Goal: Task Accomplishment & Management: Complete application form

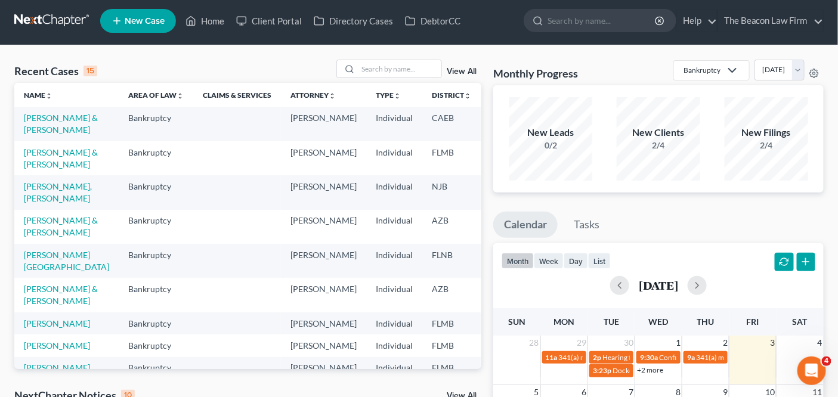
scroll to position [4, 0]
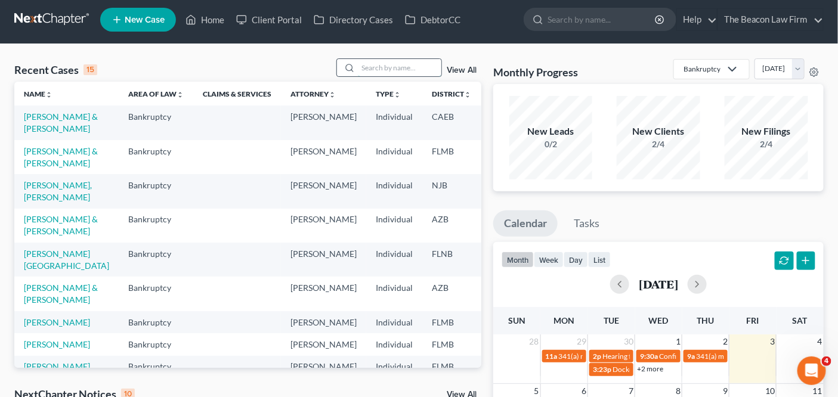
click at [389, 72] on input "search" at bounding box center [399, 67] width 83 height 17
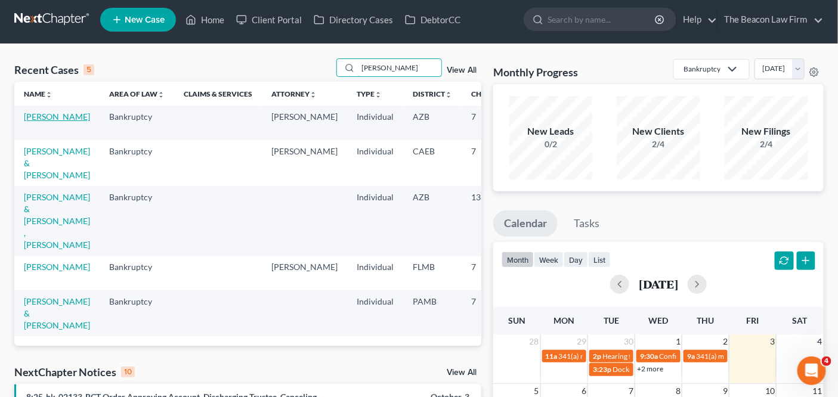
type input "ruben"
click at [39, 122] on link "[PERSON_NAME]" at bounding box center [57, 116] width 66 height 10
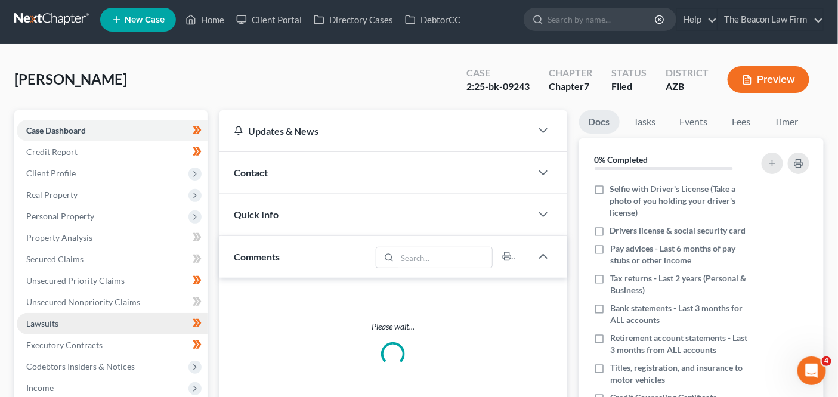
click at [81, 324] on link "Lawsuits" at bounding box center [112, 323] width 191 height 21
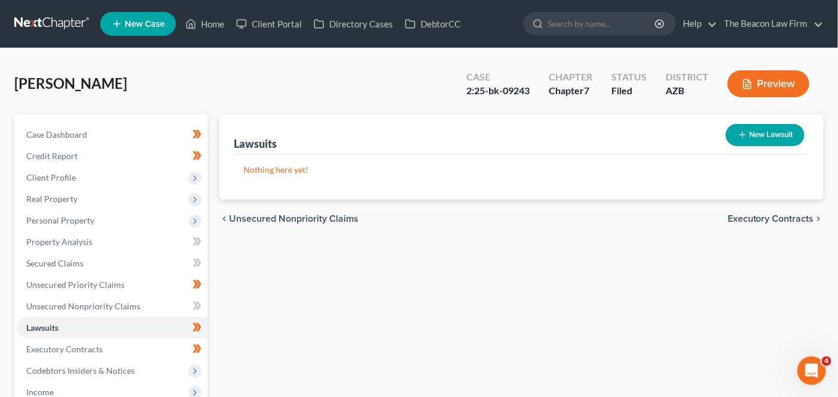
click at [763, 128] on button "New Lawsuit" at bounding box center [764, 135] width 79 height 22
select select "0"
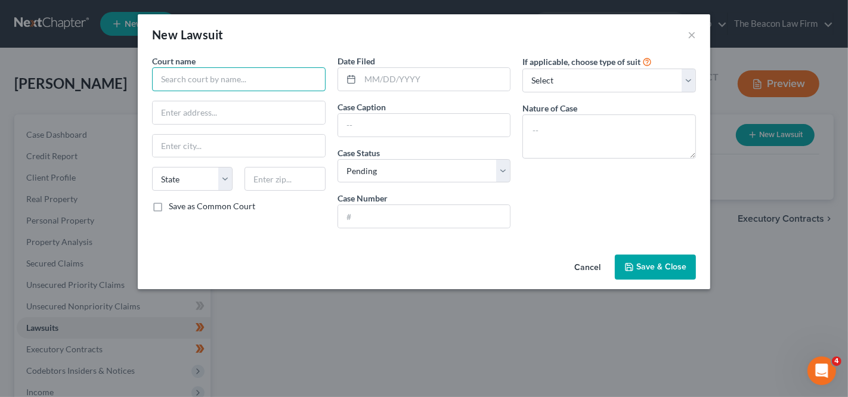
click at [271, 71] on input "text" at bounding box center [238, 79] width 173 height 24
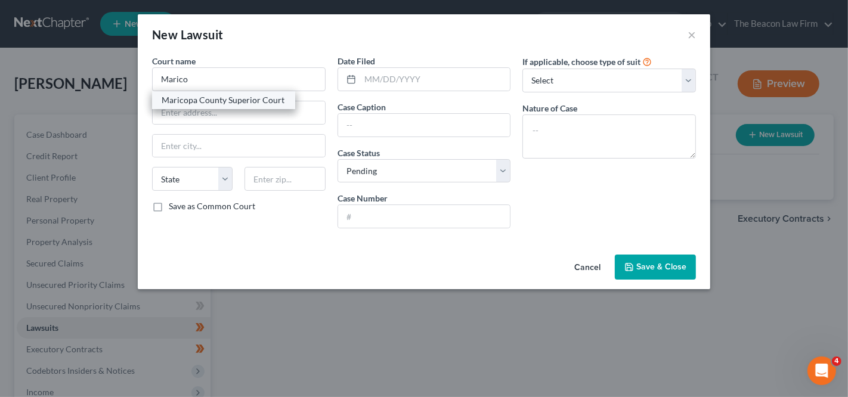
click at [252, 102] on div "Maricopa County Superior Court" at bounding box center [224, 100] width 124 height 12
type input "Maricopa County Superior Court"
type input "201 E. Jefferson"
type input "Phoenix"
select select "3"
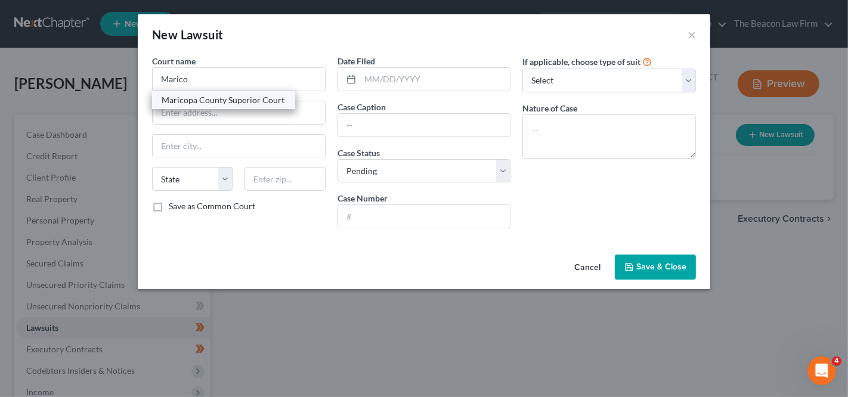
type input "85003"
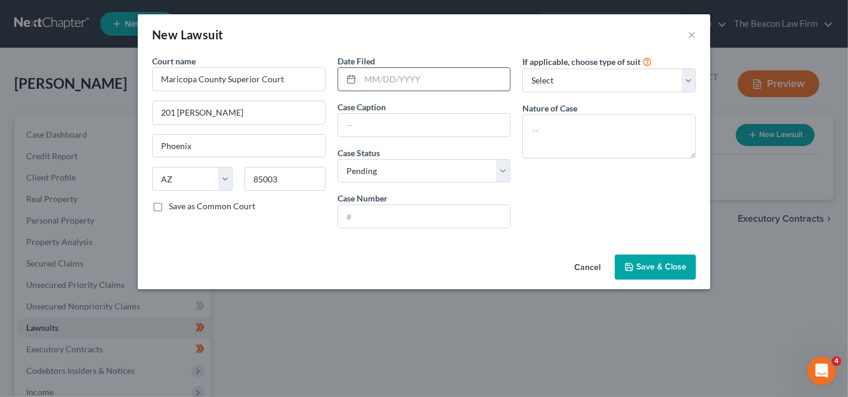
click at [371, 86] on input "text" at bounding box center [435, 79] width 150 height 23
click at [552, 80] on select "Select Repossession Garnishment Foreclosure Attached, Seized, Or Levied Other" at bounding box center [608, 81] width 173 height 24
select select "4"
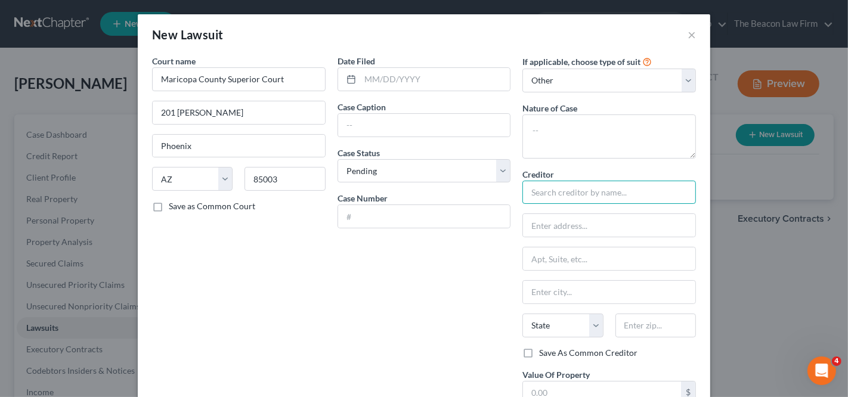
click at [575, 188] on input "text" at bounding box center [608, 193] width 173 height 24
click at [592, 196] on input "bursey" at bounding box center [608, 193] width 173 height 24
type input "Bursey & Associates, P.C."
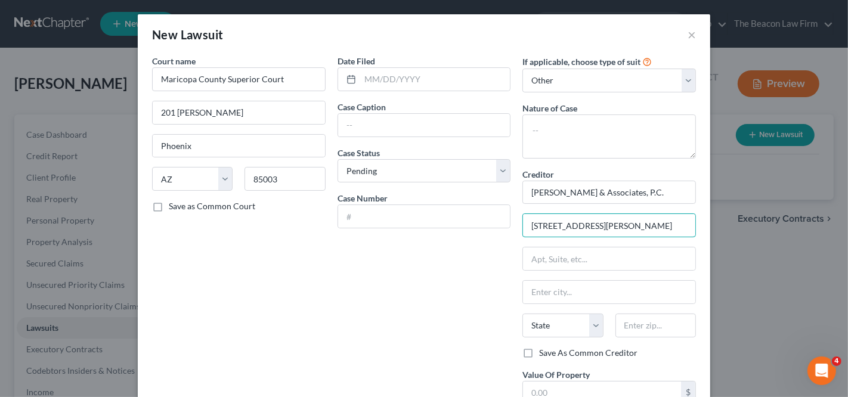
type input "3443 North Campbell Avenue"
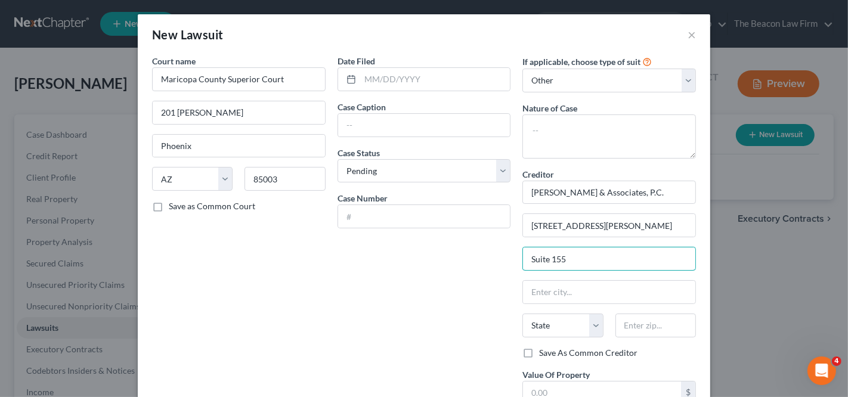
type input "Suite 155"
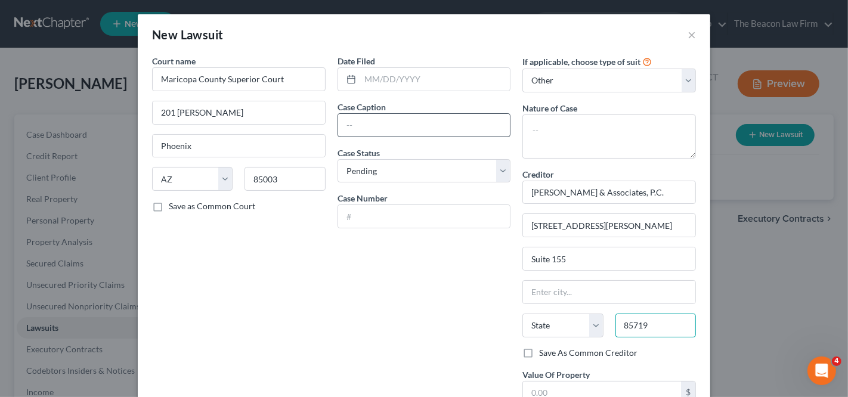
type input "85719"
click at [390, 124] on input "text" at bounding box center [424, 125] width 172 height 23
type input "Tucson"
select select "3"
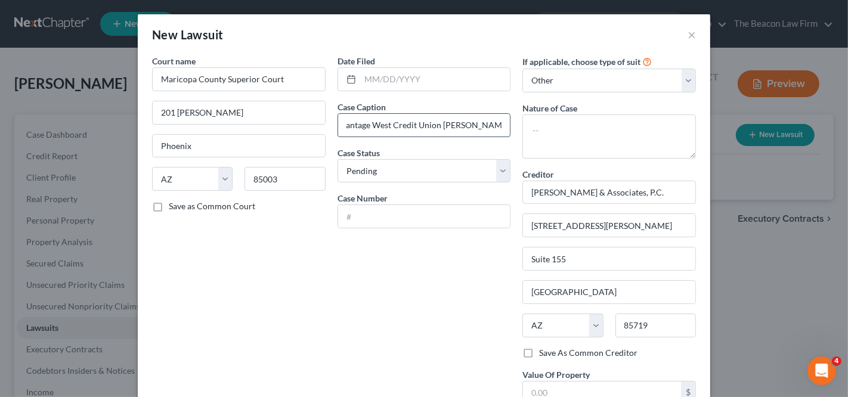
scroll to position [0, 15]
type input "Vantage West Credit Union V. Vazquez Moreno"
click at [417, 220] on input "text" at bounding box center [424, 216] width 172 height 23
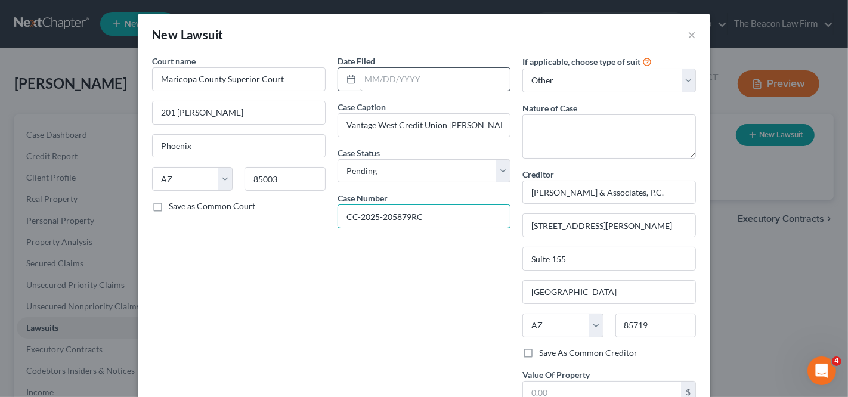
type input "CC-2025-205879RC"
click at [413, 75] on input "text" at bounding box center [435, 79] width 150 height 23
type input "08/27/2025"
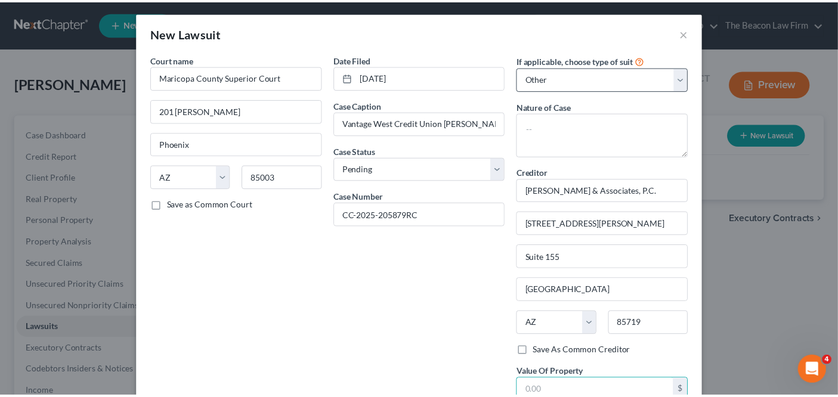
scroll to position [94, 0]
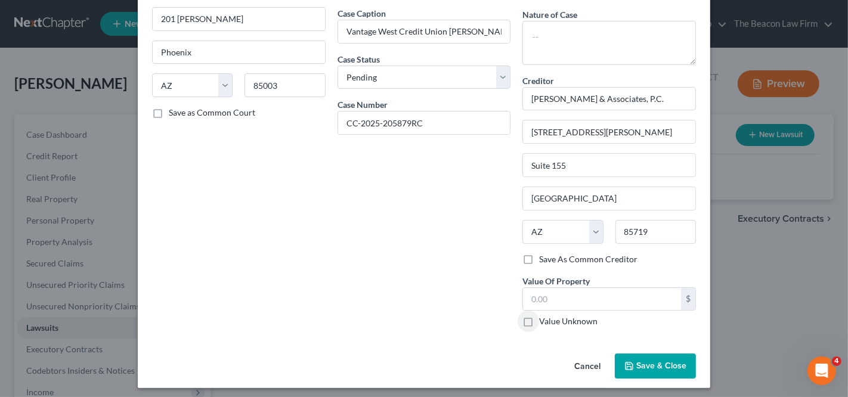
click at [644, 365] on button "Save & Close" at bounding box center [655, 365] width 81 height 25
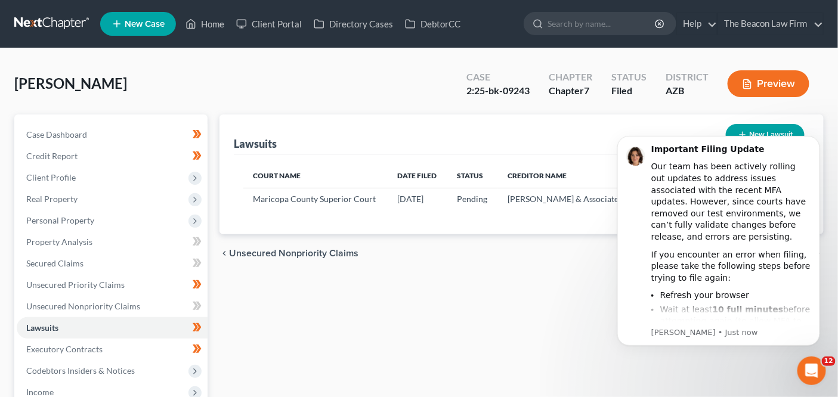
click at [529, 225] on div "Court Name Date Filed Status Creditor Name Case No Maricopa County Superior Cou…" at bounding box center [521, 194] width 575 height 80
click at [818, 141] on icon "Dismiss notification" at bounding box center [815, 138] width 7 height 7
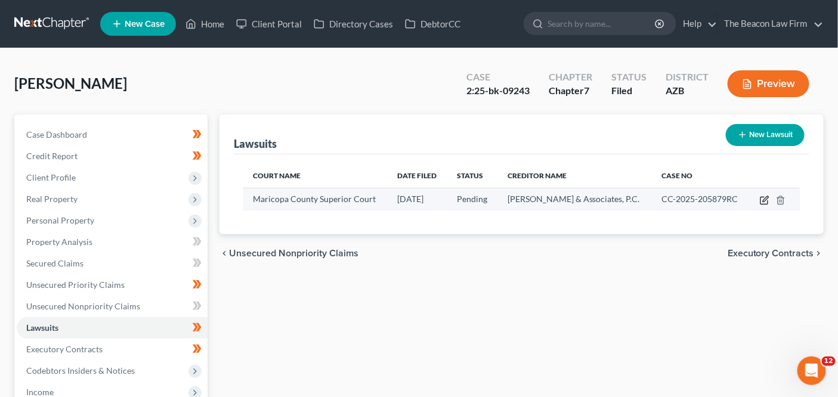
click at [765, 200] on icon "button" at bounding box center [764, 201] width 10 height 10
select select "3"
select select "0"
select select "4"
select select "3"
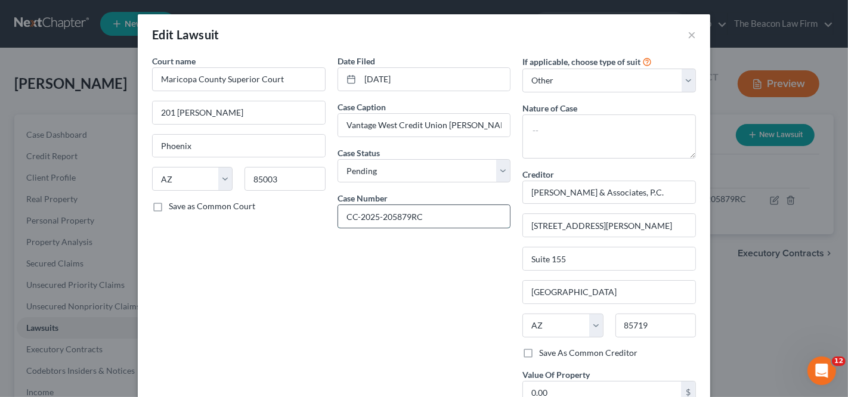
click at [417, 215] on input "CC-2025-205879RC" at bounding box center [424, 216] width 172 height 23
paste input "2025205879"
type input "CC2025205879"
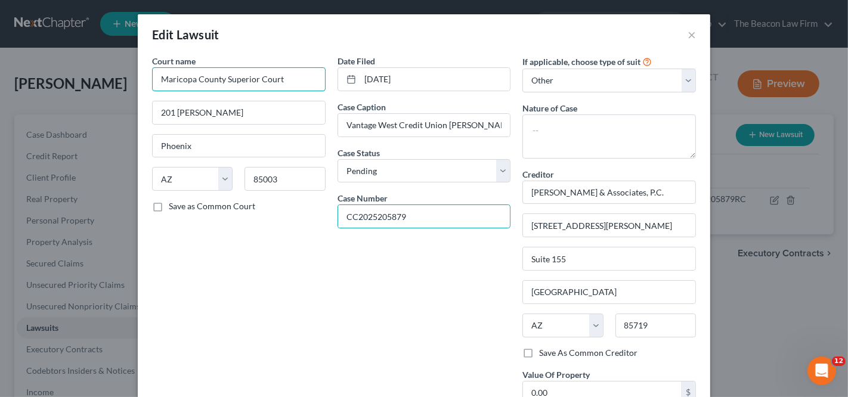
click at [283, 74] on input "Maricopa County Superior Court" at bounding box center [238, 79] width 173 height 24
paste input "Country Meadows Justice"
type input "Country Meadows Justice Court"
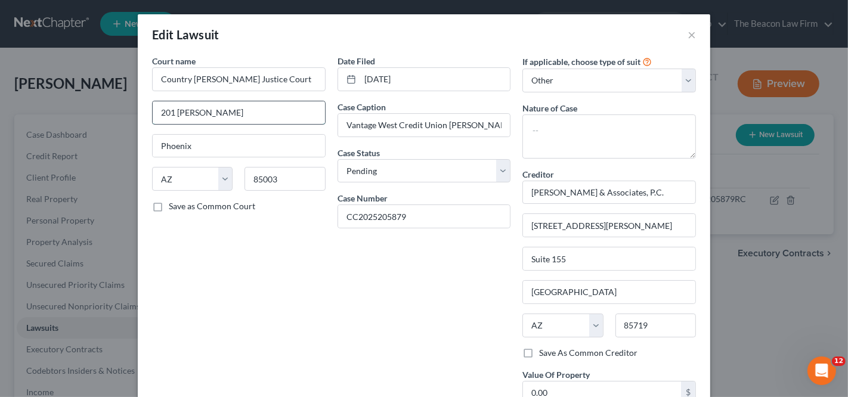
click at [232, 110] on input "201 E. Jefferson" at bounding box center [239, 112] width 172 height 23
click at [233, 110] on input "201 E. Jefferson" at bounding box center [239, 112] width 172 height 23
paste input "10420 W Van Buren St"
type input "10420 W Van Buren St"
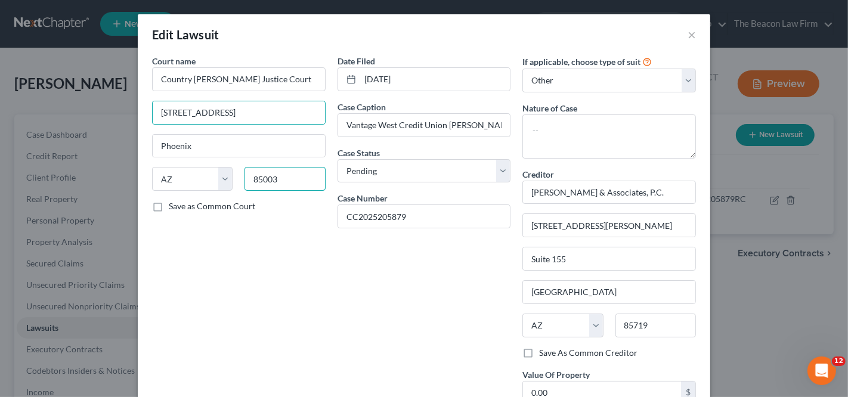
click at [308, 169] on input "85003" at bounding box center [284, 179] width 80 height 24
paste input "32"
type input "85323"
type input "Avondale"
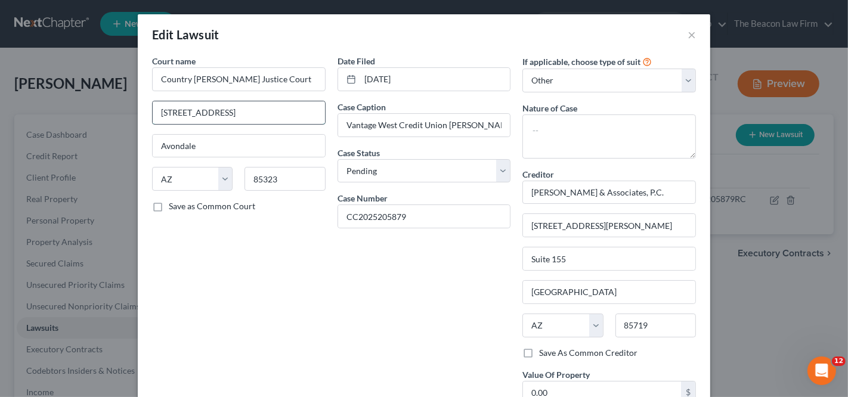
click at [295, 117] on input "10420 W Van Buren St" at bounding box center [239, 112] width 172 height 23
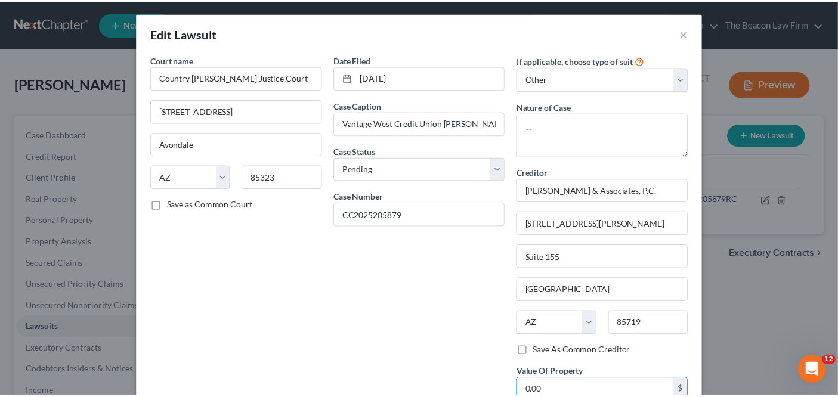
scroll to position [94, 0]
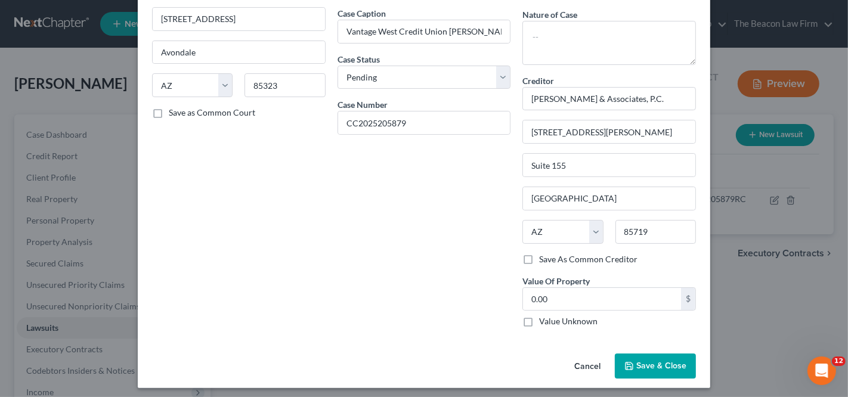
click at [622, 354] on button "Save & Close" at bounding box center [655, 365] width 81 height 25
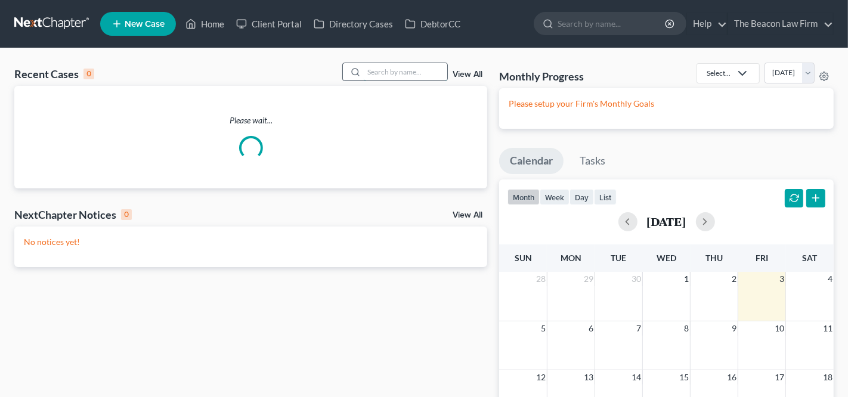
click at [411, 79] on input "search" at bounding box center [405, 71] width 83 height 17
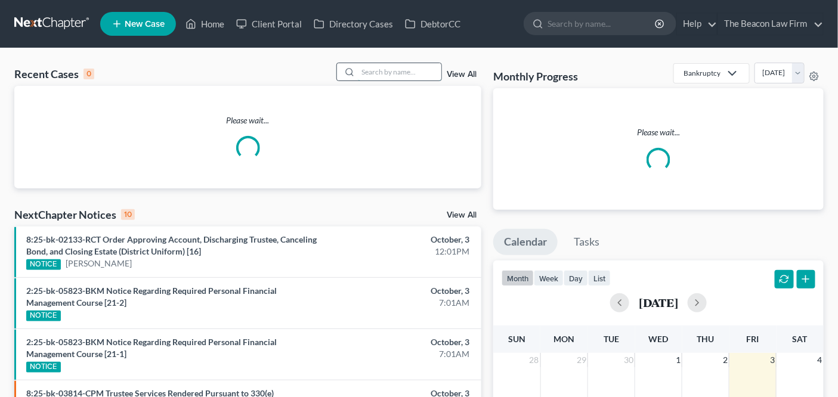
type input "a"
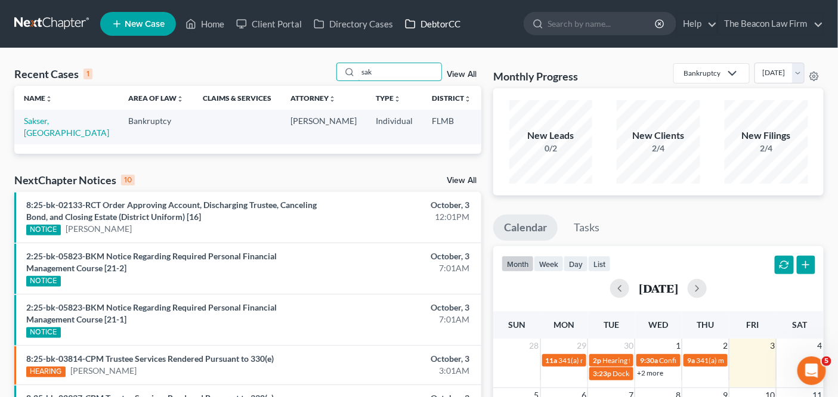
type input "sak"
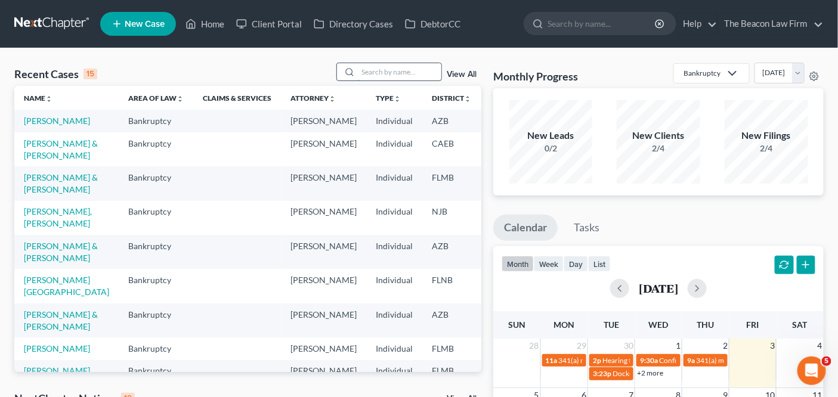
click at [367, 75] on input "search" at bounding box center [399, 71] width 83 height 17
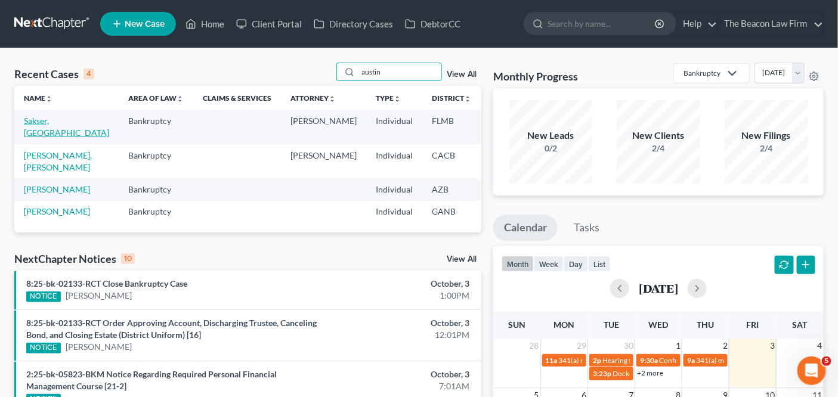
type input "austin"
click at [46, 130] on link "Sakser, [GEOGRAPHIC_DATA]" at bounding box center [66, 127] width 85 height 22
select select "4"
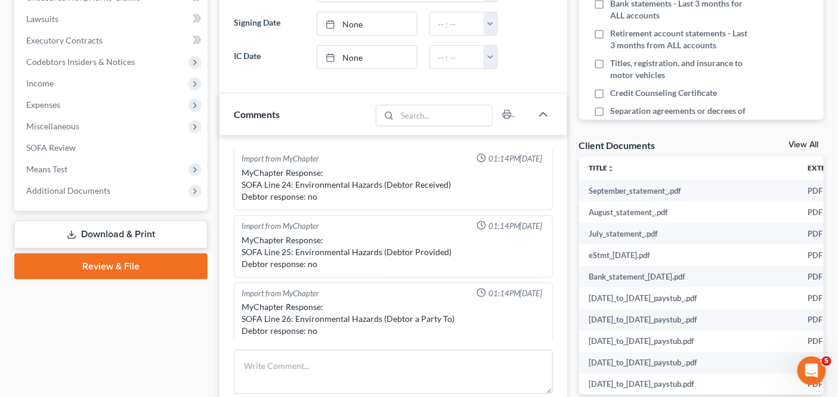
scroll to position [316, 0]
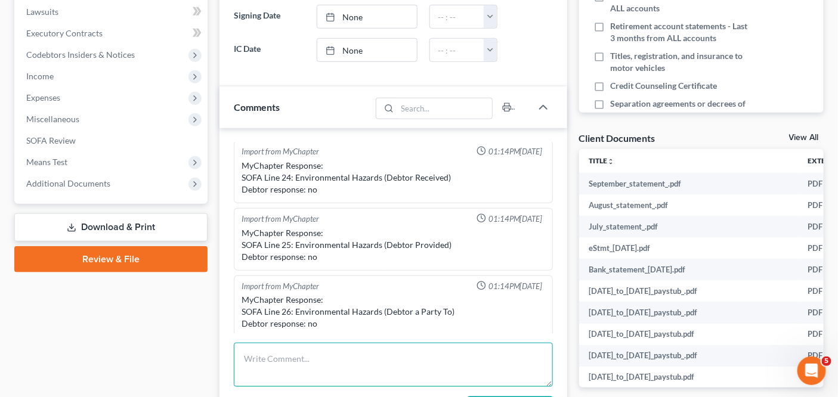
click at [390, 346] on textarea at bounding box center [393, 365] width 318 height 44
type textarea "Tampa Divison"
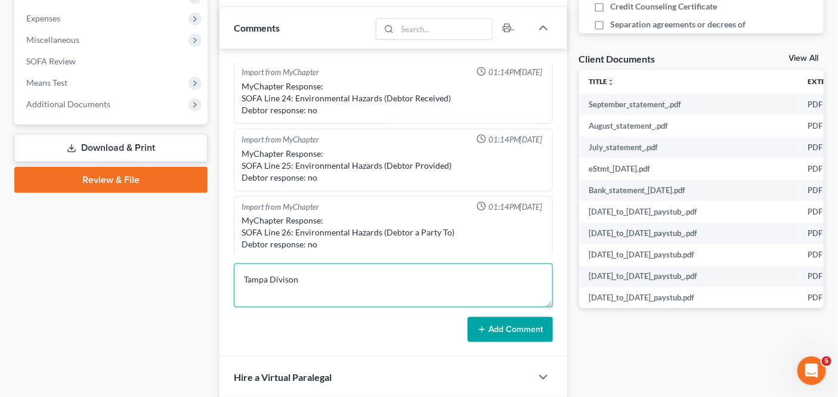
scroll to position [460, 0]
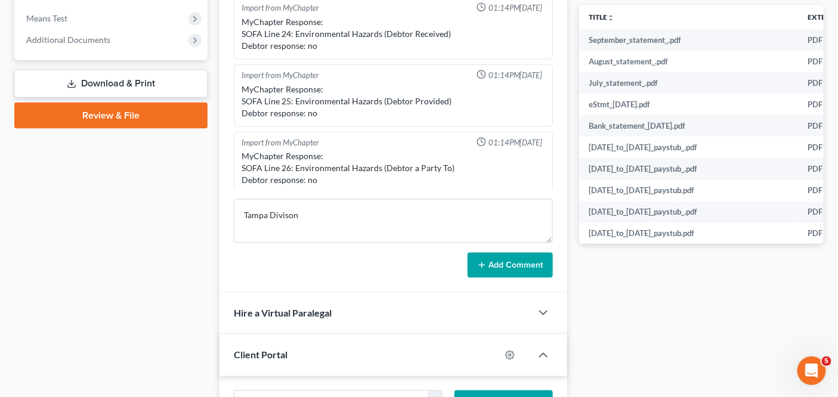
click at [487, 259] on button "Add Comment" at bounding box center [509, 265] width 85 height 25
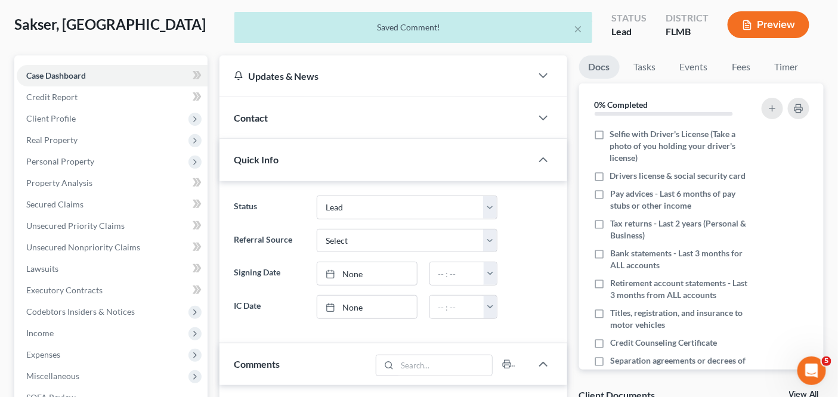
scroll to position [49, 0]
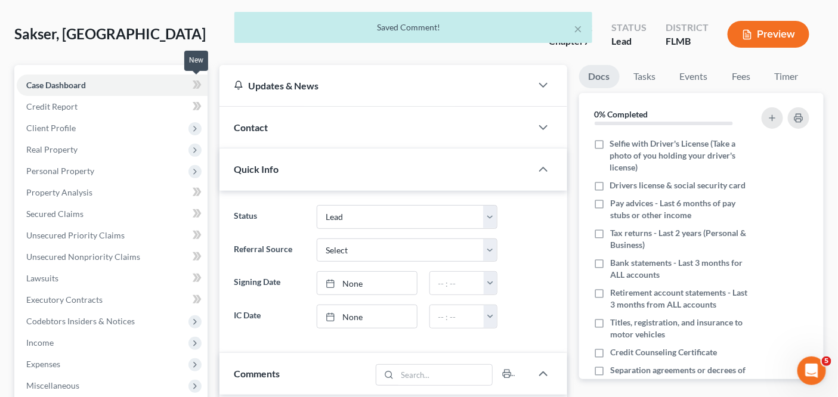
click at [200, 79] on icon at bounding box center [197, 84] width 9 height 15
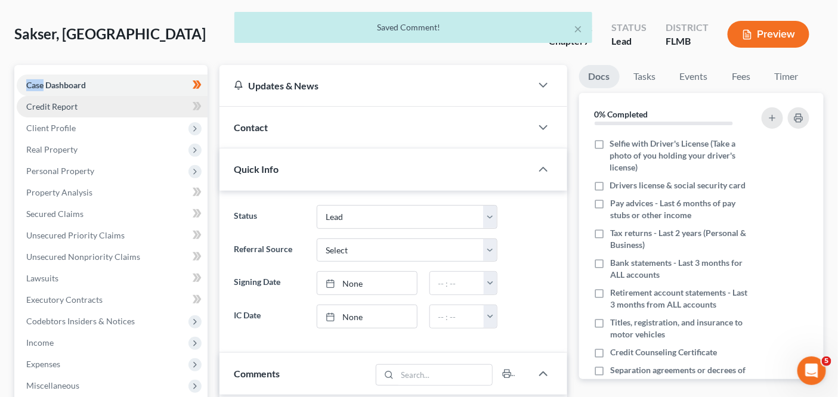
click at [160, 113] on link "Credit Report" at bounding box center [112, 106] width 191 height 21
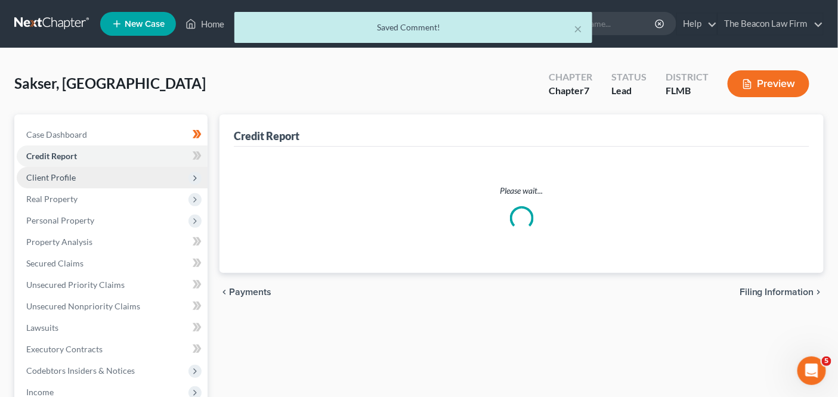
click at [153, 135] on ul "Case Dashboard Payments Invoices Payments Payments Credit Report Client Profile" at bounding box center [112, 317] width 191 height 386
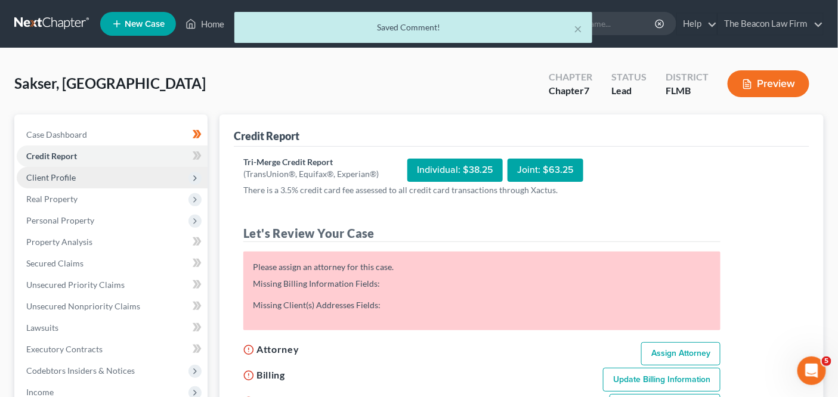
click at [136, 169] on span "Client Profile" at bounding box center [112, 177] width 191 height 21
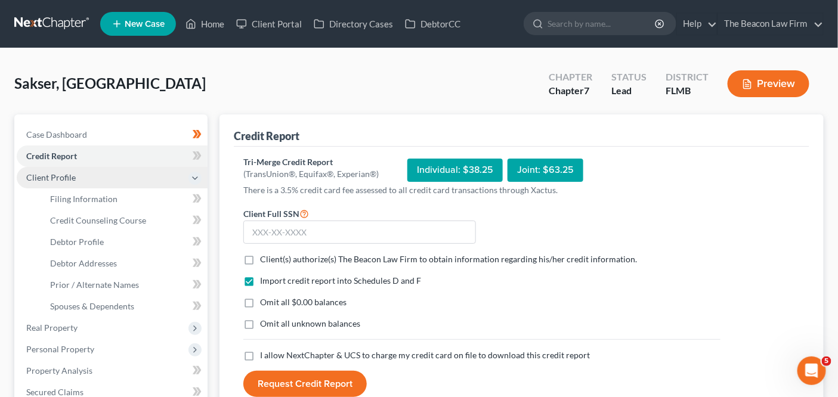
click at [132, 185] on span "Client Profile" at bounding box center [112, 177] width 191 height 21
click at [131, 185] on span "Client Profile" at bounding box center [112, 177] width 191 height 21
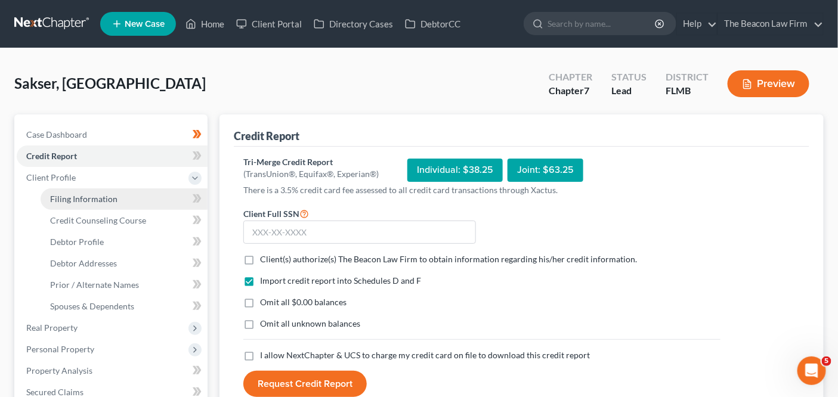
click at [129, 199] on link "Filing Information" at bounding box center [124, 198] width 167 height 21
select select "1"
select select "0"
select select "15"
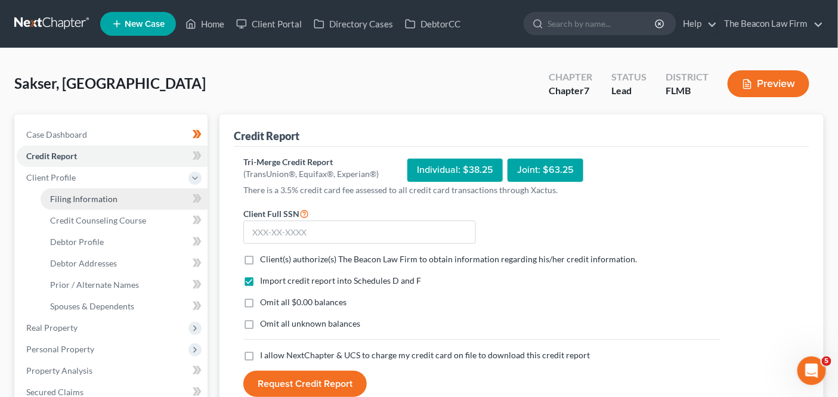
select select "9"
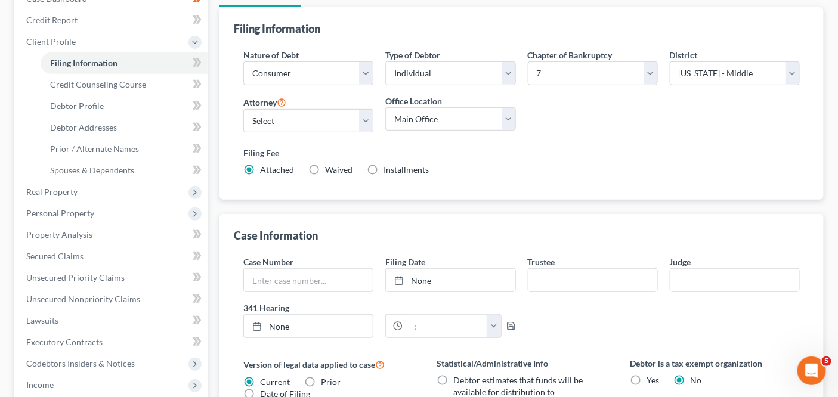
scroll to position [115, 0]
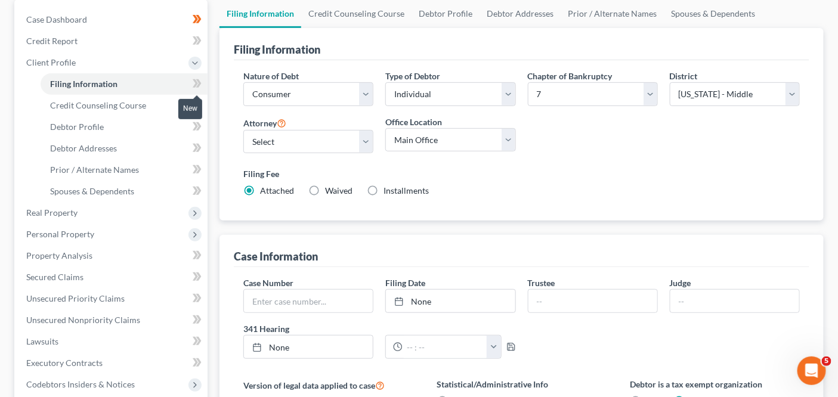
click at [193, 85] on icon at bounding box center [197, 83] width 9 height 15
click at [161, 108] on link "Credit Counseling Course" at bounding box center [124, 105] width 167 height 21
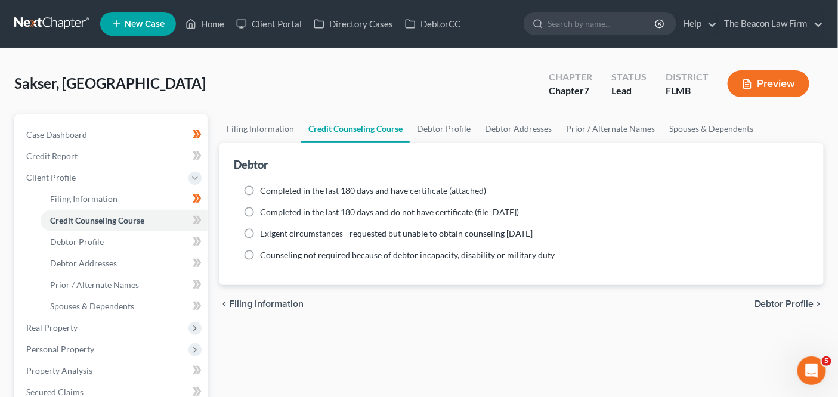
click at [298, 185] on label "Completed in the last 180 days and have certificate (attached)" at bounding box center [373, 191] width 226 height 12
click at [272, 185] on input "Completed in the last 180 days and have certificate (attached)" at bounding box center [269, 189] width 8 height 8
radio input "true"
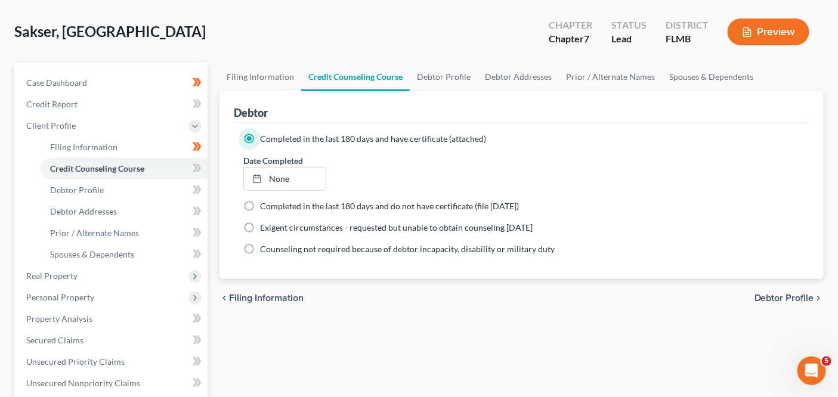
scroll to position [76, 0]
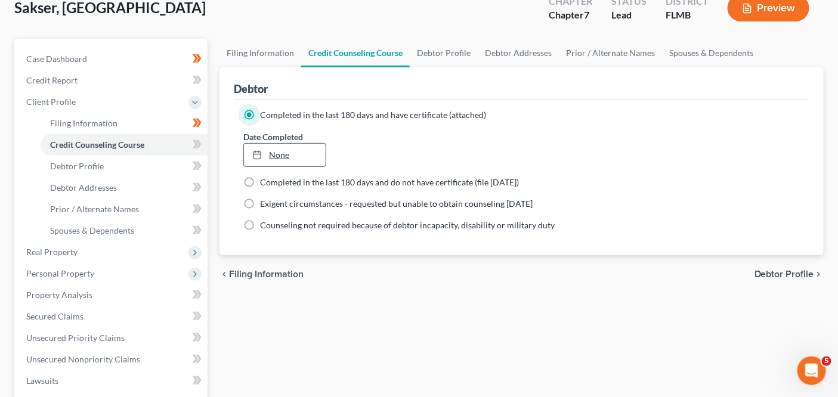
click at [314, 157] on link "None" at bounding box center [285, 155] width 82 height 23
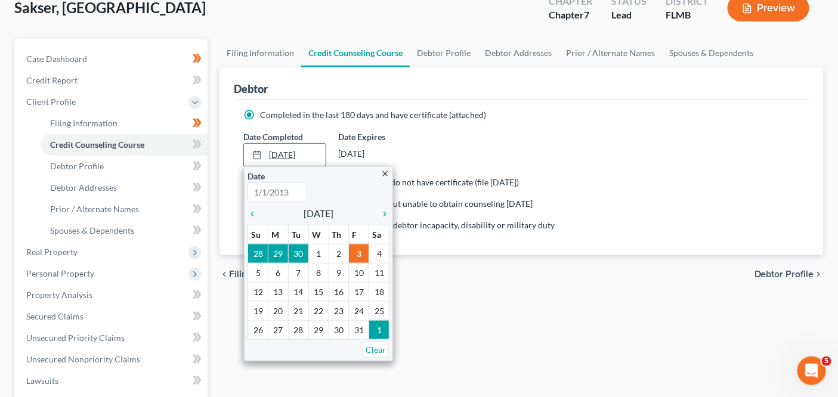
type input "[DATE]"
click at [257, 210] on icon "chevron_left" at bounding box center [254, 214] width 15 height 10
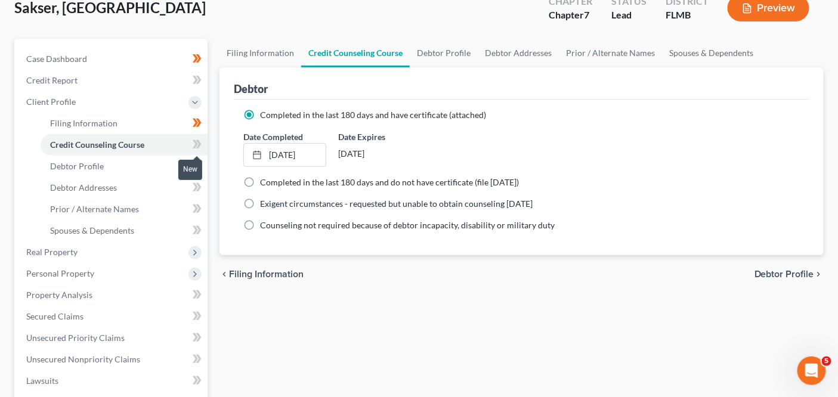
click at [201, 142] on icon at bounding box center [197, 144] width 9 height 15
click at [170, 156] on link "Debtor Profile" at bounding box center [124, 166] width 167 height 21
select select "0"
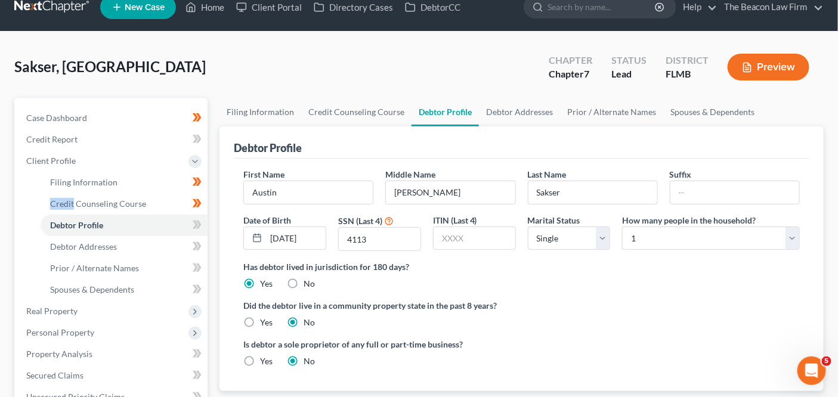
scroll to position [16, 0]
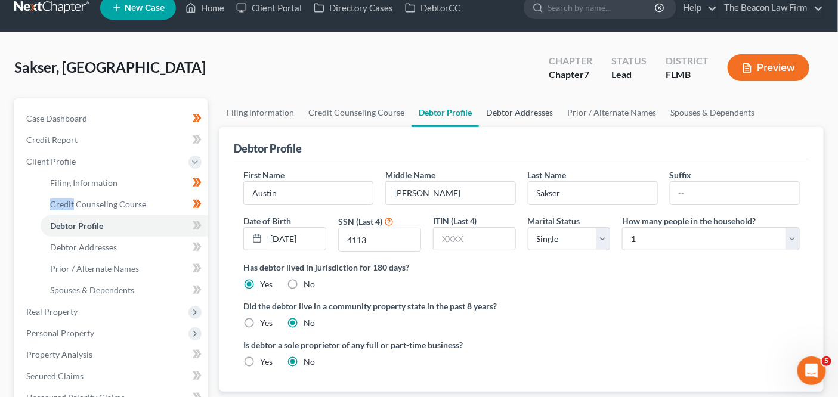
click at [531, 117] on link "Debtor Addresses" at bounding box center [519, 112] width 81 height 29
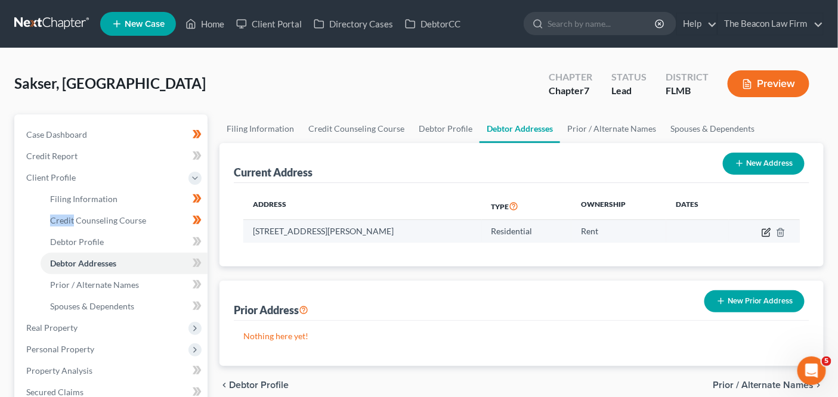
click at [766, 229] on icon "button" at bounding box center [765, 232] width 7 height 7
select select "9"
select select "0"
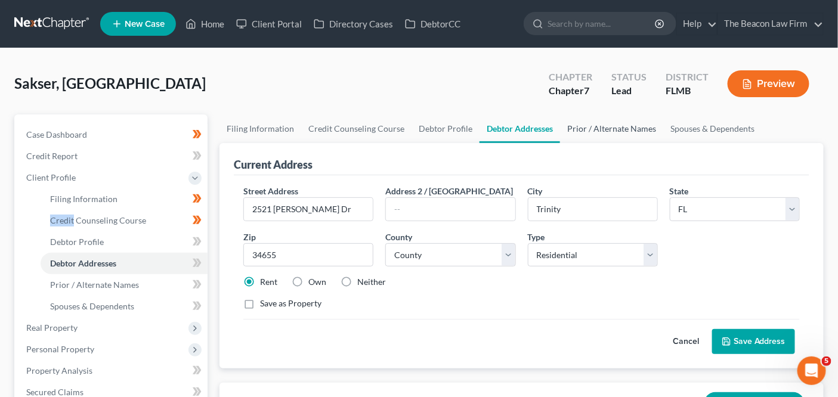
click at [581, 132] on link "Prior / Alternate Names" at bounding box center [611, 128] width 103 height 29
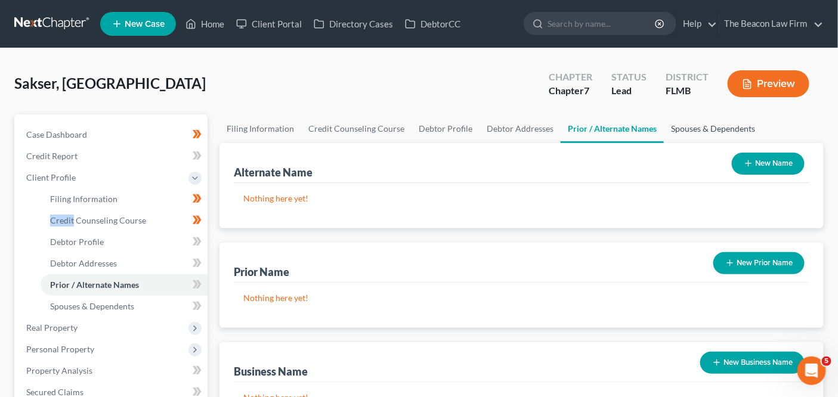
click at [706, 138] on link "Spouses & Dependents" at bounding box center [712, 128] width 98 height 29
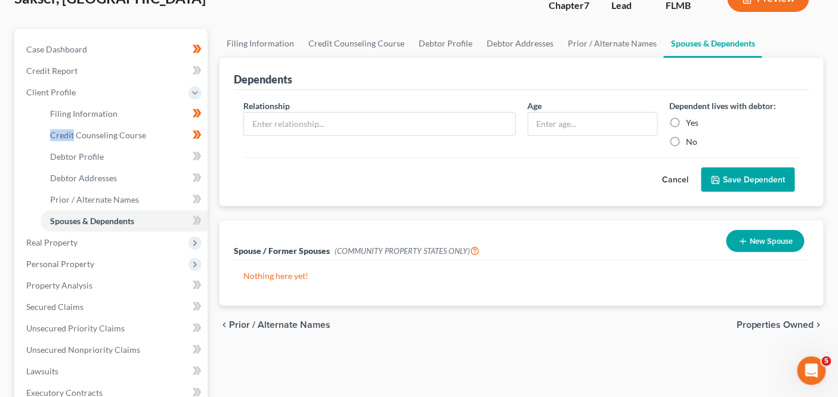
scroll to position [203, 0]
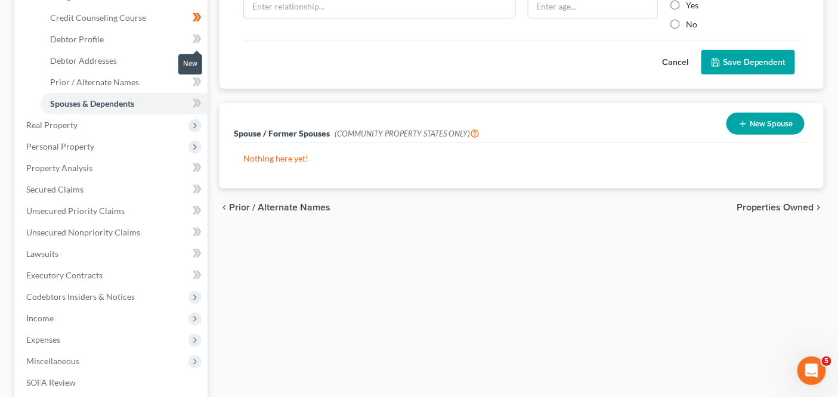
click at [199, 38] on icon at bounding box center [198, 39] width 5 height 8
drag, startPoint x: 199, startPoint y: 38, endPoint x: 196, endPoint y: 56, distance: 18.1
click at [198, 38] on icon at bounding box center [197, 39] width 9 height 15
click at [196, 56] on div "Completed" at bounding box center [180, 64] width 45 height 20
click at [194, 63] on icon at bounding box center [195, 60] width 5 height 8
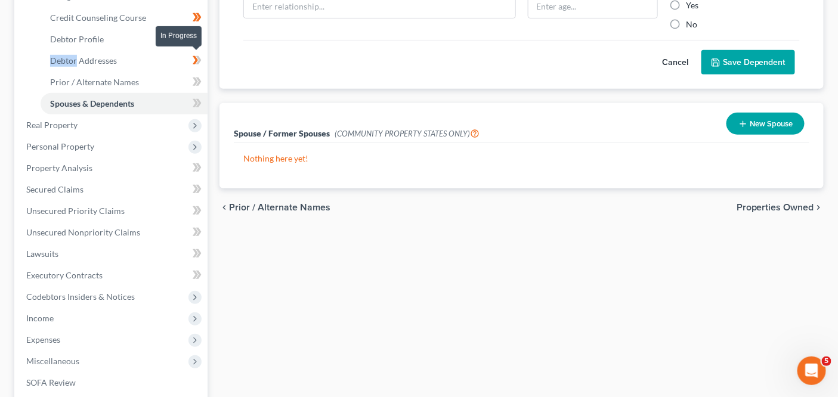
click at [194, 63] on icon at bounding box center [195, 60] width 5 height 8
click at [194, 79] on icon at bounding box center [197, 82] width 9 height 15
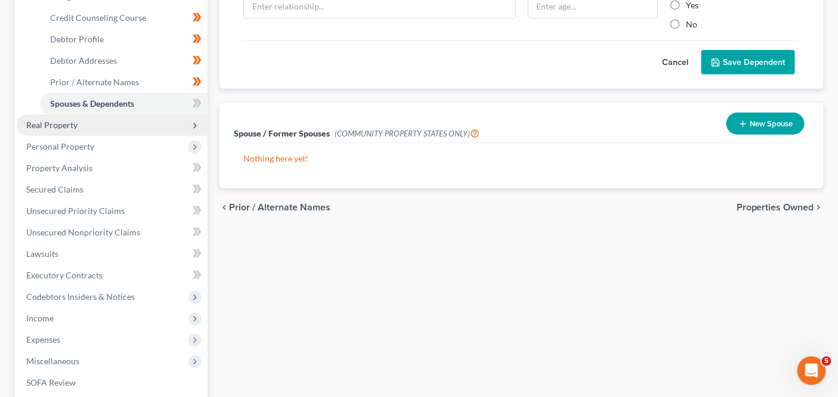
click at [171, 117] on span "Real Property" at bounding box center [112, 124] width 191 height 21
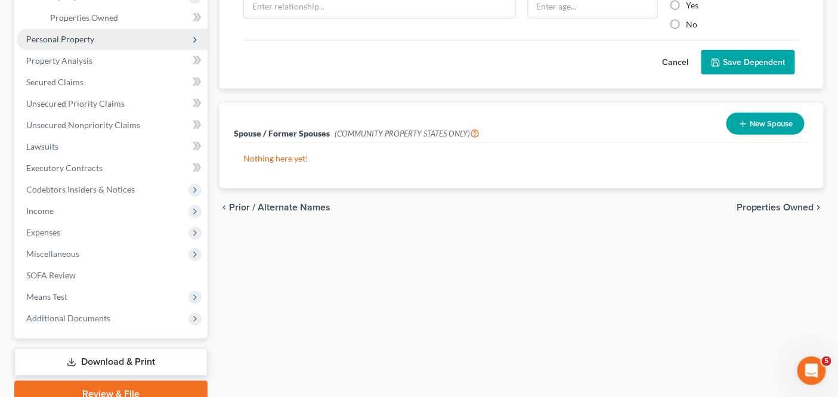
click at [158, 39] on span "Personal Property" at bounding box center [112, 39] width 191 height 21
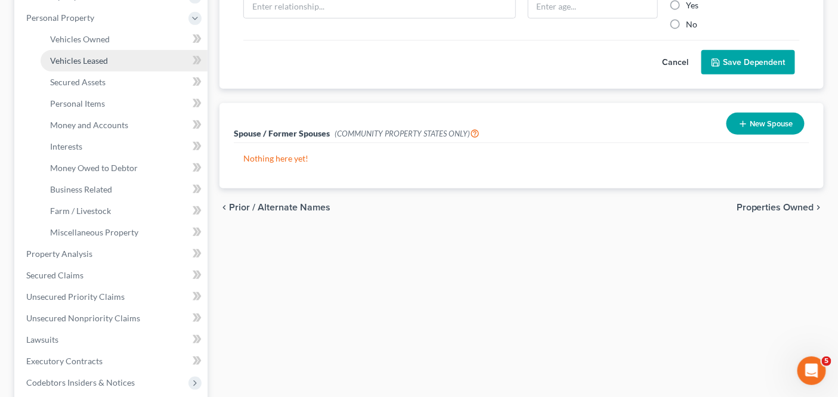
click at [161, 61] on link "Vehicles Leased" at bounding box center [124, 60] width 167 height 21
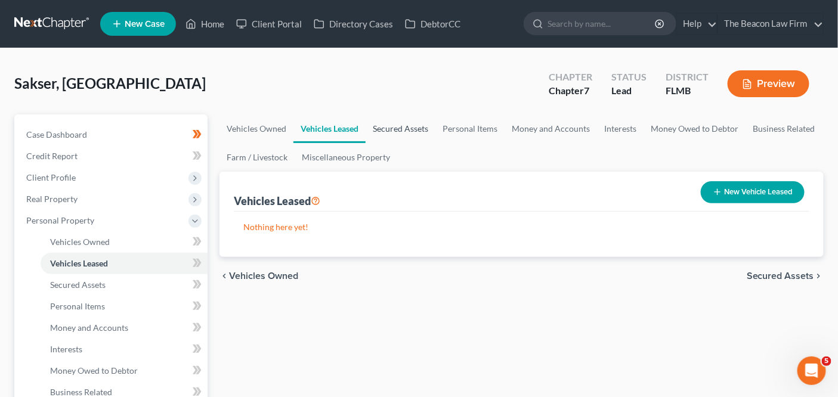
click at [378, 126] on link "Secured Assets" at bounding box center [400, 128] width 70 height 29
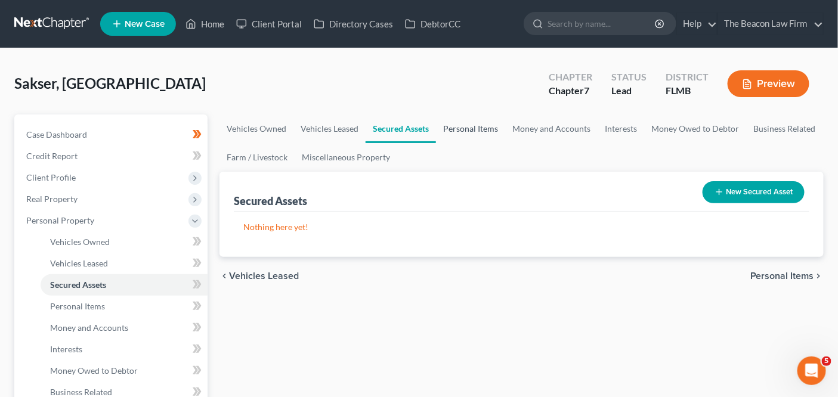
click at [470, 131] on link "Personal Items" at bounding box center [470, 128] width 69 height 29
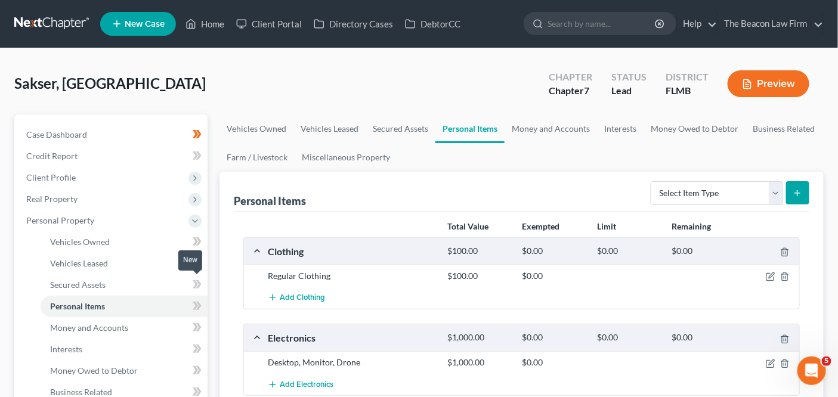
click at [206, 284] on span at bounding box center [197, 286] width 21 height 18
click at [205, 284] on span at bounding box center [197, 286] width 21 height 18
click at [200, 264] on icon at bounding box center [197, 263] width 9 height 15
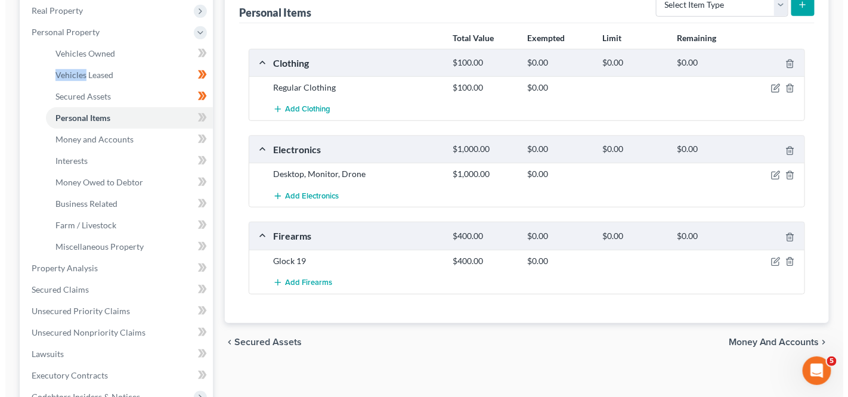
scroll to position [198, 0]
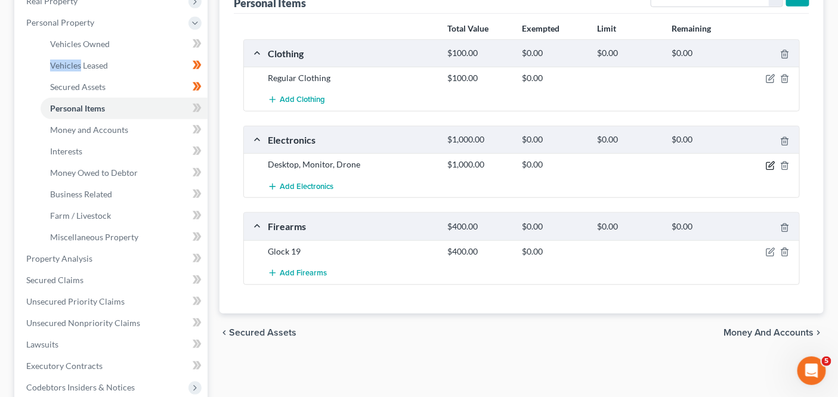
click at [770, 165] on icon "button" at bounding box center [770, 164] width 5 height 5
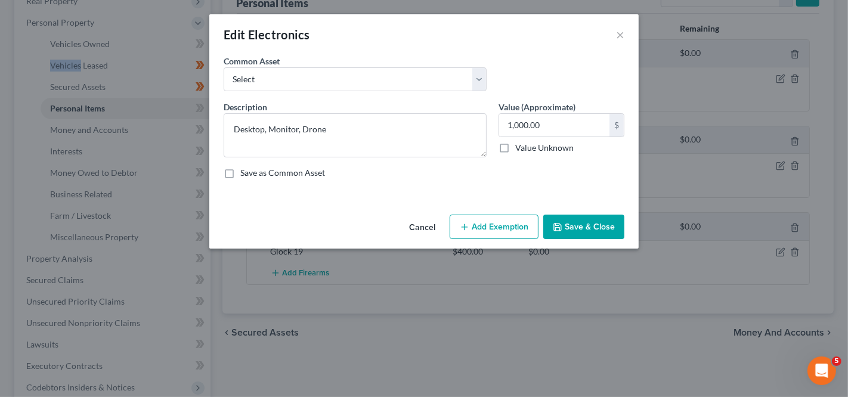
click at [460, 221] on button "Add Exemption" at bounding box center [493, 227] width 89 height 25
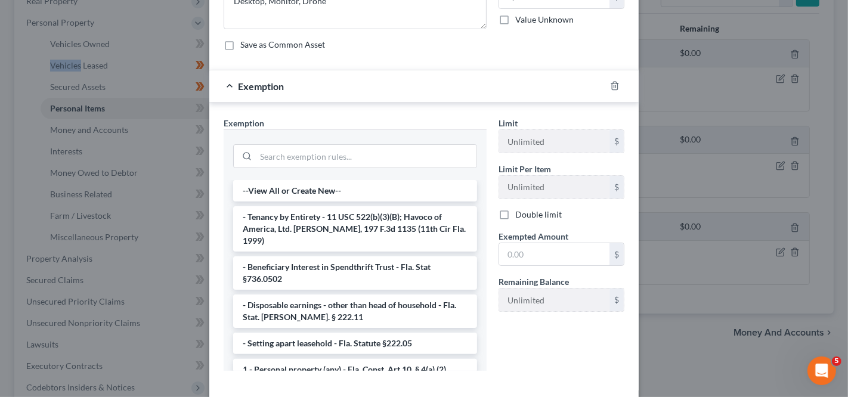
scroll to position [129, 0]
click at [313, 358] on li "1 - Personal property (any) - Fla. Const. Art.10, § 4(a) (2)" at bounding box center [355, 368] width 244 height 21
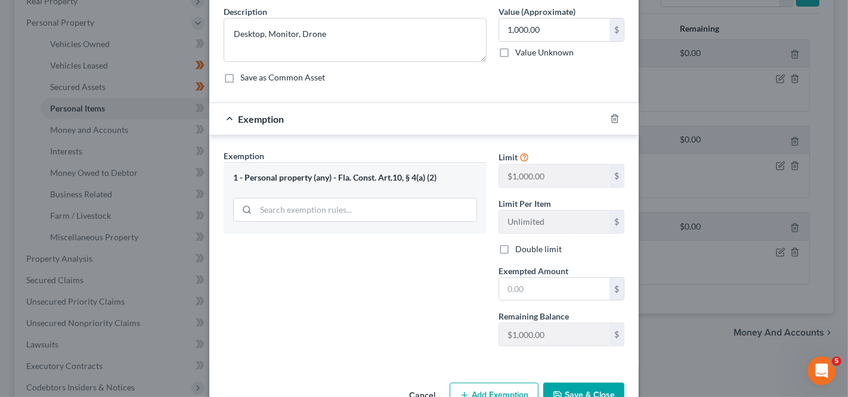
scroll to position [126, 0]
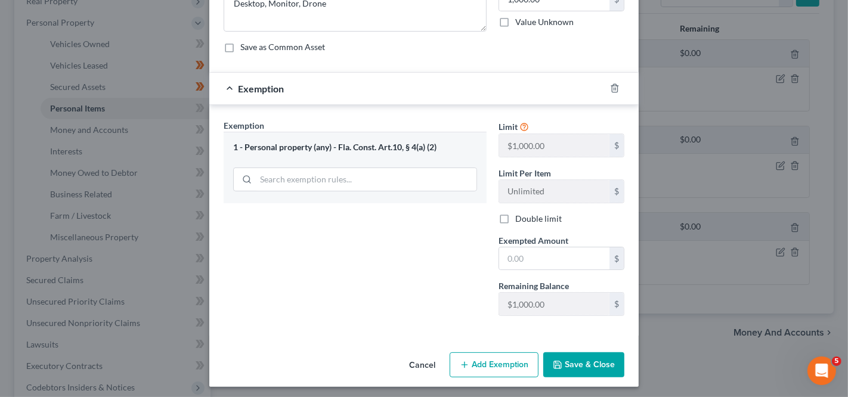
click at [565, 363] on button "Save & Close" at bounding box center [583, 364] width 81 height 25
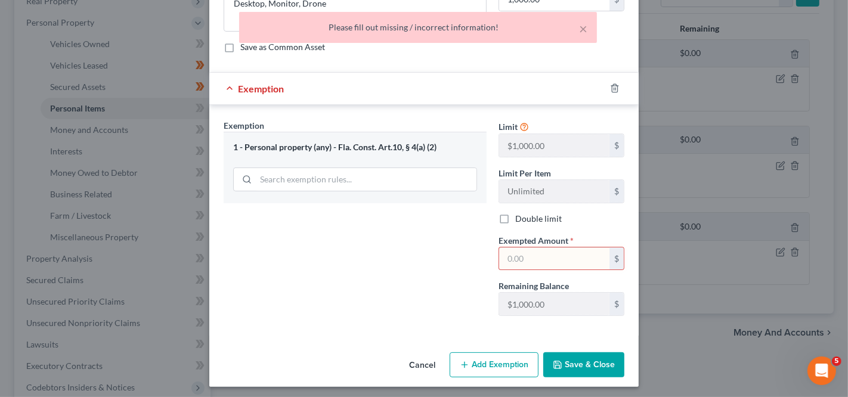
click at [506, 258] on input "text" at bounding box center [554, 258] width 110 height 23
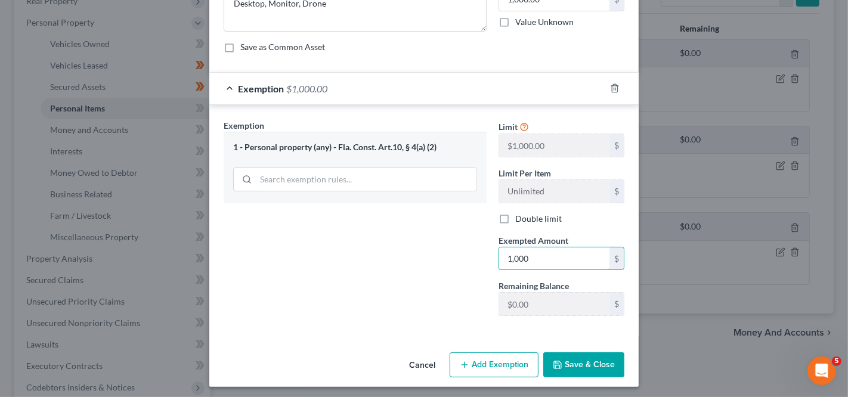
type input "1,000"
click at [552, 369] on button "Save & Close" at bounding box center [583, 364] width 81 height 25
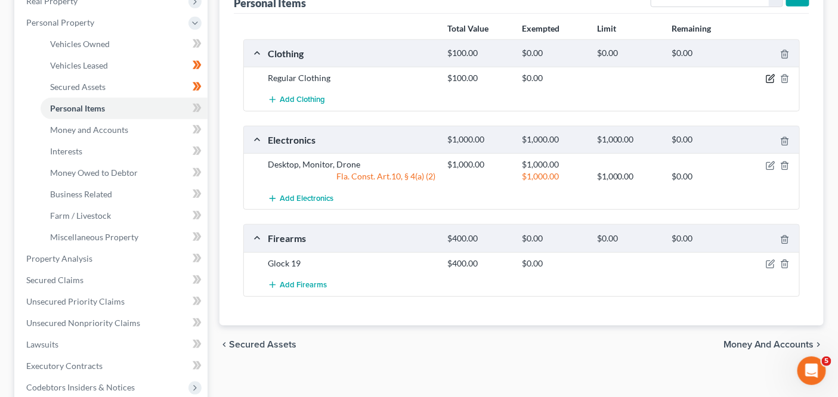
click at [768, 79] on icon "button" at bounding box center [770, 79] width 10 height 10
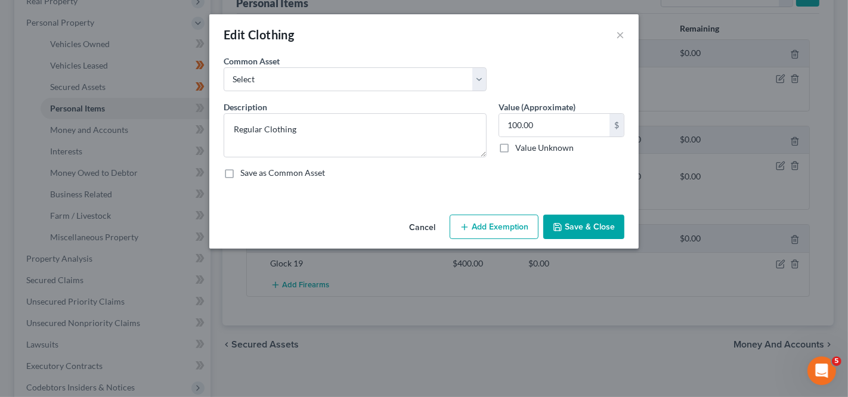
click at [506, 210] on div "Cancel Add Exemption Save & Close" at bounding box center [423, 229] width 429 height 39
click at [504, 222] on button "Add Exemption" at bounding box center [493, 227] width 89 height 25
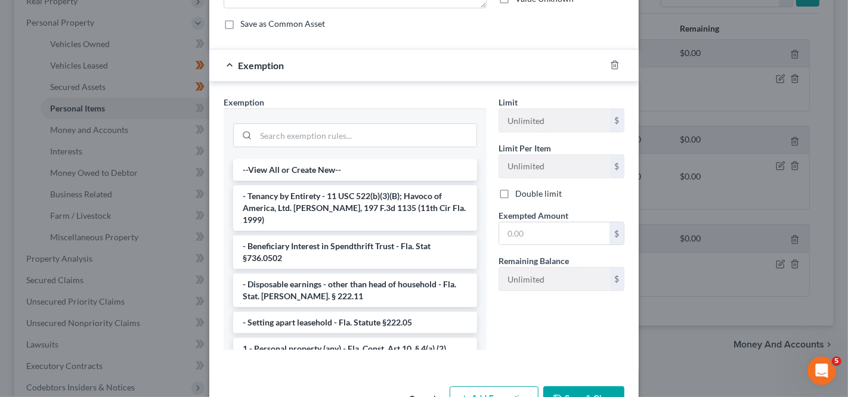
scroll to position [184, 0]
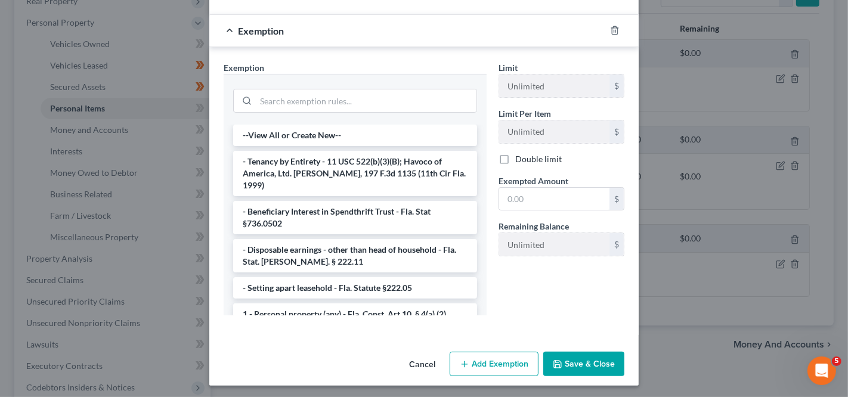
click at [475, 144] on div "--View All or Create New-- - Tenancy by Entirety - 11 USC 522(b)(3)(B); Havoco …" at bounding box center [355, 220] width 263 height 191
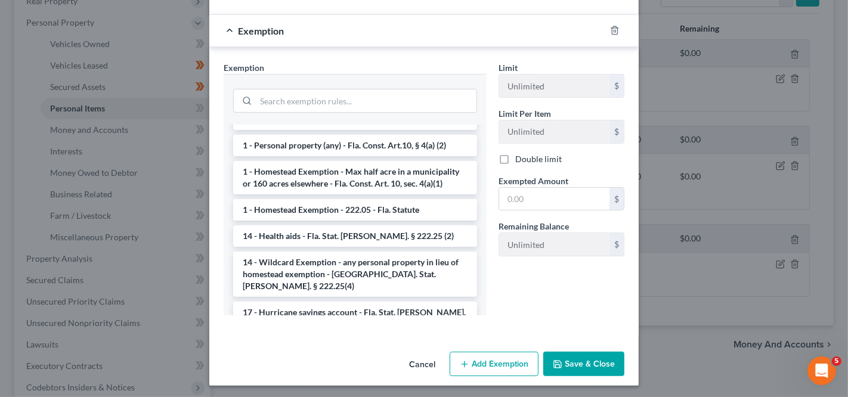
scroll to position [0, 0]
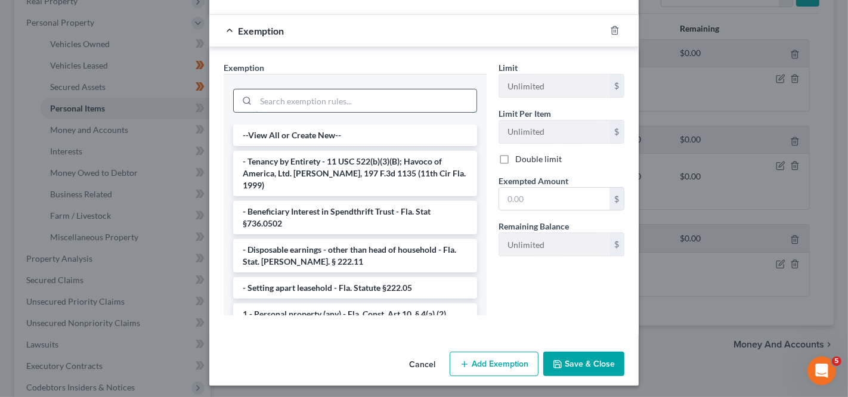
click at [413, 98] on input "search" at bounding box center [366, 100] width 221 height 23
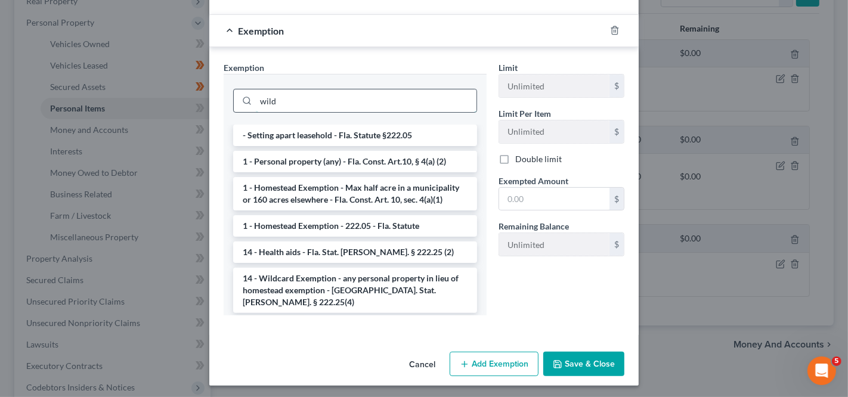
scroll to position [123, 0]
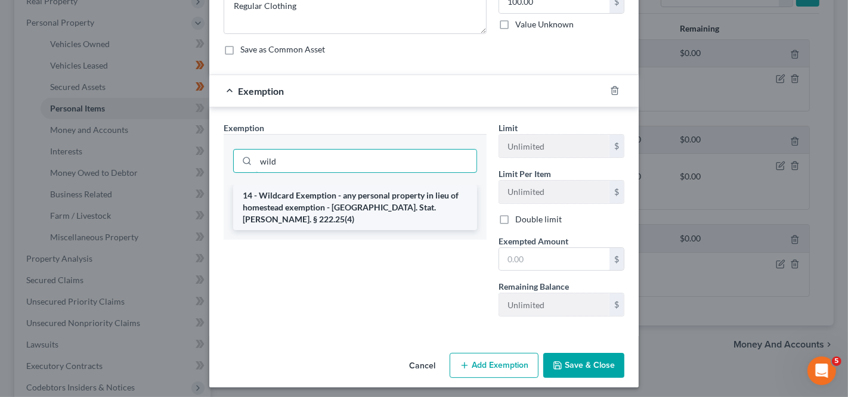
type input "wild"
click at [354, 194] on li "14 - Wildcard Exemption - any personal property in lieu of homestead exemption …" at bounding box center [355, 207] width 244 height 45
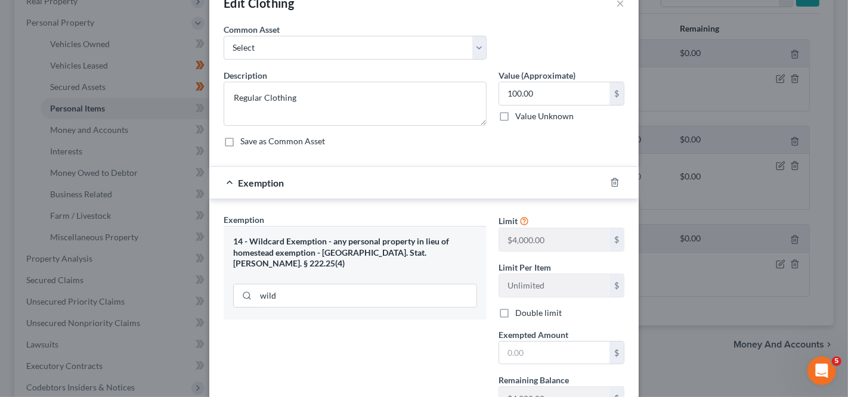
scroll to position [126, 0]
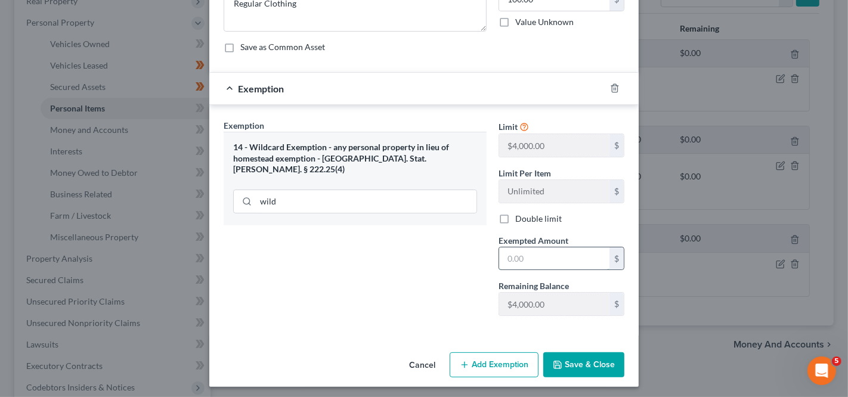
click at [570, 262] on input "text" at bounding box center [554, 258] width 110 height 23
type input "100"
click at [472, 300] on div "Exemption Set must be selected for CA. Exemption * 14 - Wildcard Exemption - an…" at bounding box center [355, 222] width 275 height 206
click at [556, 355] on button "Save & Close" at bounding box center [583, 364] width 81 height 25
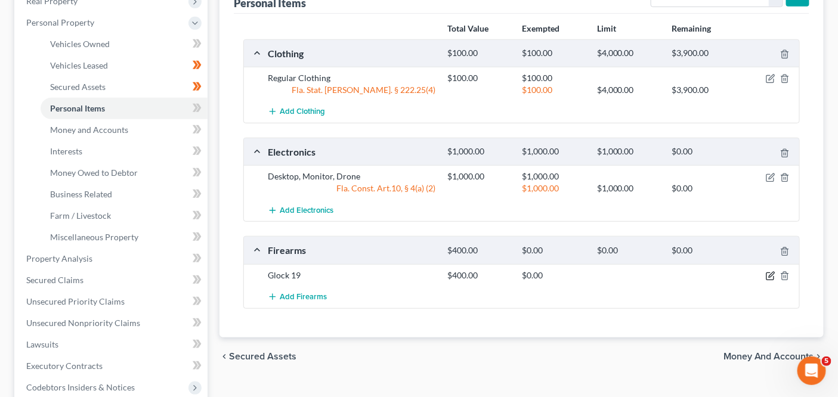
click at [767, 273] on icon "button" at bounding box center [769, 276] width 7 height 7
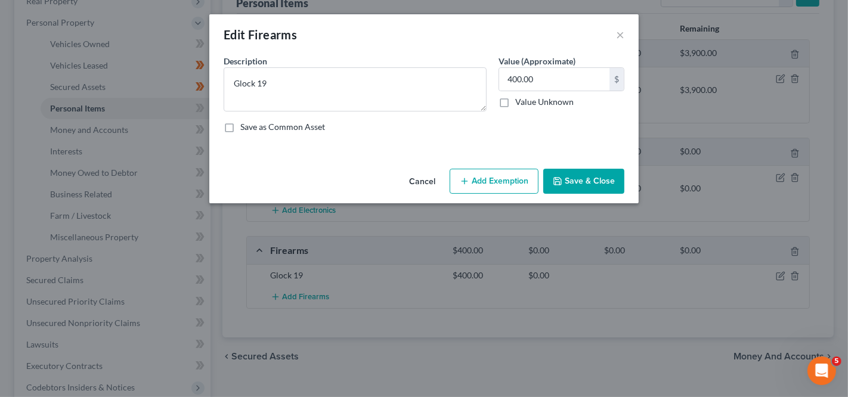
click at [529, 185] on button "Add Exemption" at bounding box center [493, 181] width 89 height 25
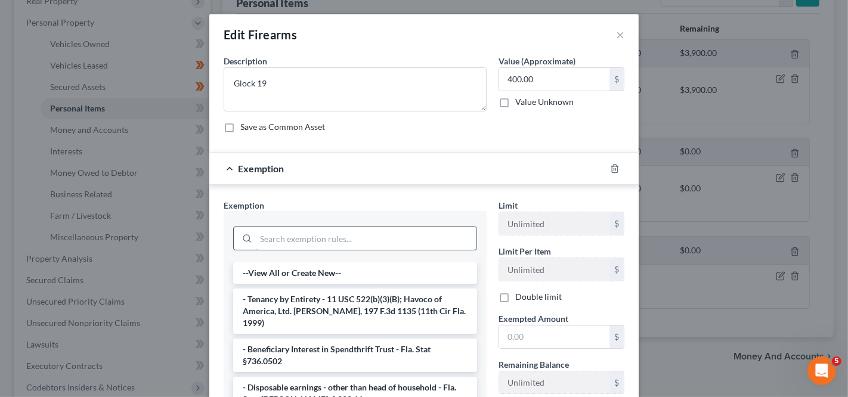
drag, startPoint x: 252, startPoint y: 257, endPoint x: 268, endPoint y: 246, distance: 19.7
click at [258, 253] on div at bounding box center [355, 237] width 263 height 51
click at [269, 246] on input "search" at bounding box center [366, 238] width 221 height 23
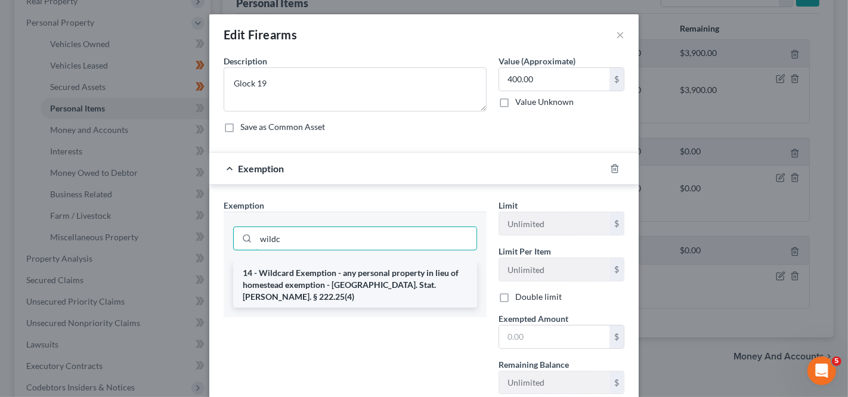
type input "wildc"
click at [245, 274] on li "14 - Wildcard Exemption - any personal property in lieu of homestead exemption …" at bounding box center [355, 284] width 244 height 45
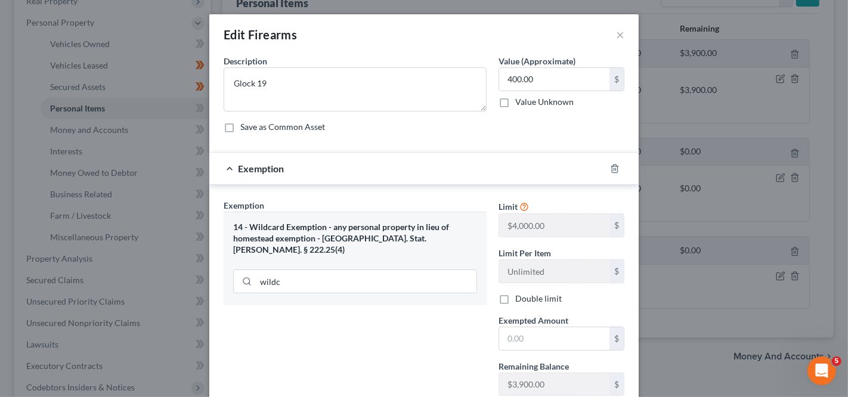
scroll to position [80, 0]
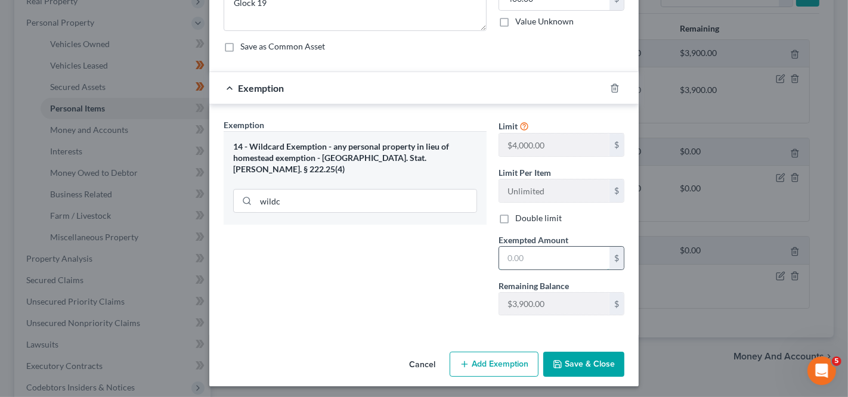
click at [567, 254] on input "text" at bounding box center [554, 258] width 110 height 23
click at [531, 243] on label "Exempted Amount *" at bounding box center [533, 240] width 70 height 13
click at [531, 249] on input "text" at bounding box center [554, 258] width 110 height 23
type input "400"
click at [433, 275] on div "Exemption Set must be selected for CA. Exemption * 14 - Wildcard Exemption - an…" at bounding box center [355, 222] width 275 height 206
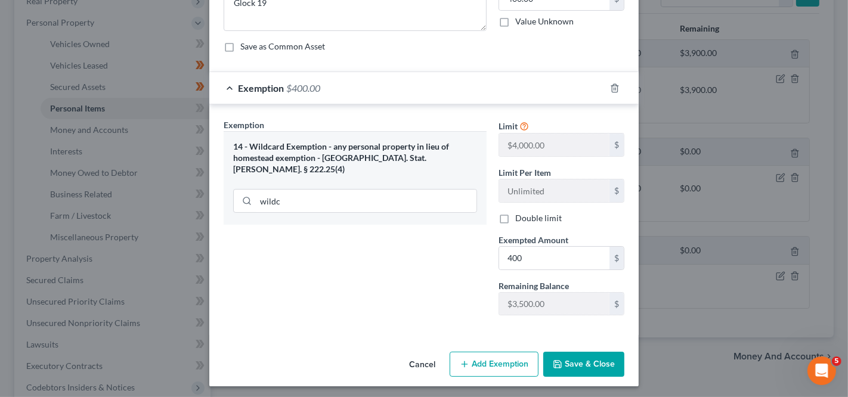
click at [569, 365] on button "Save & Close" at bounding box center [583, 364] width 81 height 25
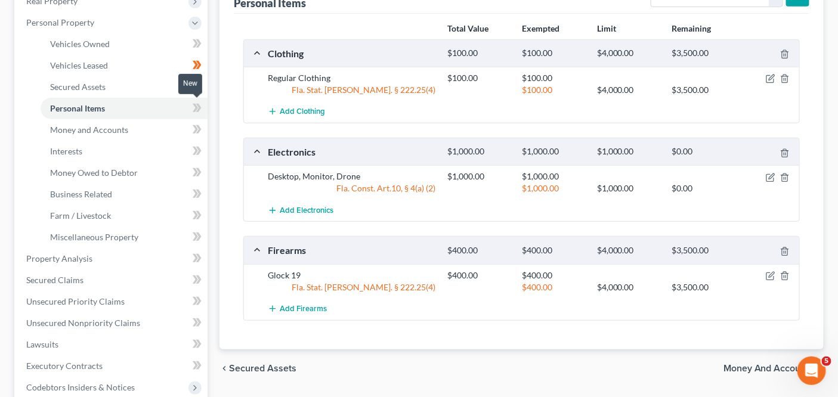
click at [192, 106] on span at bounding box center [197, 110] width 21 height 18
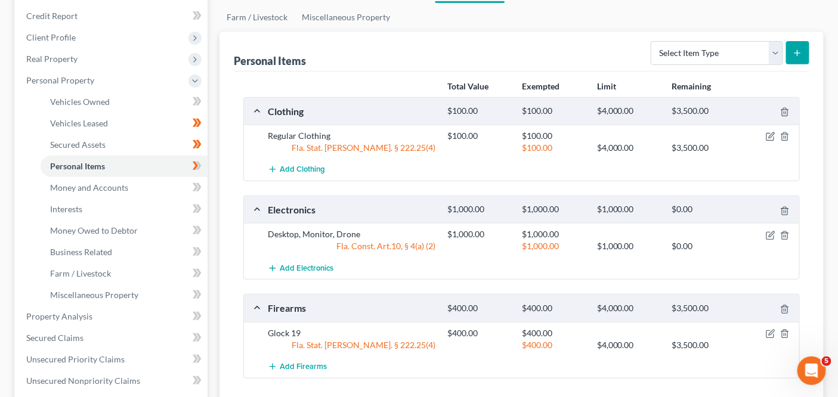
scroll to position [156, 0]
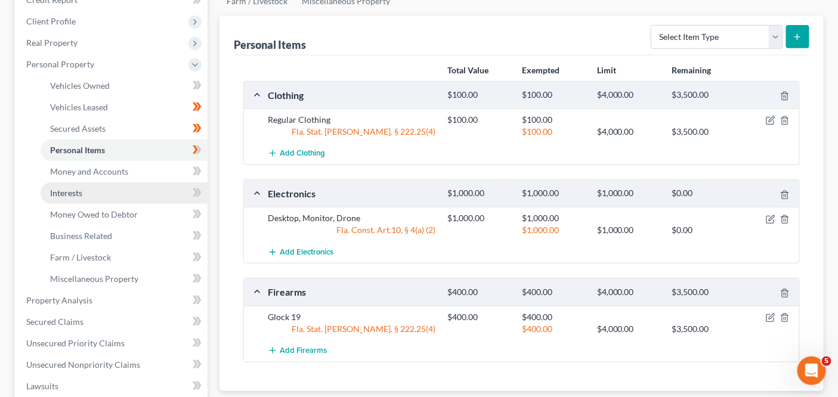
click at [143, 193] on link "Interests" at bounding box center [124, 192] width 167 height 21
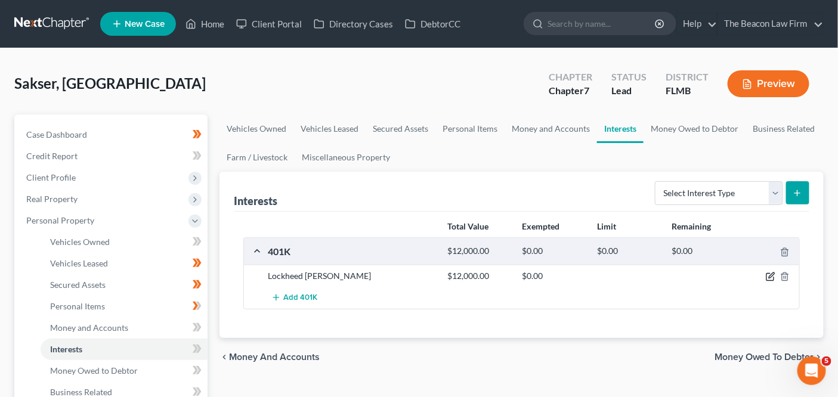
click at [770, 274] on icon "button" at bounding box center [769, 277] width 7 height 7
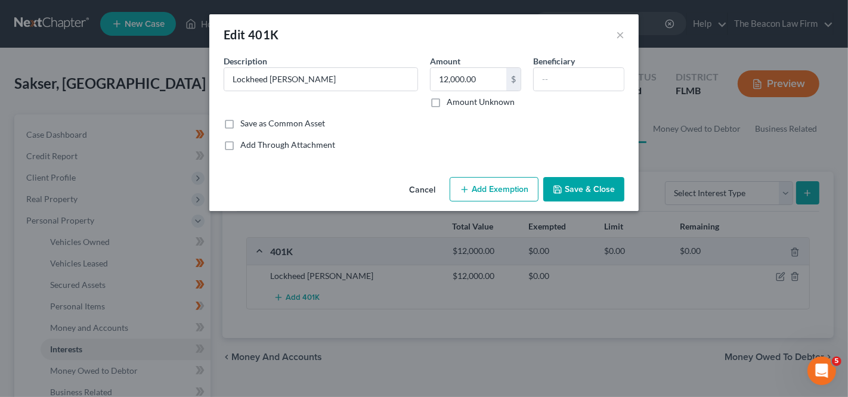
click at [528, 192] on button "Add Exemption" at bounding box center [493, 189] width 89 height 25
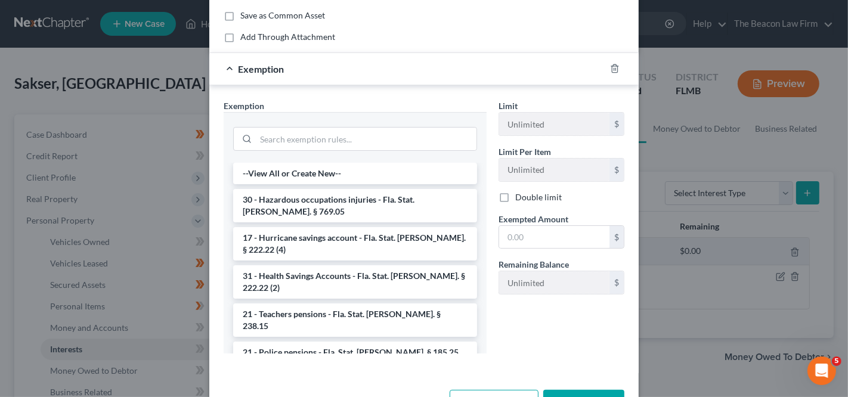
scroll to position [120, 0]
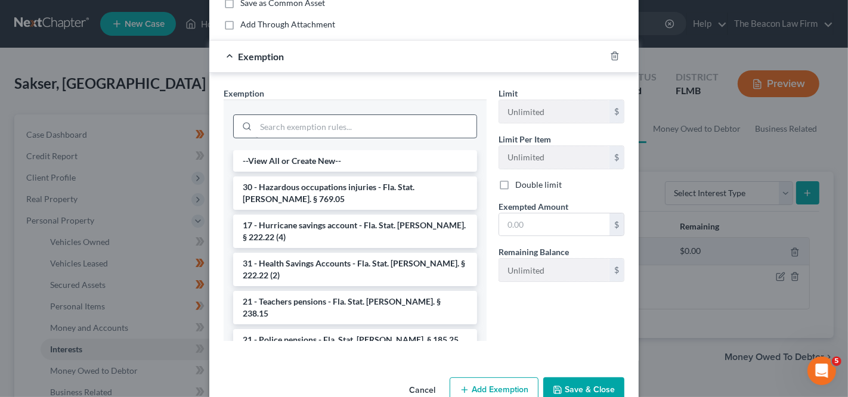
click at [344, 135] on div at bounding box center [355, 125] width 244 height 31
click at [345, 133] on input "search" at bounding box center [366, 126] width 221 height 23
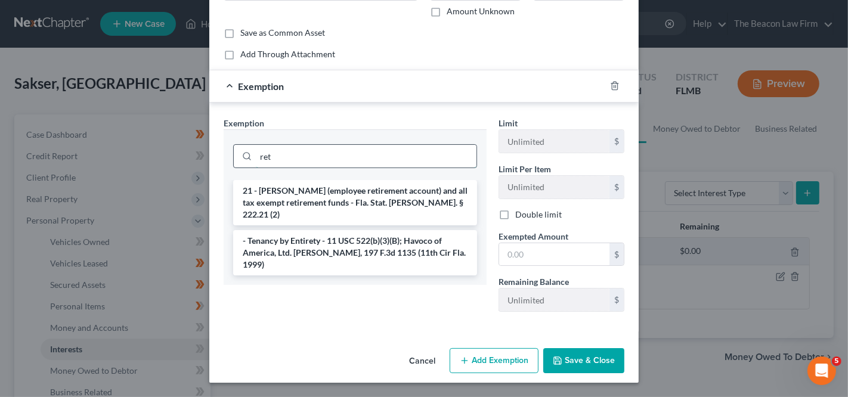
scroll to position [86, 0]
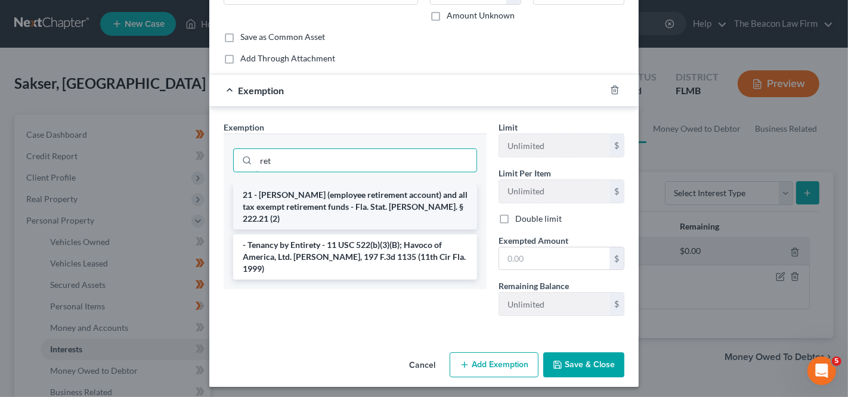
type input "ret"
click at [330, 205] on li "21 - [PERSON_NAME] (employee retirement account) and all tax exempt retirement …" at bounding box center [355, 206] width 244 height 45
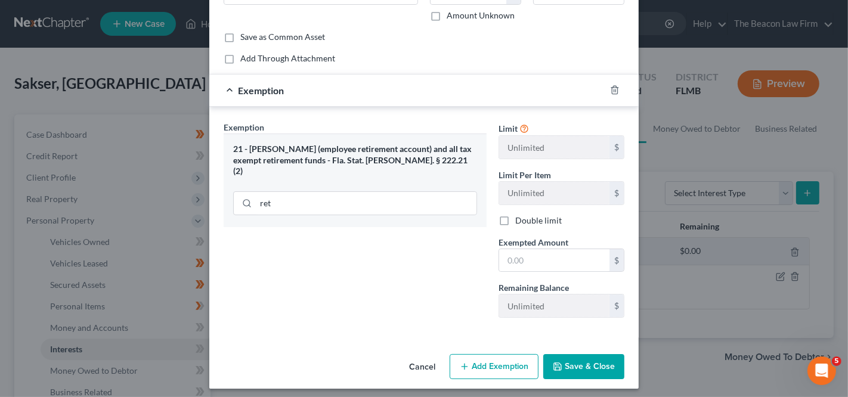
scroll to position [0, 0]
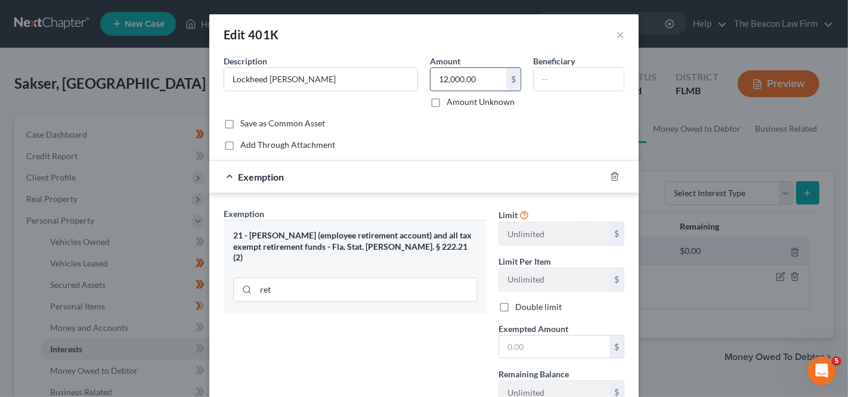
click at [464, 94] on div "Amount 12,000.00 $ Amount Unknown" at bounding box center [475, 81] width 103 height 53
click at [465, 77] on input "12,000.00" at bounding box center [468, 79] width 76 height 23
click at [530, 345] on input "text" at bounding box center [554, 347] width 110 height 23
paste input "12,000.0"
type input "12,000.0"
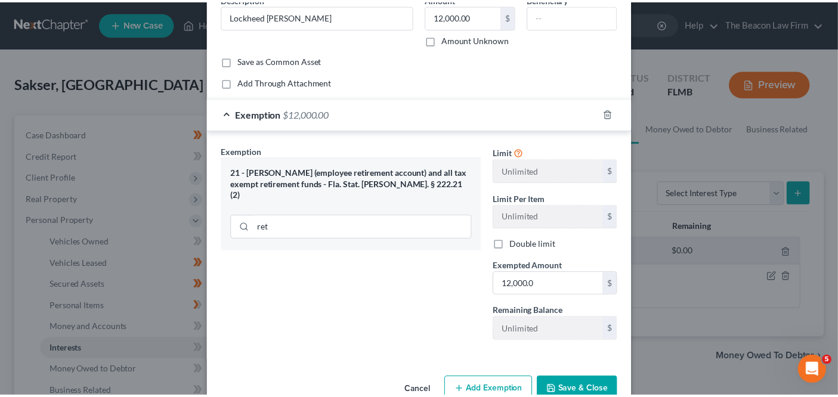
scroll to position [88, 0]
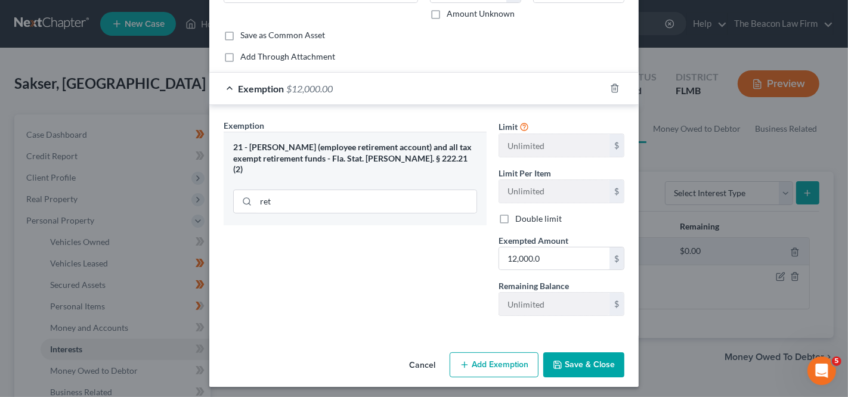
click at [576, 362] on button "Save & Close" at bounding box center [583, 364] width 81 height 25
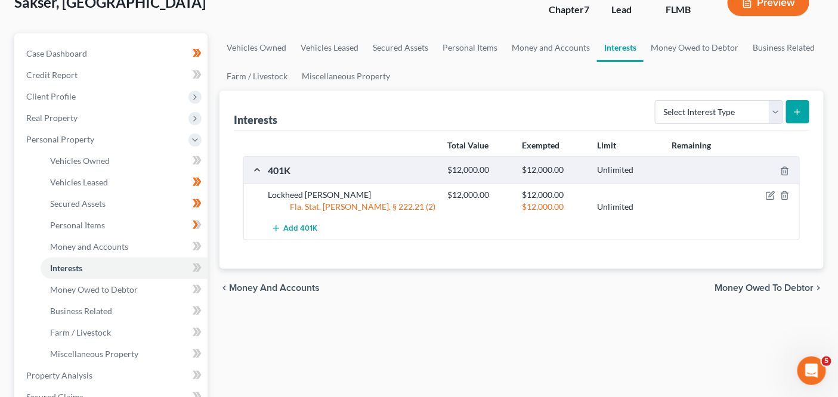
scroll to position [119, 0]
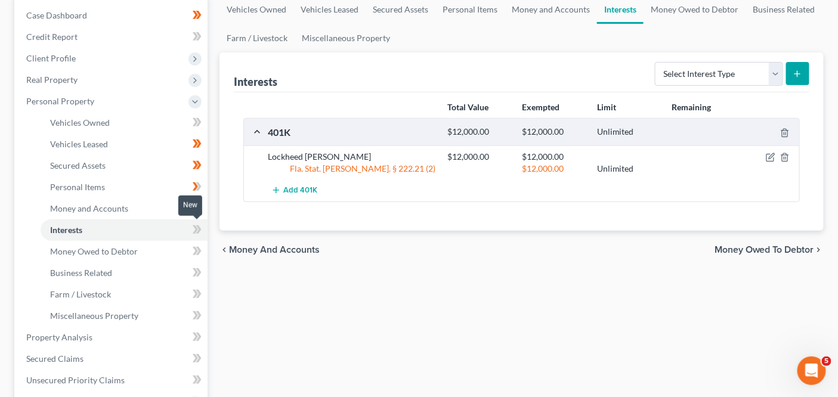
click at [188, 228] on span at bounding box center [197, 231] width 21 height 18
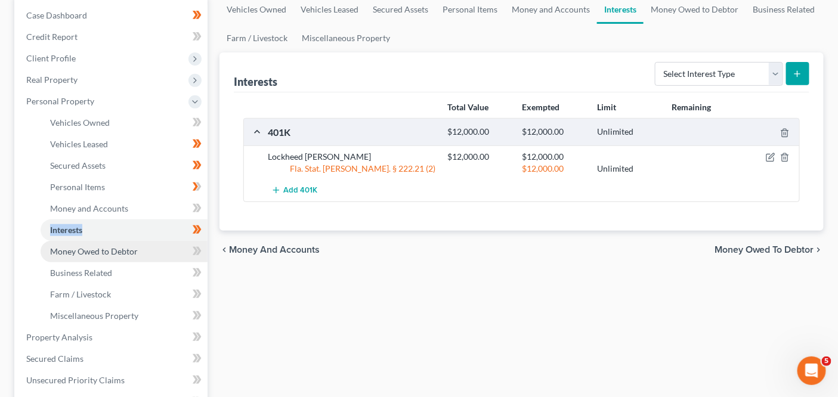
click at [142, 252] on link "Money Owed to Debtor" at bounding box center [124, 251] width 167 height 21
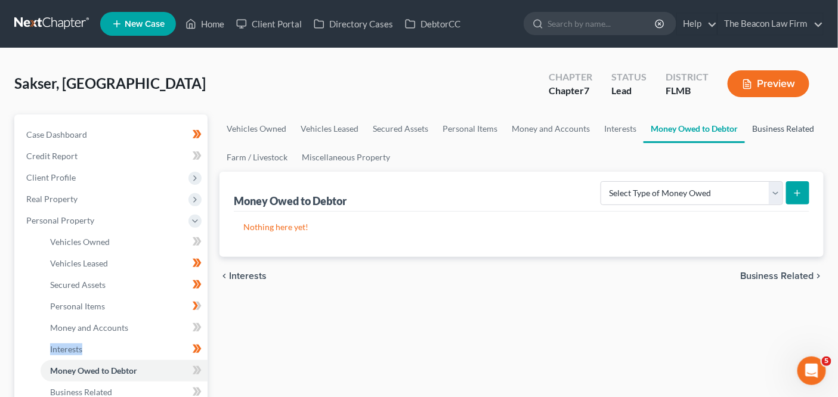
click at [760, 127] on link "Business Related" at bounding box center [783, 128] width 76 height 29
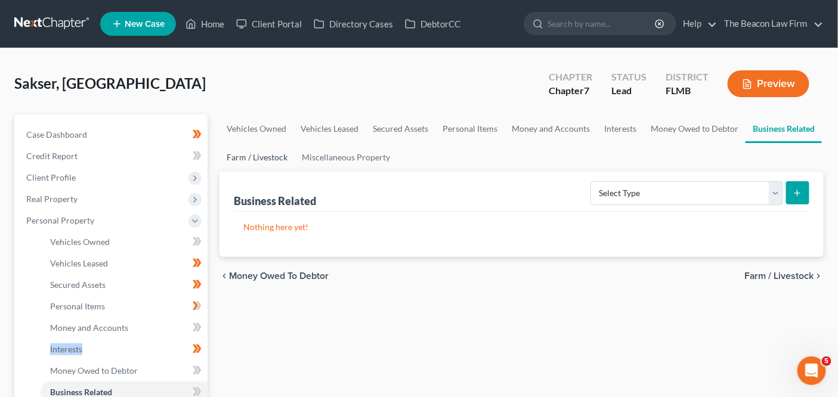
click at [272, 154] on link "Farm / Livestock" at bounding box center [256, 157] width 75 height 29
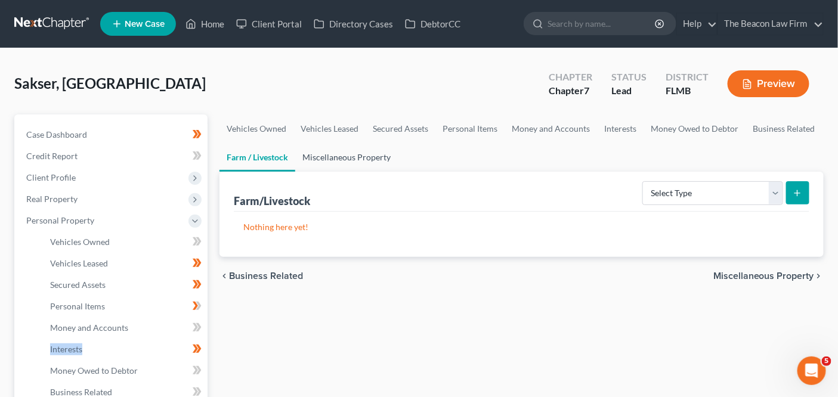
click at [334, 157] on link "Miscellaneous Property" at bounding box center [346, 157] width 103 height 29
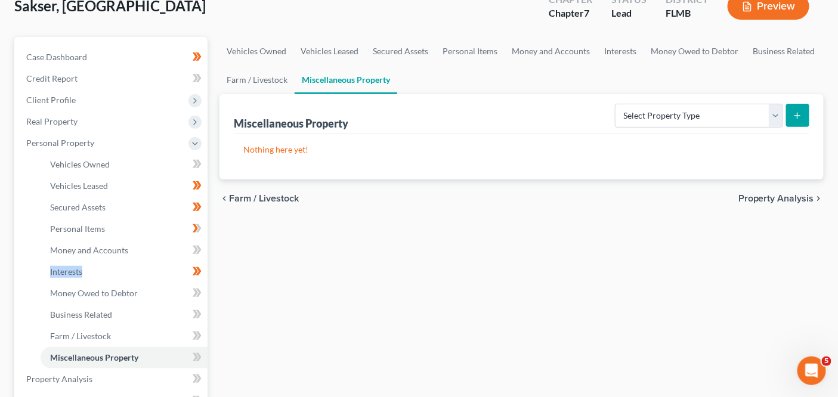
scroll to position [206, 0]
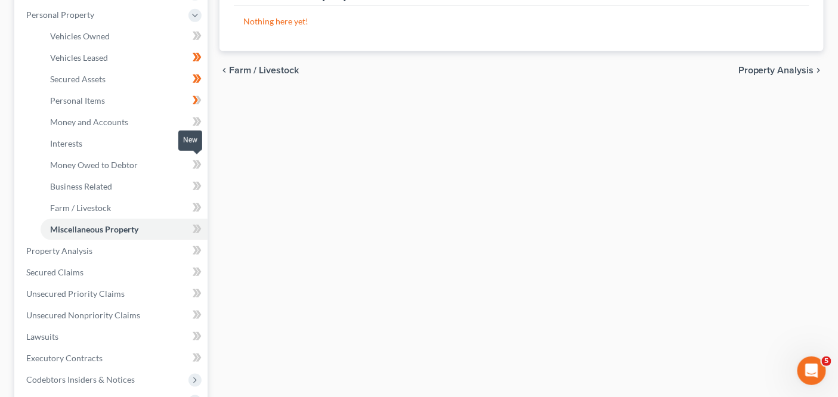
click at [197, 167] on icon at bounding box center [198, 164] width 5 height 8
click at [196, 184] on icon at bounding box center [195, 186] width 5 height 8
click at [195, 184] on icon at bounding box center [195, 186] width 5 height 8
click at [194, 209] on icon at bounding box center [197, 207] width 9 height 15
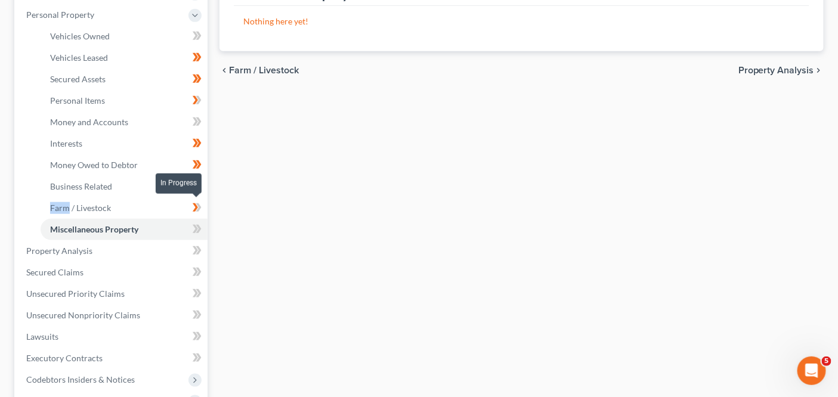
click at [194, 209] on icon at bounding box center [197, 207] width 9 height 15
click at [197, 228] on icon at bounding box center [195, 229] width 5 height 8
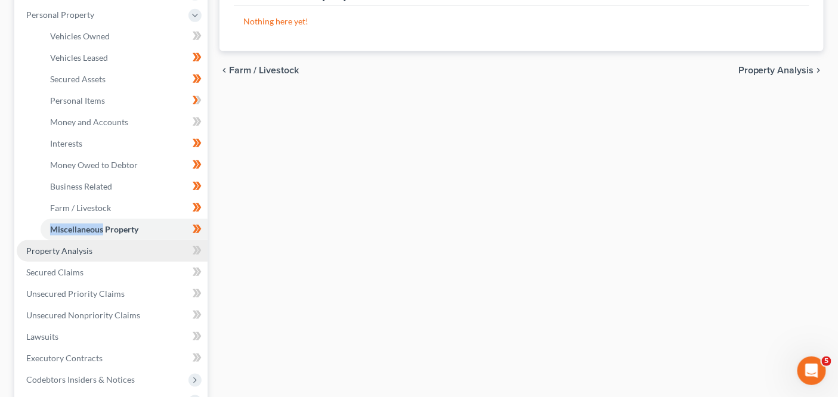
click at [165, 249] on link "Property Analysis" at bounding box center [112, 250] width 191 height 21
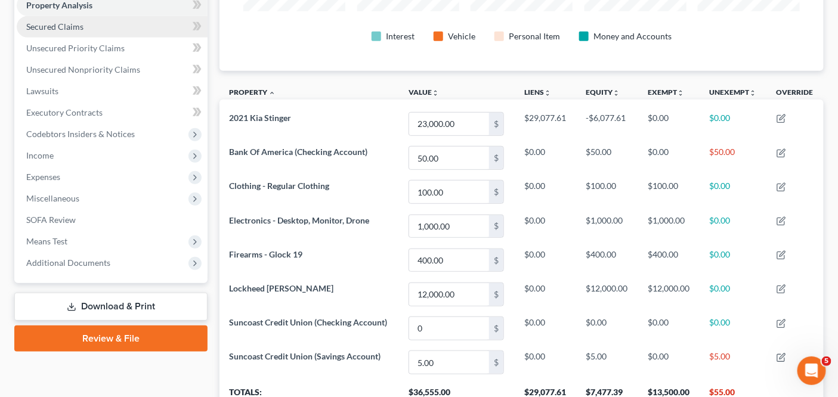
click at [108, 31] on link "Secured Claims" at bounding box center [112, 26] width 191 height 21
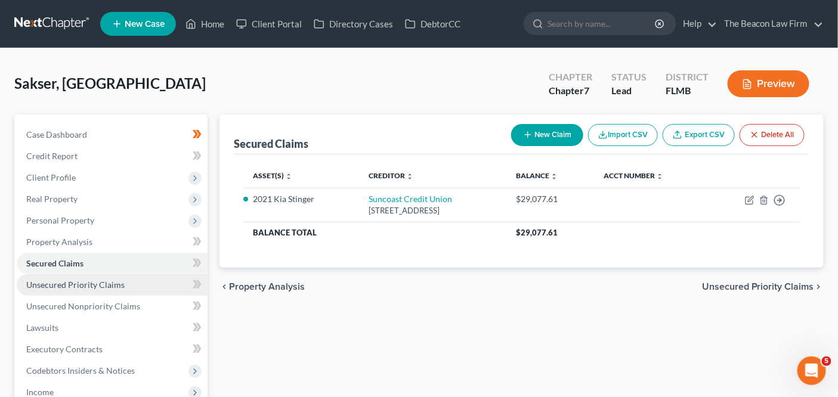
click at [150, 286] on link "Unsecured Priority Claims" at bounding box center [112, 284] width 191 height 21
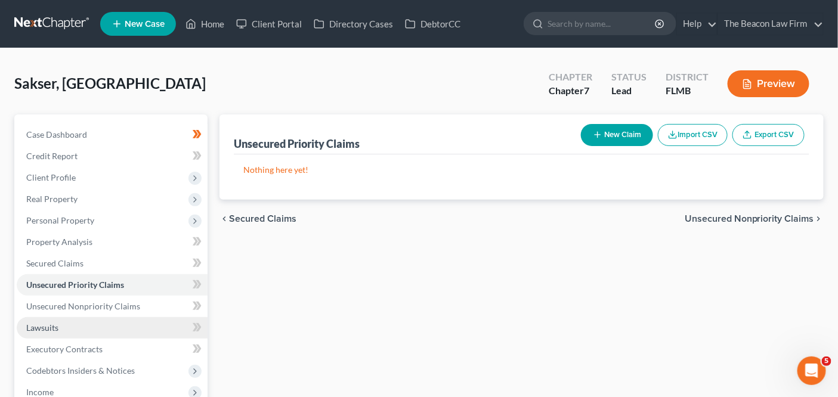
click at [131, 324] on link "Lawsuits" at bounding box center [112, 327] width 191 height 21
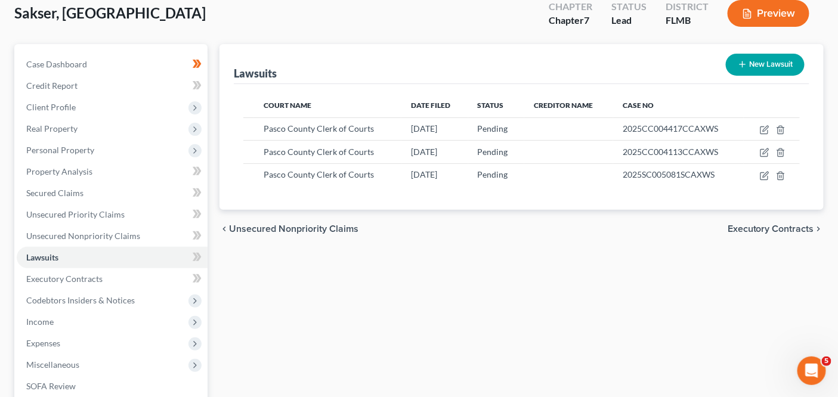
scroll to position [73, 0]
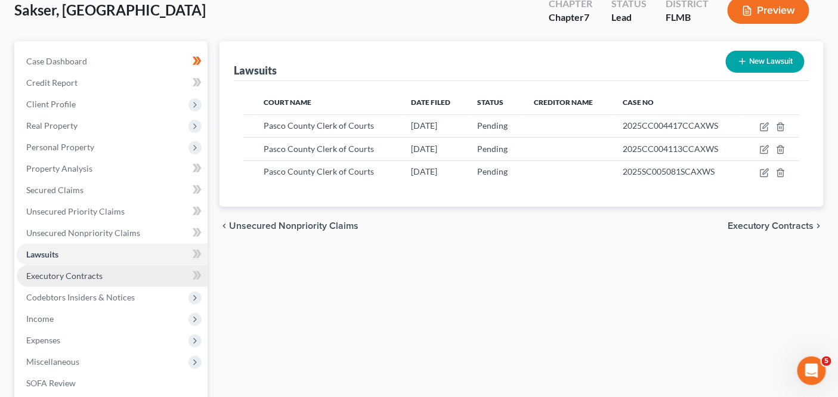
click at [120, 275] on link "Executory Contracts" at bounding box center [112, 275] width 191 height 21
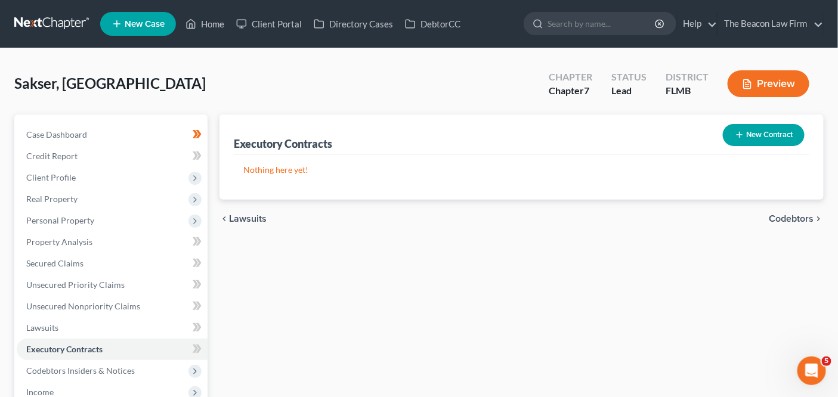
click at [210, 350] on div "Case Dashboard Payments Invoices Payments Payments Credit Report Client Profile" at bounding box center [110, 351] width 205 height 474
click at [204, 350] on span at bounding box center [197, 351] width 21 height 18
click at [204, 349] on span at bounding box center [197, 351] width 21 height 18
click at [149, 333] on link "Lawsuits" at bounding box center [112, 327] width 191 height 21
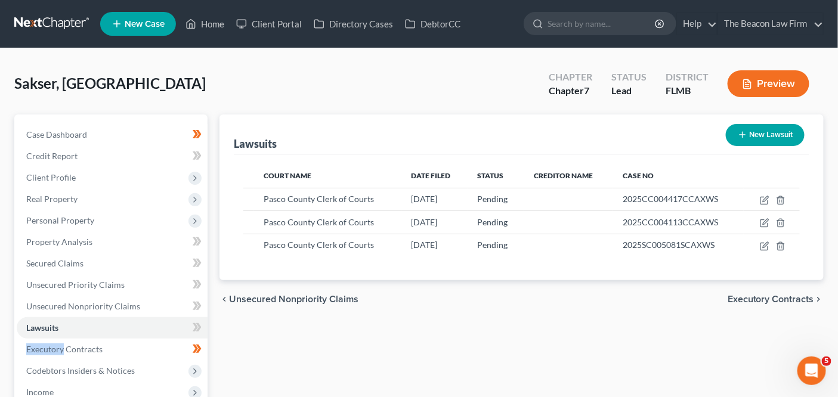
scroll to position [150, 0]
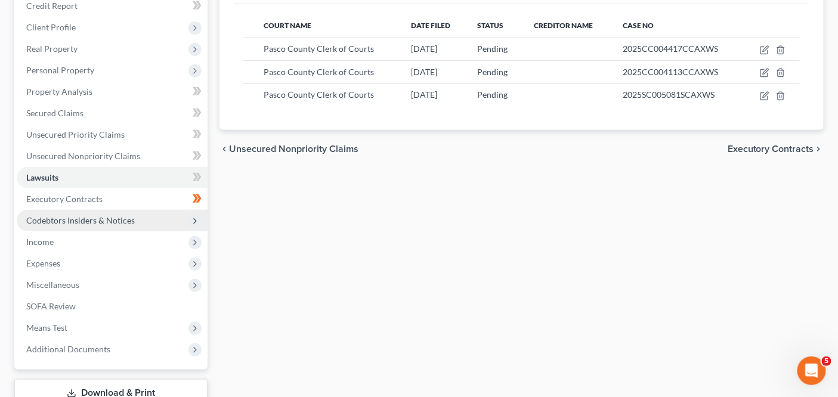
click at [134, 222] on span "Codebtors Insiders & Notices" at bounding box center [112, 220] width 191 height 21
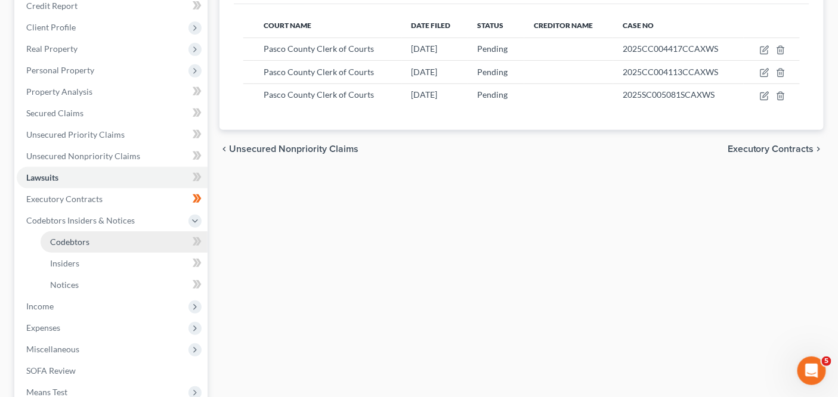
click at [132, 239] on link "Codebtors" at bounding box center [124, 241] width 167 height 21
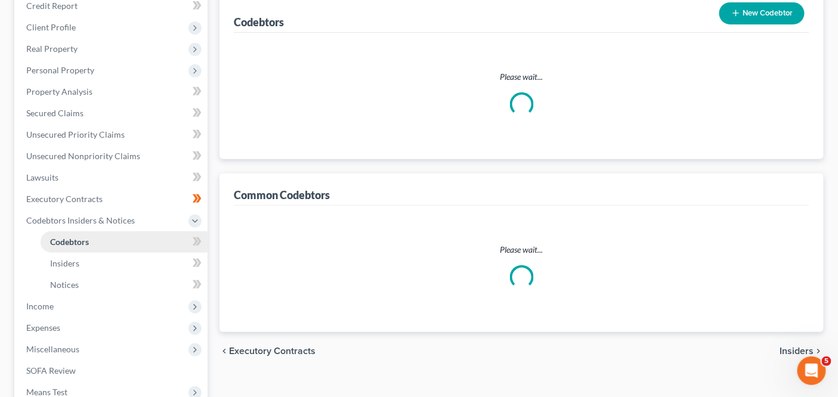
scroll to position [146, 0]
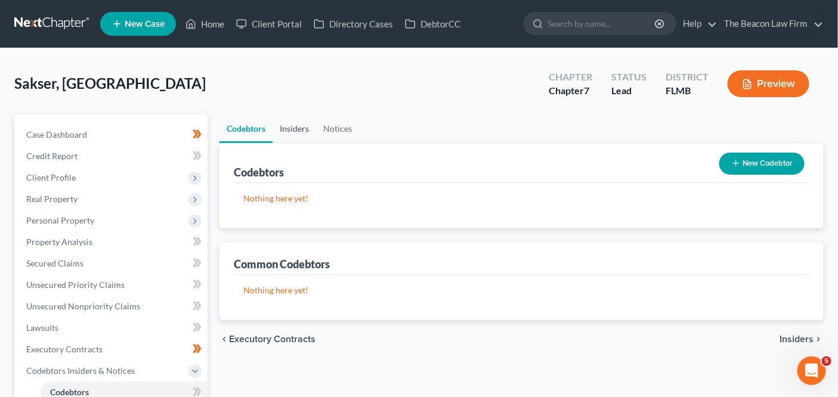
click at [310, 129] on link "Insiders" at bounding box center [294, 128] width 44 height 29
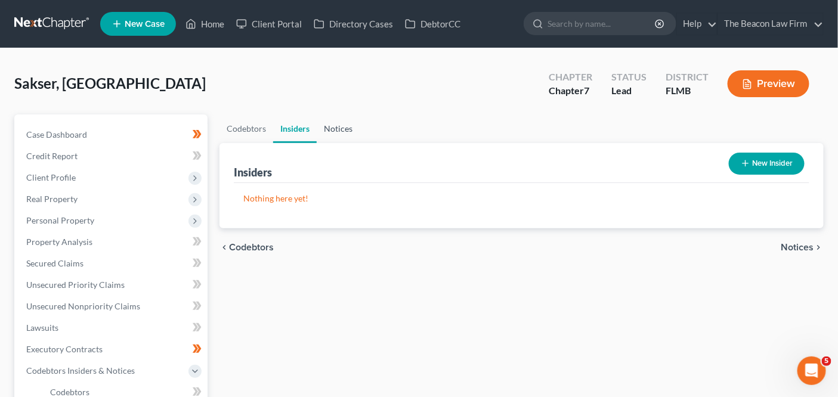
click at [326, 130] on link "Notices" at bounding box center [338, 128] width 43 height 29
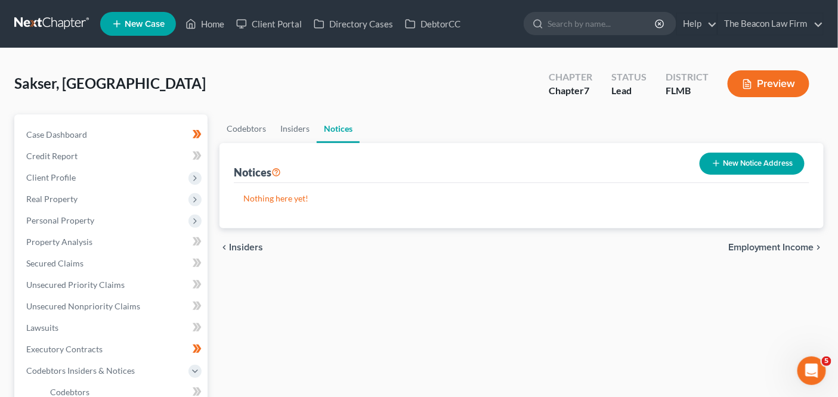
scroll to position [299, 0]
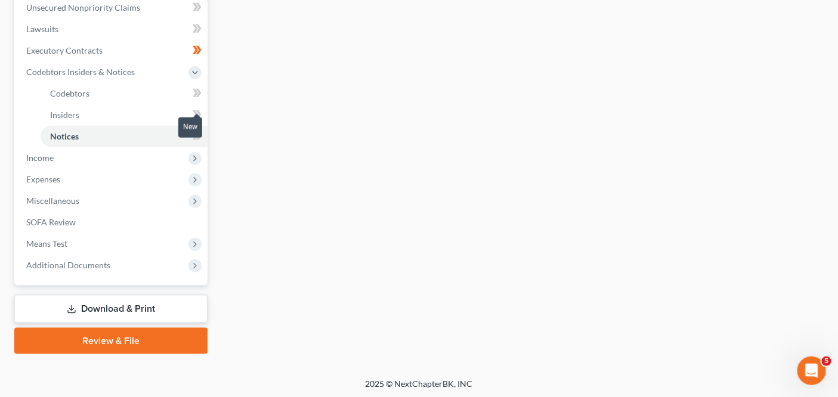
click at [203, 108] on span at bounding box center [197, 116] width 21 height 18
click at [200, 145] on link "Notices" at bounding box center [124, 136] width 167 height 21
click at [201, 143] on span at bounding box center [197, 138] width 21 height 18
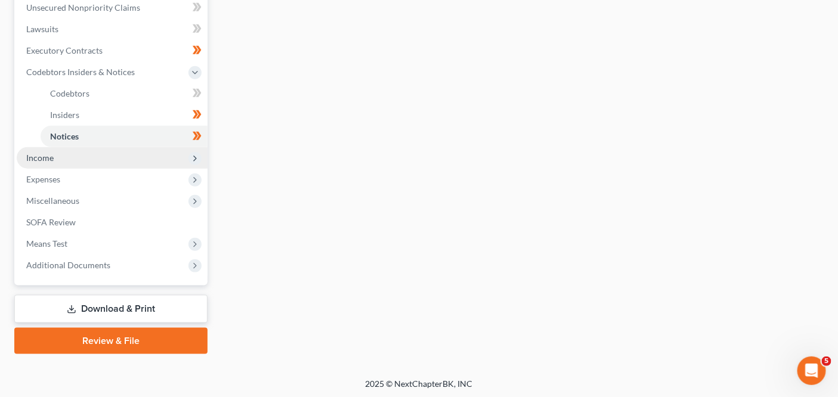
click at [149, 160] on span "Income" at bounding box center [112, 157] width 191 height 21
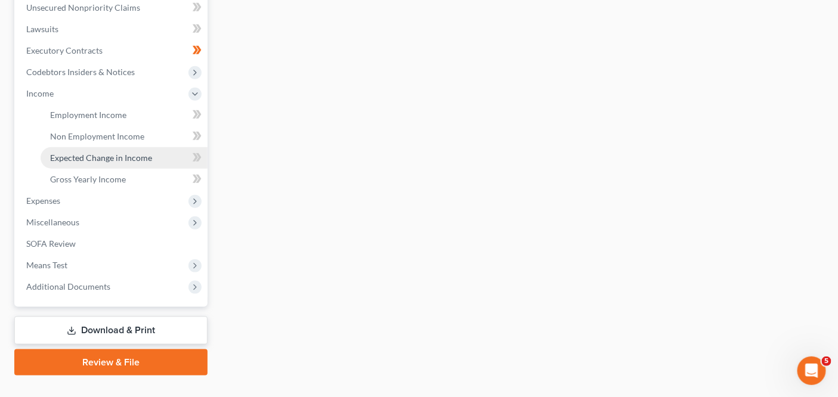
click at [149, 147] on link "Expected Change in Income" at bounding box center [124, 157] width 167 height 21
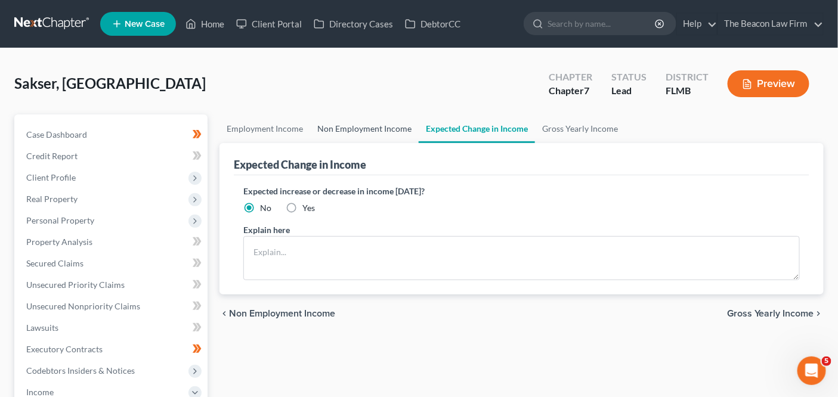
click at [340, 127] on link "Non Employment Income" at bounding box center [364, 128] width 108 height 29
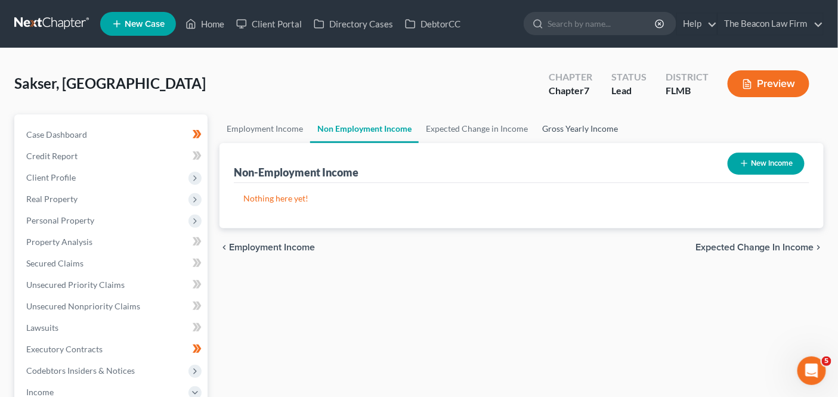
drag, startPoint x: 548, startPoint y: 128, endPoint x: 715, endPoint y: 128, distance: 166.9
click at [548, 128] on link "Gross Yearly Income" at bounding box center [580, 128] width 90 height 29
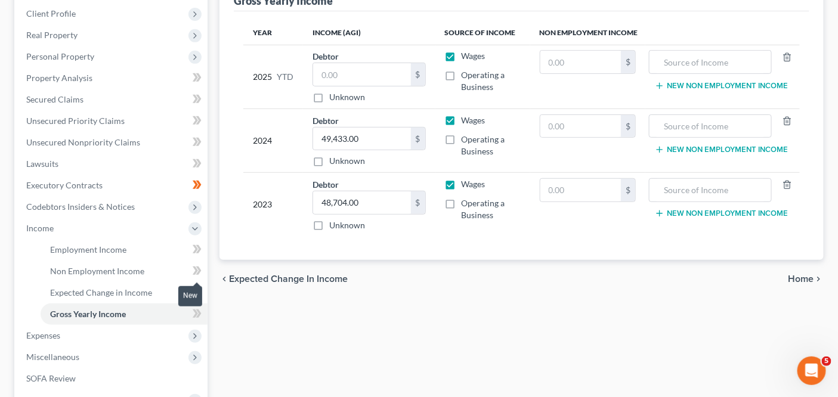
click at [199, 269] on icon at bounding box center [198, 270] width 5 height 8
click at [196, 295] on icon at bounding box center [198, 292] width 5 height 8
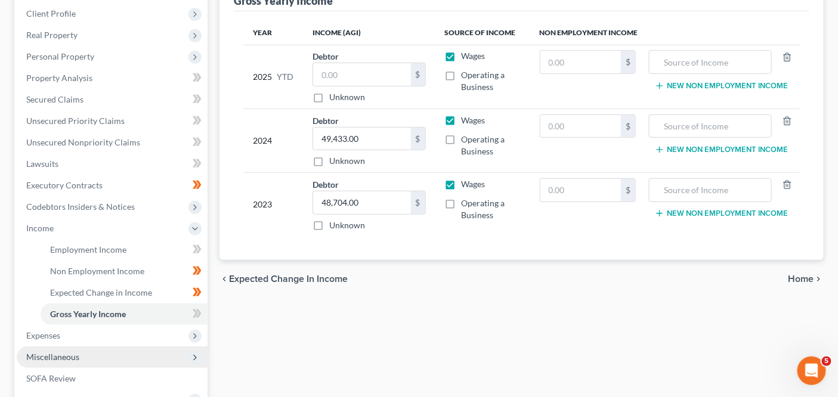
click at [137, 348] on span "Miscellaneous" at bounding box center [112, 356] width 191 height 21
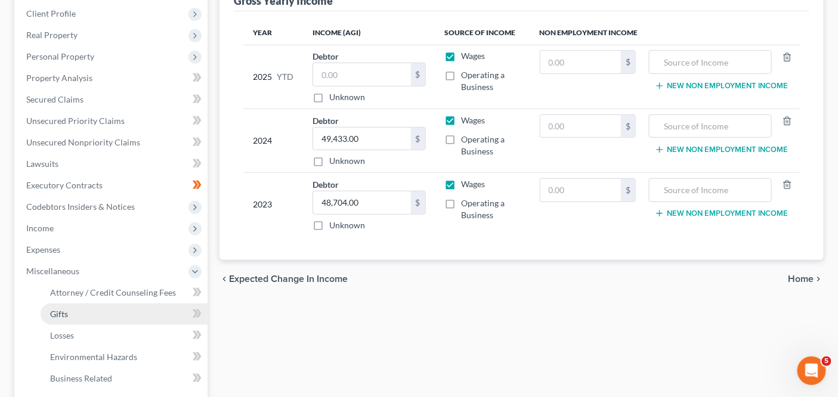
click at [140, 321] on link "Gifts" at bounding box center [124, 313] width 167 height 21
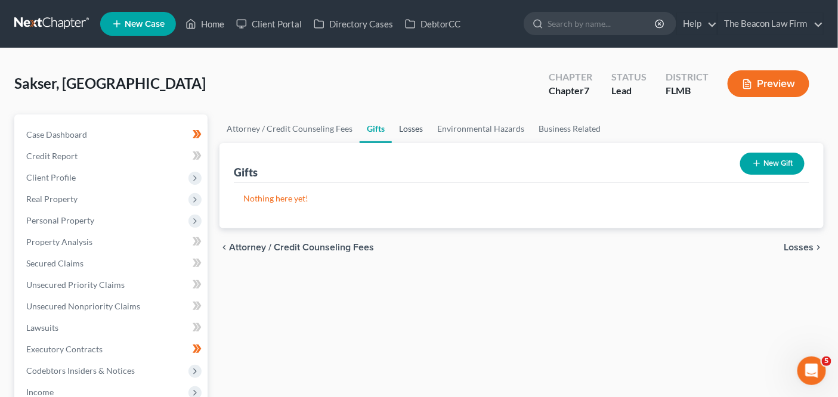
click at [421, 133] on link "Losses" at bounding box center [411, 128] width 38 height 29
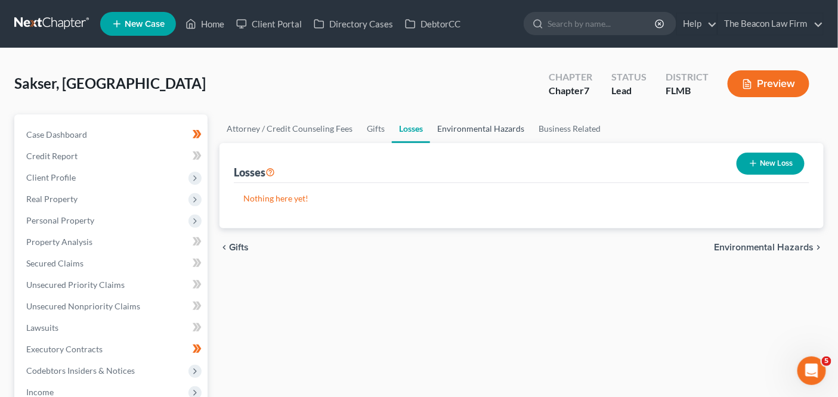
click at [485, 132] on link "Environmental Hazards" at bounding box center [480, 128] width 101 height 29
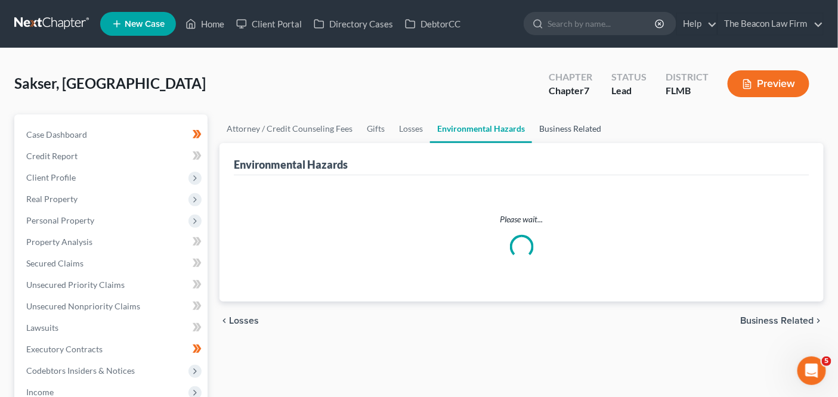
click at [562, 131] on link "Business Related" at bounding box center [570, 128] width 76 height 29
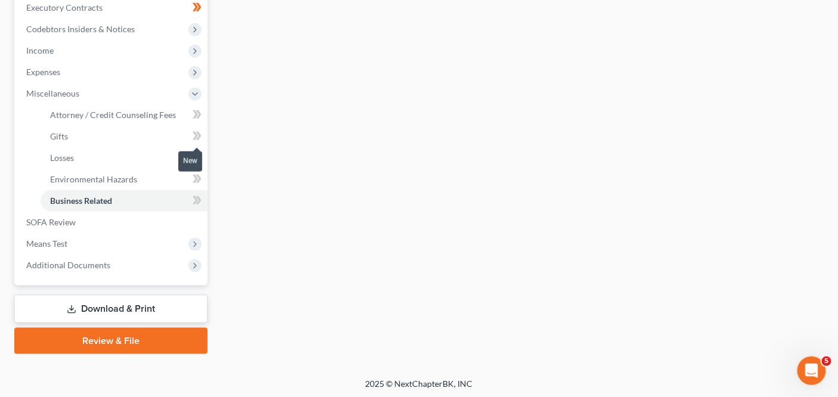
click at [198, 133] on icon at bounding box center [198, 136] width 5 height 8
drag, startPoint x: 198, startPoint y: 133, endPoint x: 197, endPoint y: 157, distance: 24.4
click at [198, 133] on icon at bounding box center [198, 136] width 5 height 8
click at [197, 160] on icon at bounding box center [197, 157] width 9 height 15
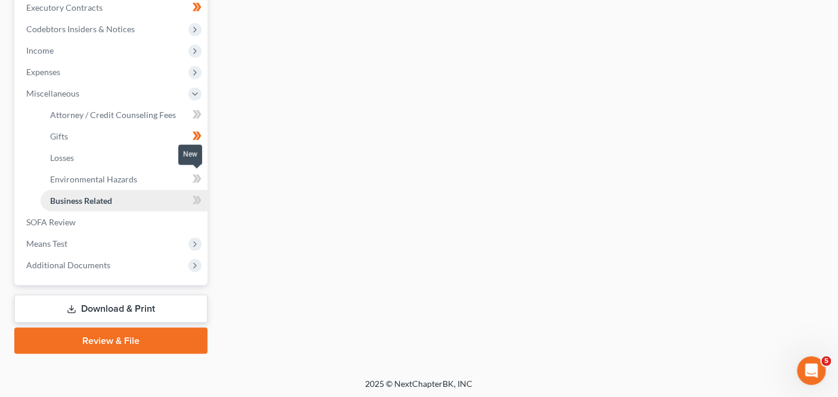
drag, startPoint x: 196, startPoint y: 175, endPoint x: 194, endPoint y: 191, distance: 15.6
click at [196, 175] on icon at bounding box center [195, 179] width 5 height 8
click at [193, 196] on icon at bounding box center [197, 200] width 9 height 15
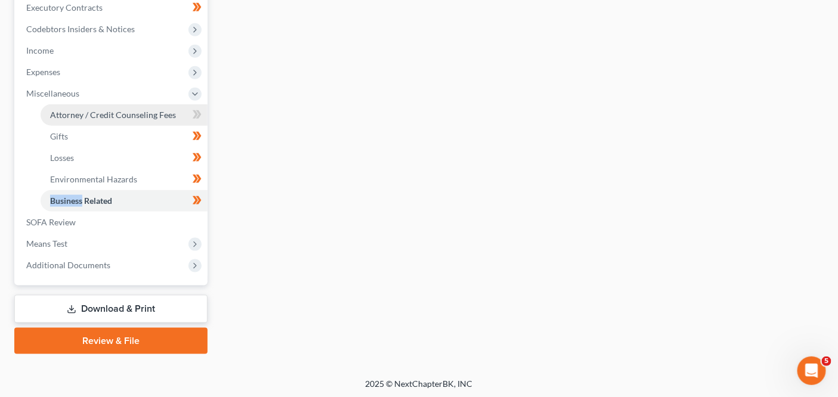
click at [173, 117] on span "Attorney / Credit Counseling Fees" at bounding box center [113, 115] width 126 height 10
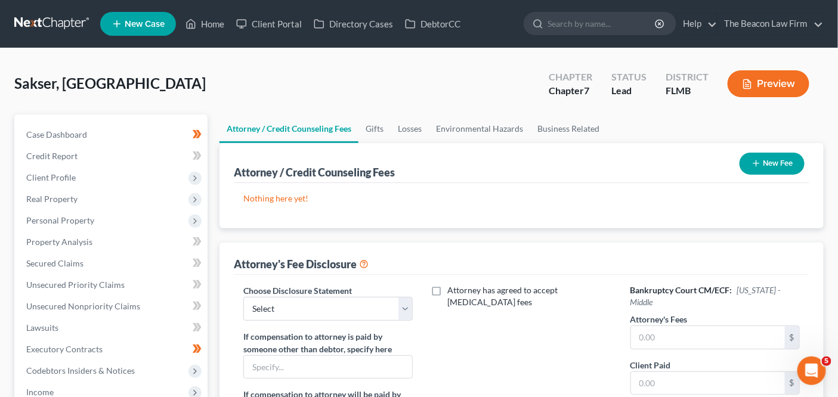
click at [765, 173] on button "New Fee" at bounding box center [771, 164] width 65 height 22
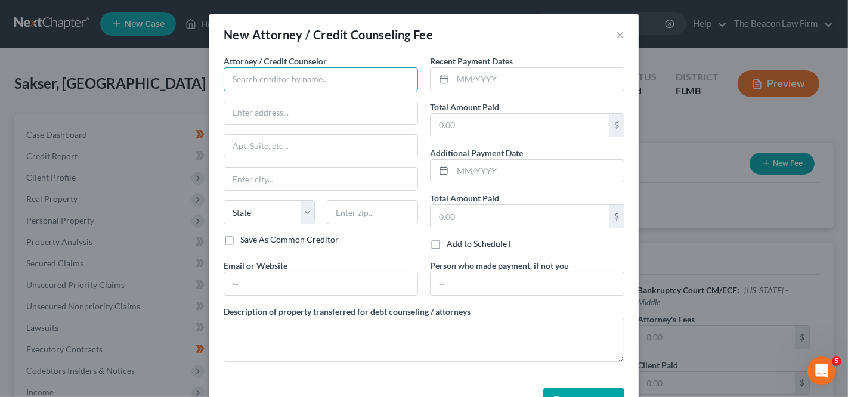
click at [351, 84] on input "text" at bounding box center [321, 79] width 194 height 24
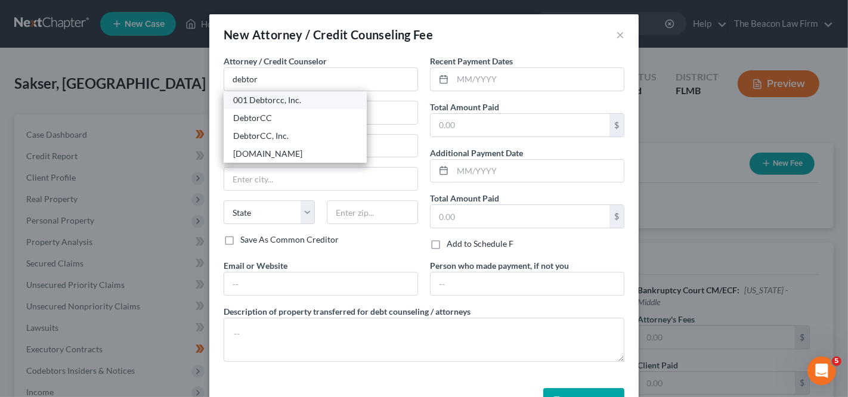
click at [309, 103] on div "001 Debtorcc, Inc." at bounding box center [295, 100] width 124 height 12
type input "001 Debtorcc, Inc."
type input "[STREET_ADDRESS]"
type input "[GEOGRAPHIC_DATA]"
select select "33"
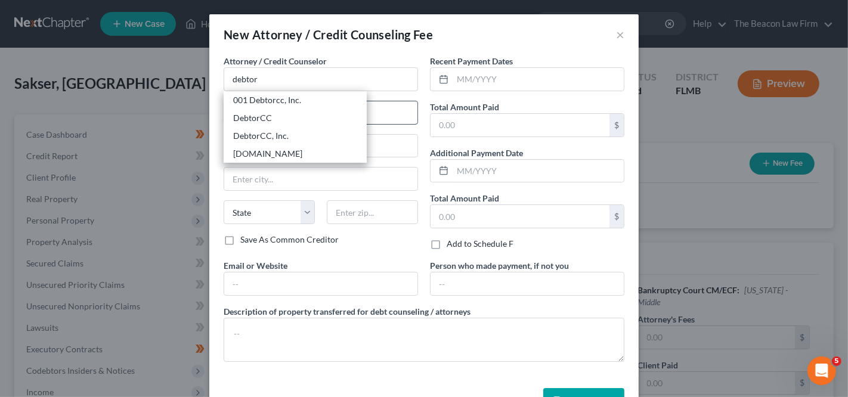
type input "07306"
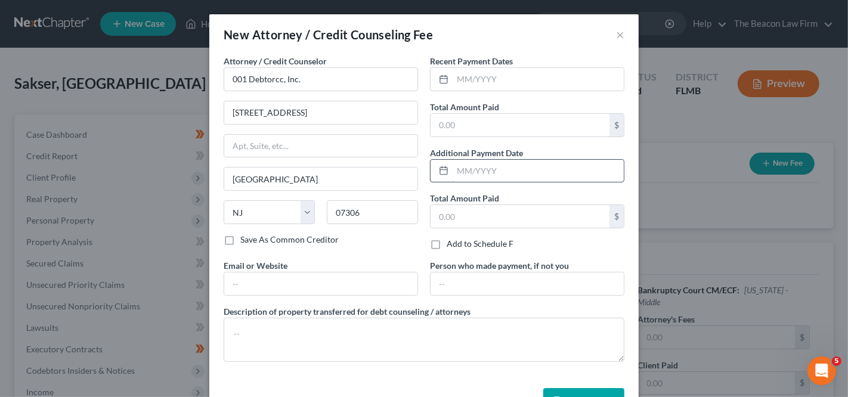
click at [452, 161] on input "text" at bounding box center [537, 171] width 171 height 23
click at [457, 125] on input "text" at bounding box center [519, 125] width 179 height 23
type input "19.95"
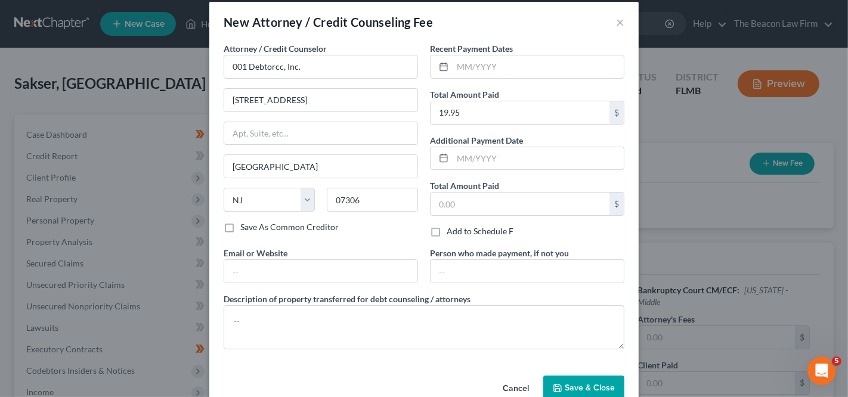
scroll to position [36, 0]
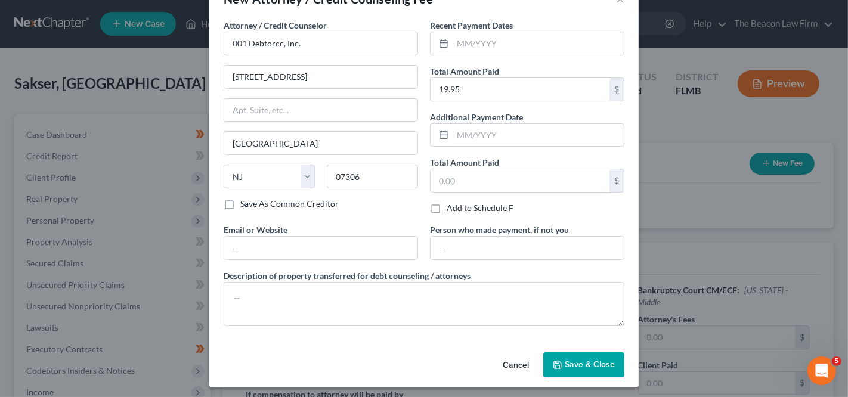
click at [610, 343] on div "Attorney / Credit Counselor * 001 Debtorcc, Inc. [STREET_ADDRESS] [US_STATE][GE…" at bounding box center [423, 183] width 429 height 328
click at [606, 359] on span "Save & Close" at bounding box center [590, 364] width 50 height 10
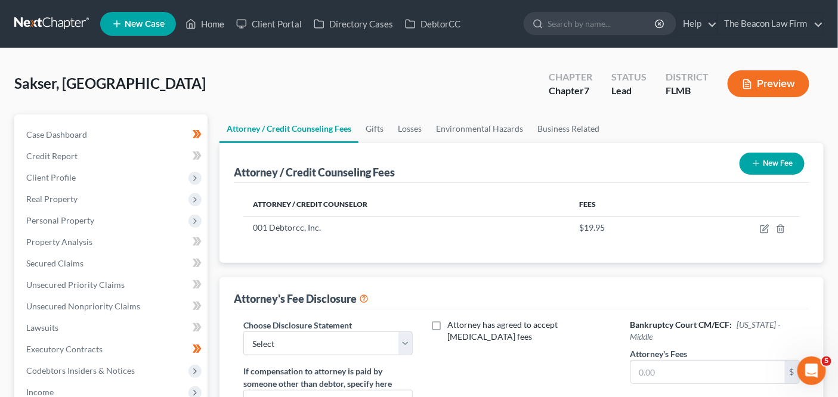
click at [752, 168] on button "New Fee" at bounding box center [771, 164] width 65 height 22
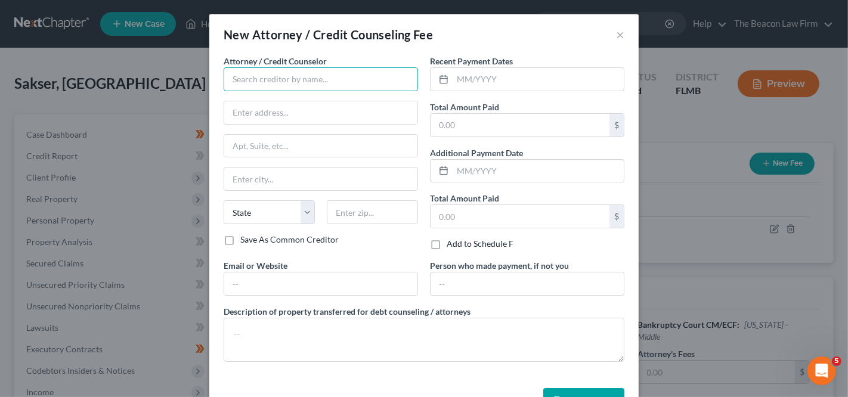
click at [320, 84] on input "text" at bounding box center [321, 79] width 194 height 24
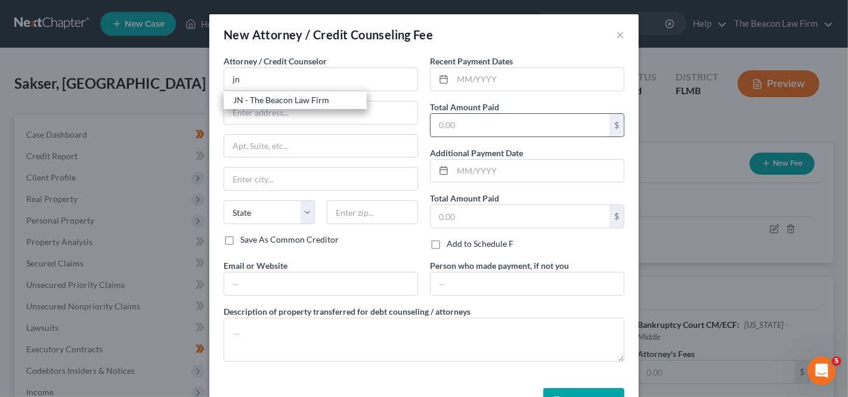
drag, startPoint x: 333, startPoint y: 101, endPoint x: 475, endPoint y: 128, distance: 144.4
click at [333, 101] on div "JN - The Beacon Law Firm" at bounding box center [295, 100] width 124 height 12
type input "JN - The Beacon Law Firm"
type input "[STREET_ADDRESS][PERSON_NAME]"
type input "Ocoee"
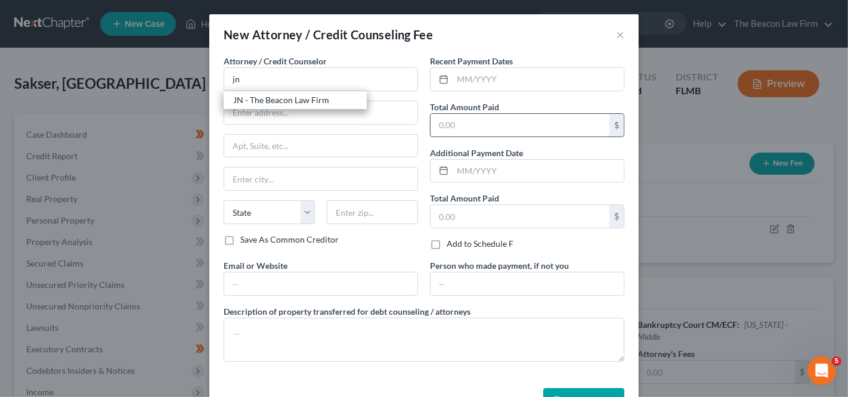
select select "9"
type input "34761"
click at [477, 134] on input "text" at bounding box center [519, 125] width 179 height 23
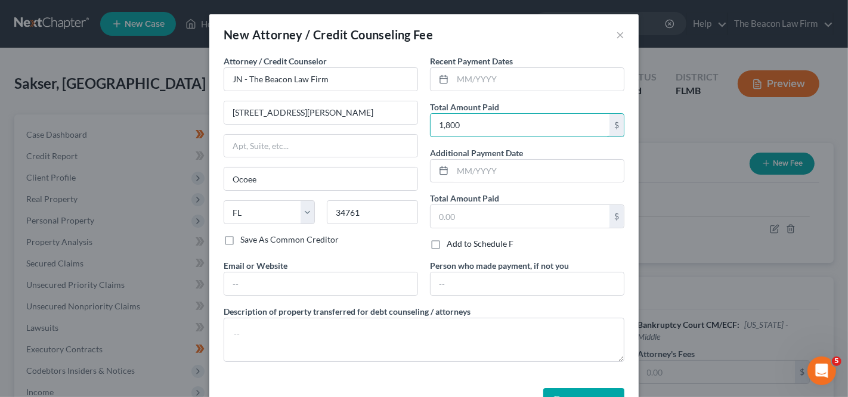
type input "1,800"
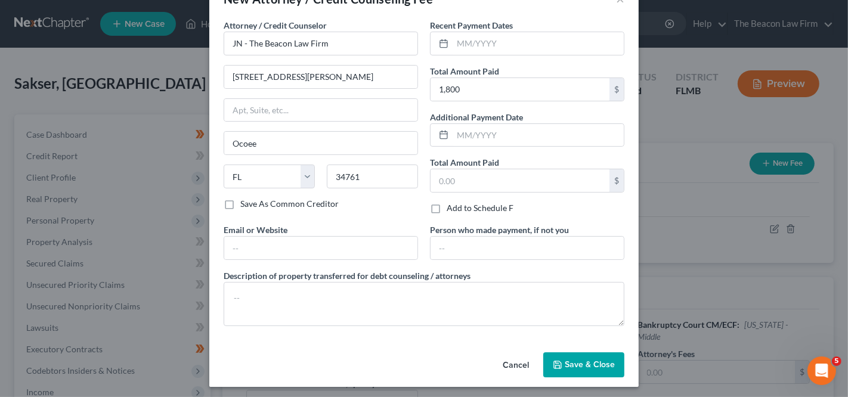
click at [558, 360] on icon "button" at bounding box center [558, 365] width 10 height 10
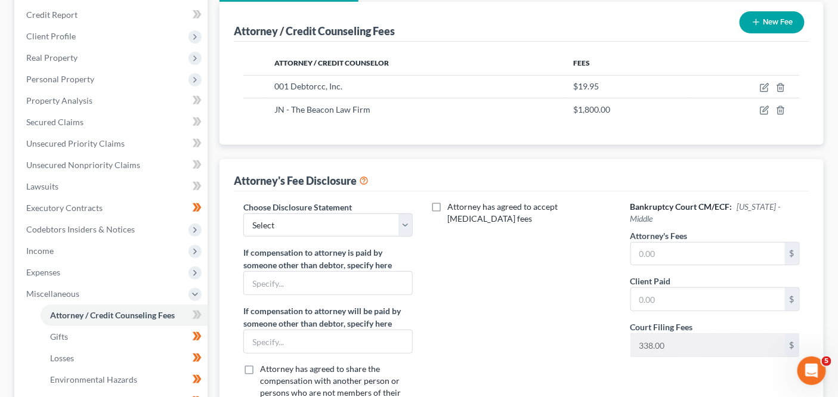
scroll to position [143, 0]
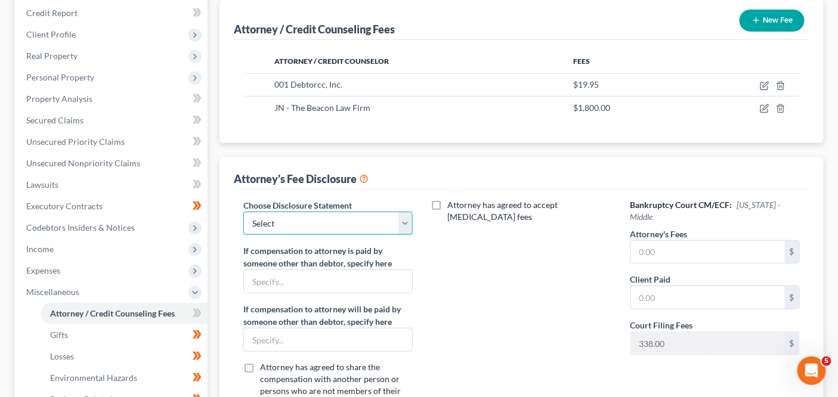
click at [338, 228] on select "Select WDPa - [PERSON_NAME] [GEOGRAPHIC_DATA] Eastern [DATE] - [PERSON_NAME] (C…" at bounding box center [327, 224] width 169 height 24
select select "28"
click at [712, 252] on div "Bankruptcy Court CM/ECF: [US_STATE] - Middle Attorney's Fees $ Client Paid $ Co…" at bounding box center [714, 309] width 193 height 221
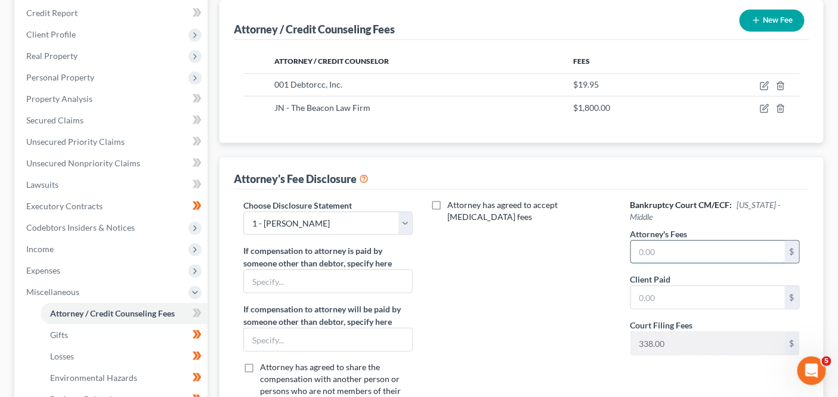
click at [712, 241] on input "text" at bounding box center [708, 252] width 154 height 23
type input "1,800"
click at [204, 313] on span at bounding box center [197, 315] width 21 height 18
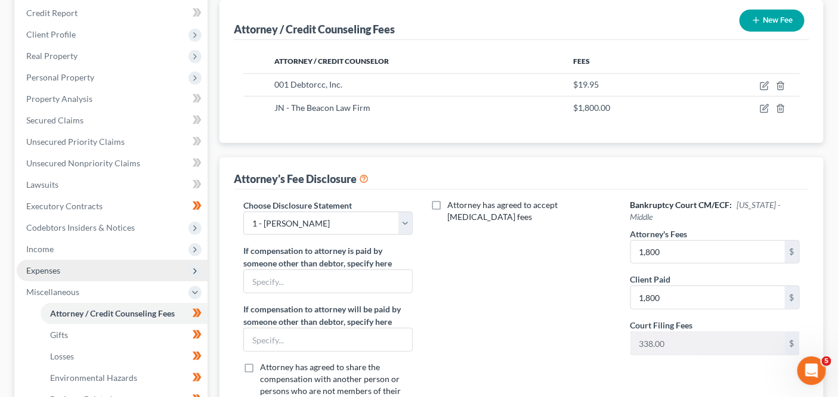
click at [150, 260] on span "Expenses" at bounding box center [112, 270] width 191 height 21
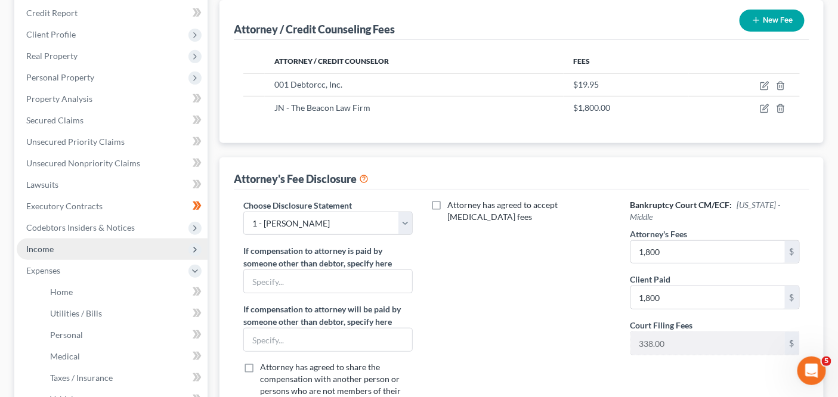
click at [150, 253] on span "Income" at bounding box center [112, 248] width 191 height 21
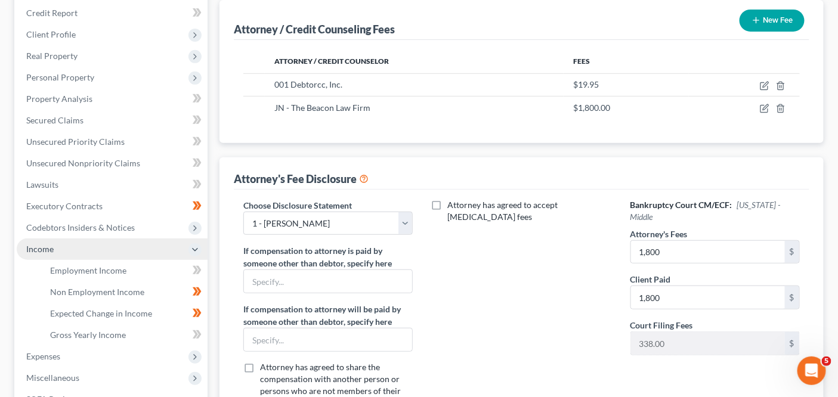
click at [150, 258] on span "Income" at bounding box center [112, 248] width 191 height 21
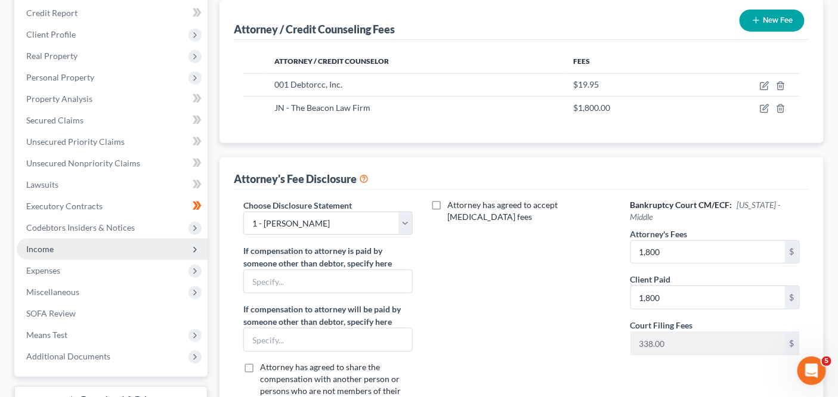
click at [150, 258] on span "Income" at bounding box center [112, 248] width 191 height 21
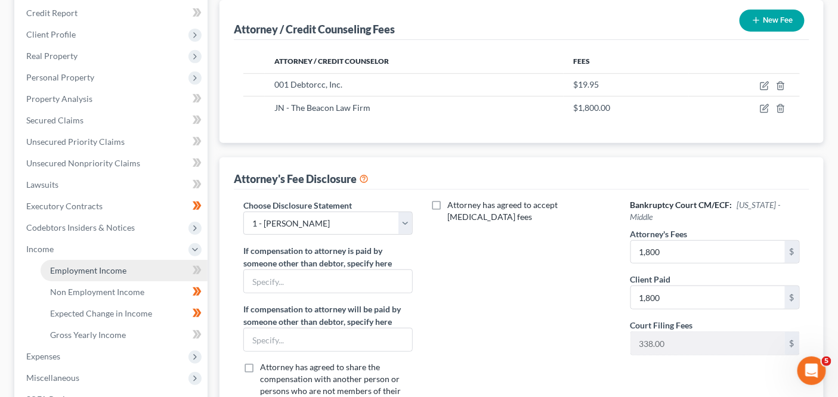
click at [150, 269] on link "Employment Income" at bounding box center [124, 270] width 167 height 21
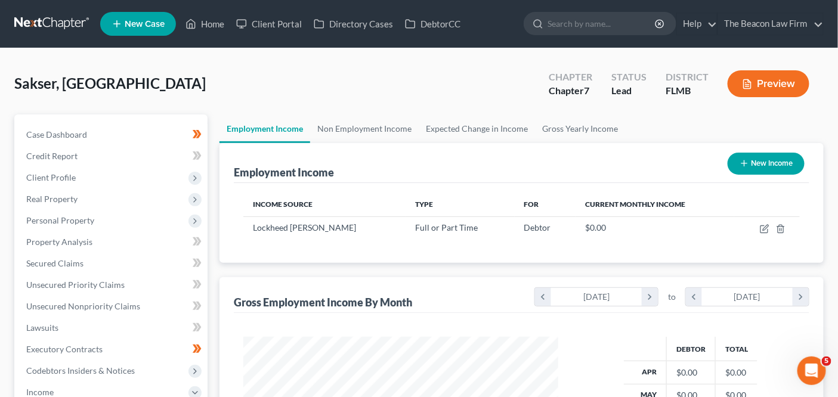
click at [627, 125] on ul "Employment Income Non Employment Income Expected Change in Income Gross Yearly …" at bounding box center [521, 128] width 604 height 29
click at [603, 129] on link "Gross Yearly Income" at bounding box center [580, 128] width 90 height 29
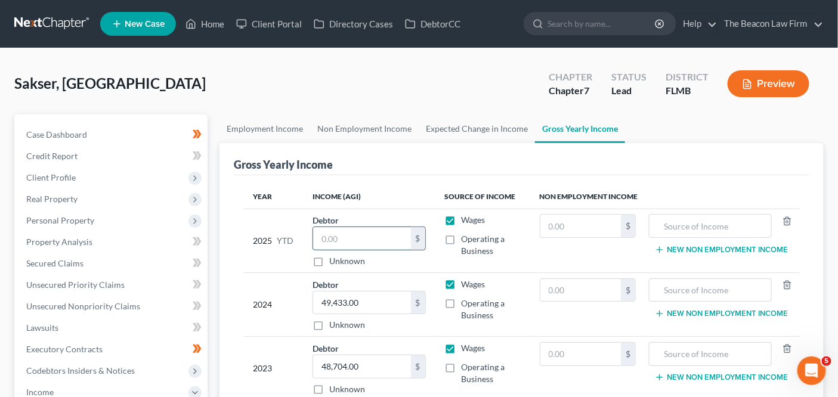
click at [373, 237] on input "text" at bounding box center [362, 238] width 98 height 23
type input "0"
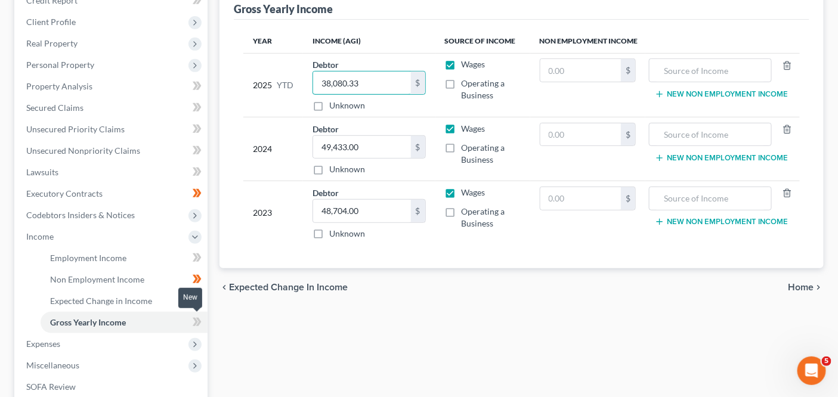
type input "38,080.33"
click at [201, 322] on icon at bounding box center [197, 322] width 9 height 15
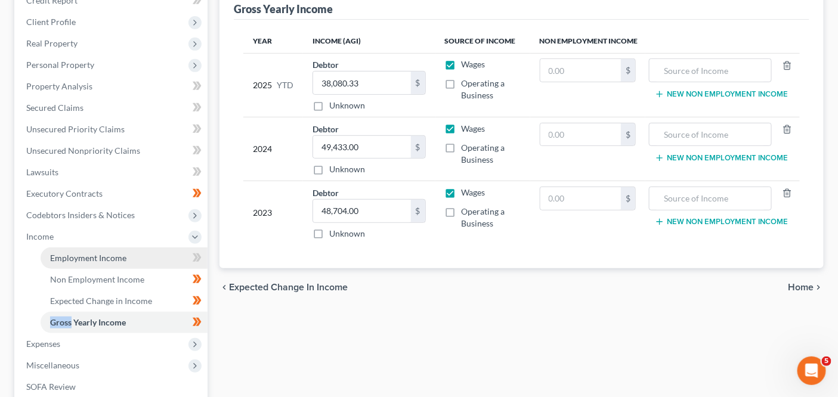
click at [171, 255] on link "Employment Income" at bounding box center [124, 257] width 167 height 21
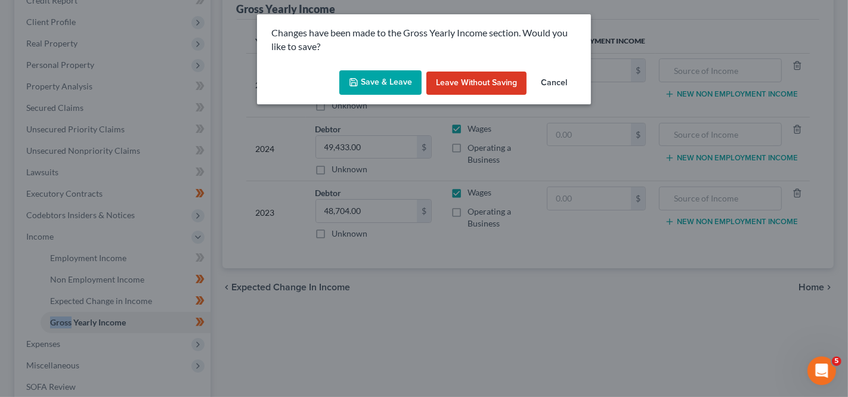
click at [356, 88] on button "Save & Leave" at bounding box center [380, 82] width 82 height 25
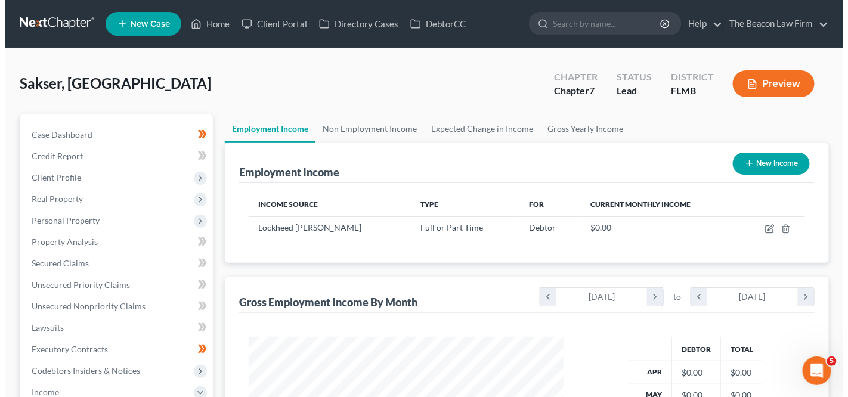
scroll to position [212, 338]
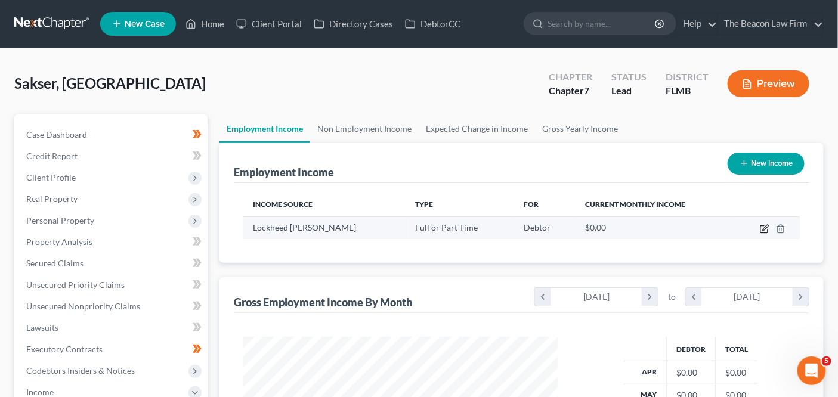
click at [763, 225] on icon "button" at bounding box center [764, 229] width 10 height 10
select select "0"
select select "9"
select select "3"
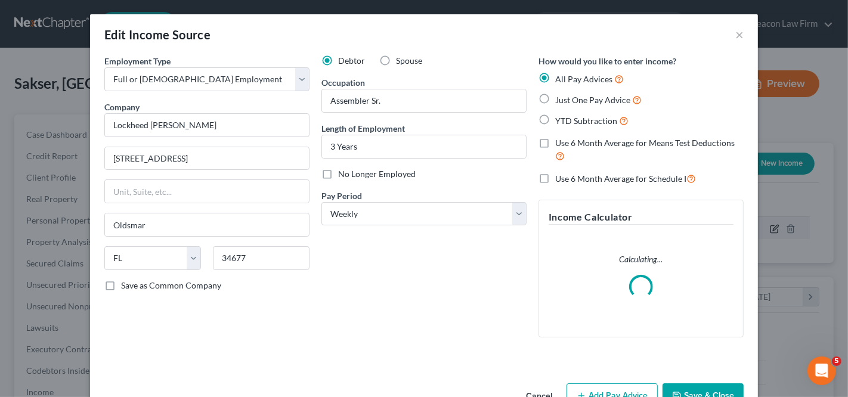
scroll to position [212, 343]
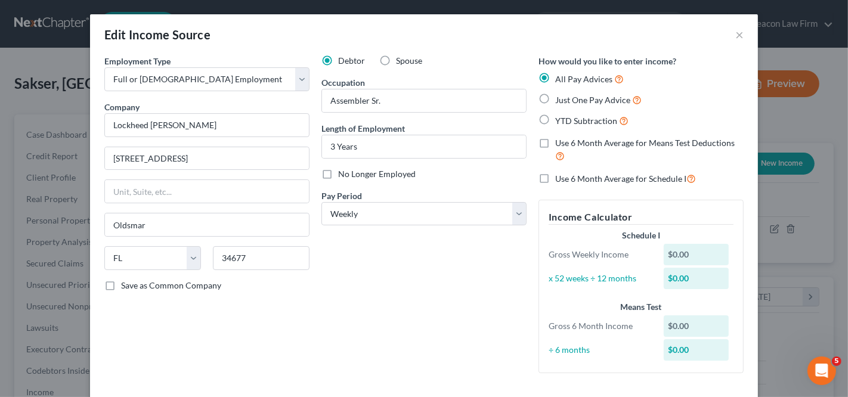
click at [560, 107] on div "All Pay Advices Just One Pay Advice YTD Subtraction" at bounding box center [640, 99] width 205 height 55
click at [555, 102] on label "Just One Pay Advice" at bounding box center [598, 100] width 86 height 14
click at [560, 101] on input "Just One Pay Advice" at bounding box center [564, 97] width 8 height 8
radio input "true"
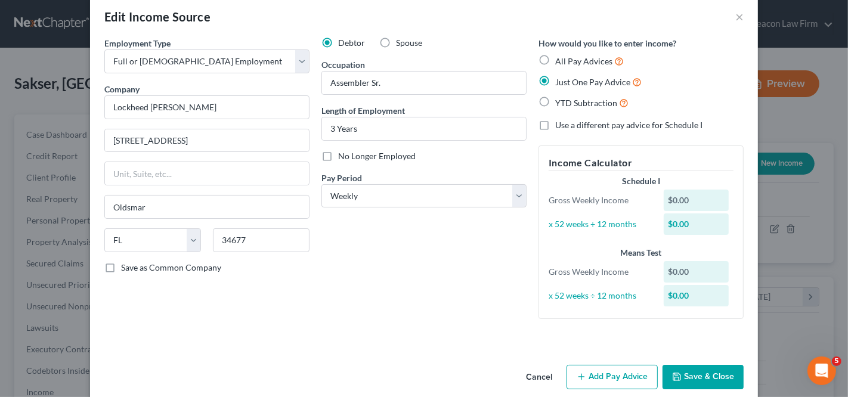
scroll to position [33, 0]
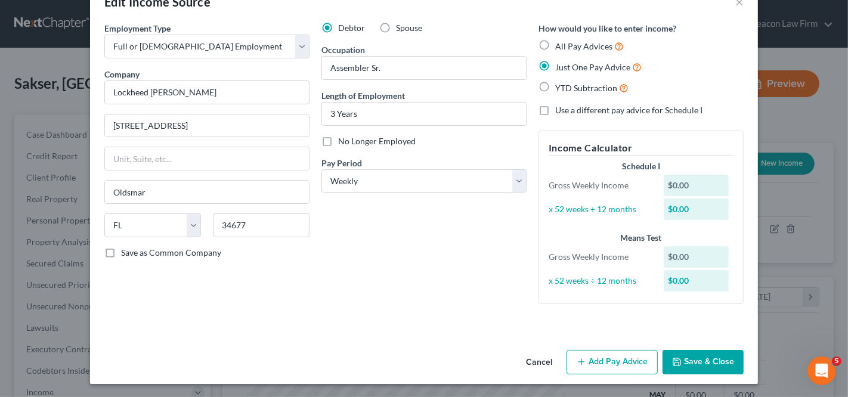
click at [604, 356] on button "Add Pay Advice" at bounding box center [611, 362] width 91 height 25
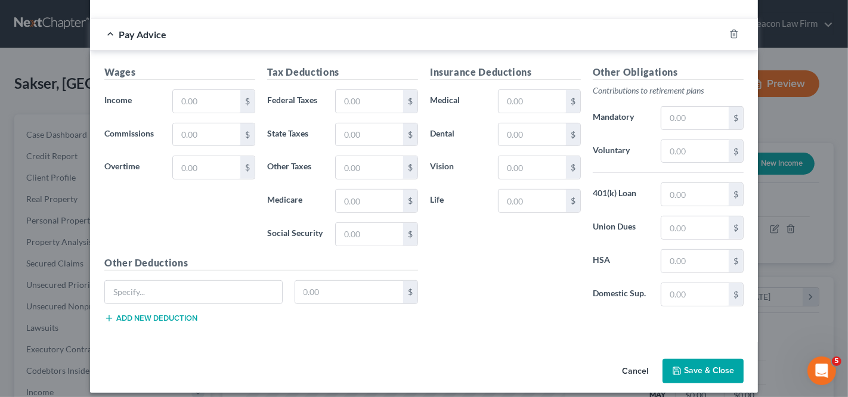
scroll to position [349, 0]
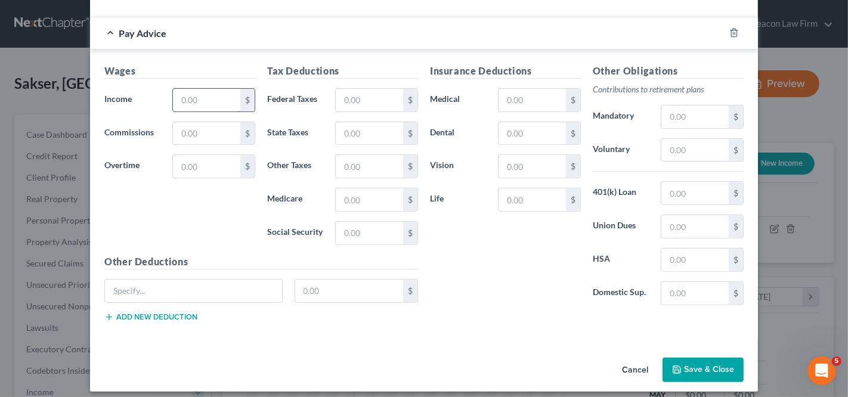
click at [199, 108] on input "text" at bounding box center [206, 100] width 67 height 23
type input "840.13"
type input "120.04"
click at [353, 106] on input "text" at bounding box center [369, 100] width 67 height 23
type input "71.96"
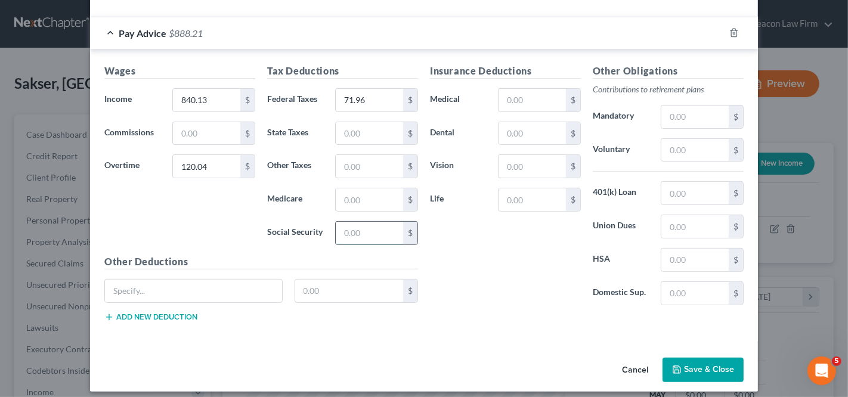
click at [376, 226] on input "text" at bounding box center [369, 233] width 67 height 23
click at [376, 200] on input "text" at bounding box center [369, 199] width 67 height 23
type input "13.43"
click at [386, 232] on input "text" at bounding box center [369, 233] width 67 height 23
type input "57.43"
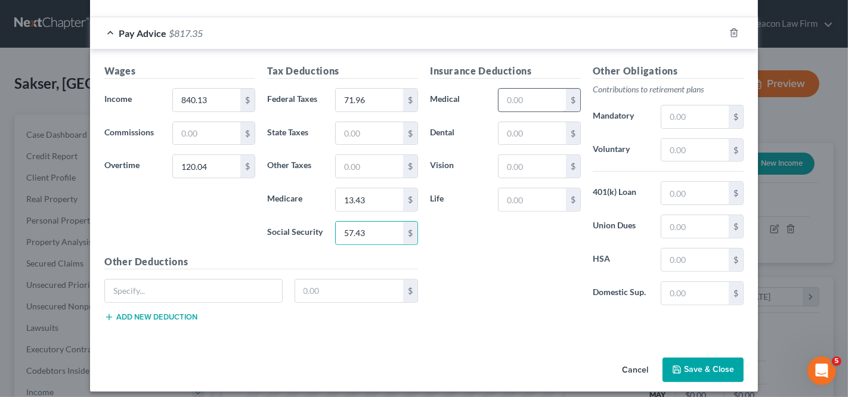
click at [528, 95] on input "text" at bounding box center [531, 100] width 67 height 23
type input "24.15"
type input "8.28"
type input "1.42"
drag, startPoint x: 132, startPoint y: 276, endPoint x: 132, endPoint y: 304, distance: 28.0
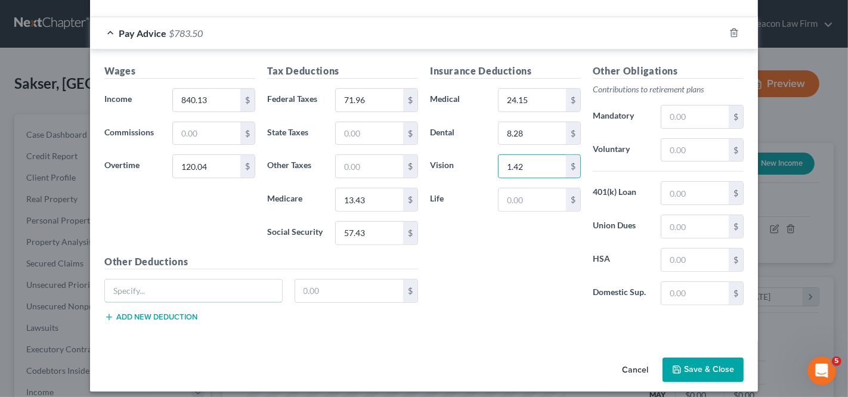
click at [132, 280] on input "text" at bounding box center [193, 291] width 177 height 23
click at [131, 312] on button "Add new deduction" at bounding box center [150, 317] width 93 height 10
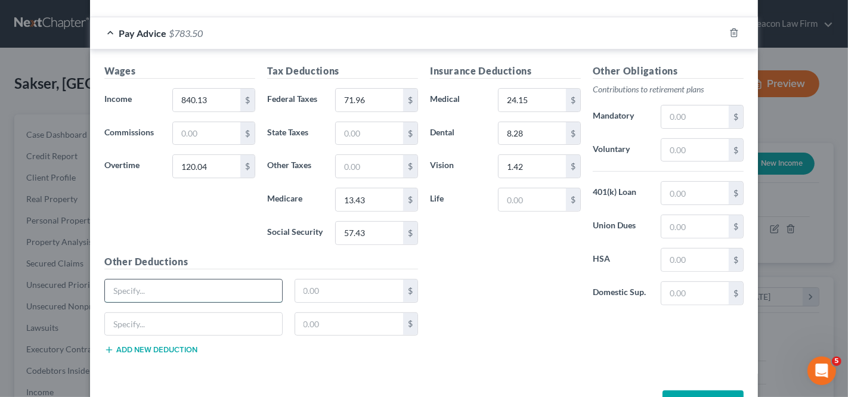
click at [141, 290] on input "text" at bounding box center [193, 291] width 177 height 23
type input "Long Term Disability"
type input "1.84"
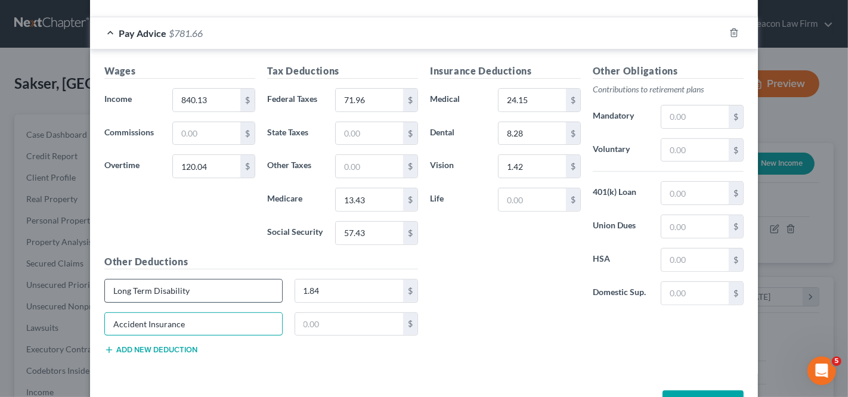
type input "Accident Insurance"
type input "4"
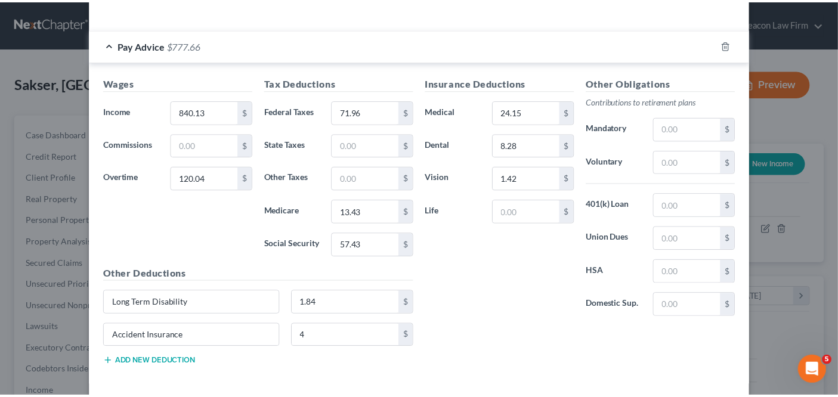
scroll to position [385, 0]
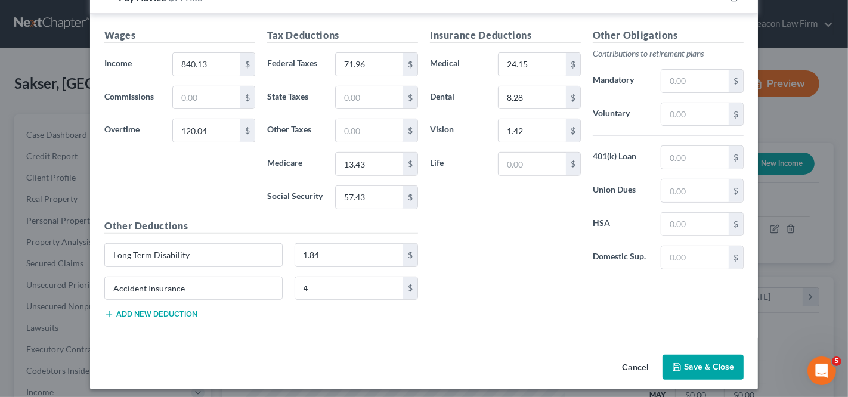
click at [708, 373] on button "Save & Close" at bounding box center [702, 367] width 81 height 25
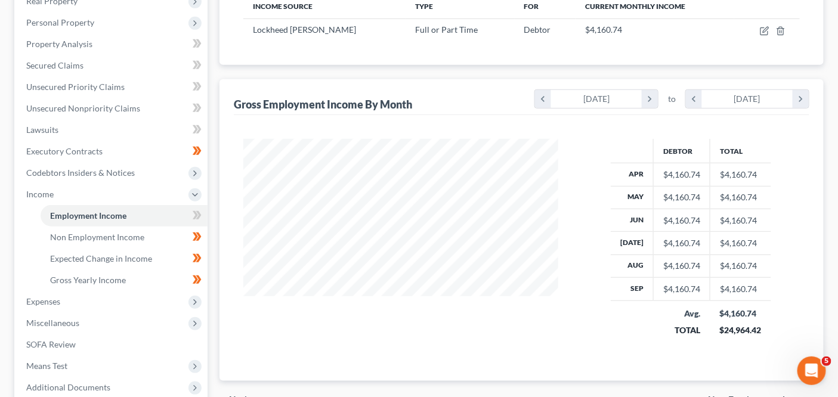
scroll to position [222, 0]
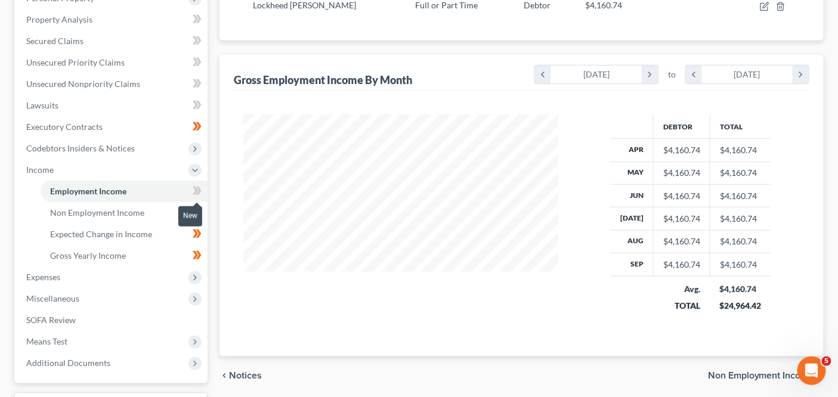
click at [190, 195] on span at bounding box center [197, 193] width 21 height 18
click at [190, 196] on span at bounding box center [197, 193] width 21 height 18
click at [153, 274] on span "Expenses" at bounding box center [112, 276] width 191 height 21
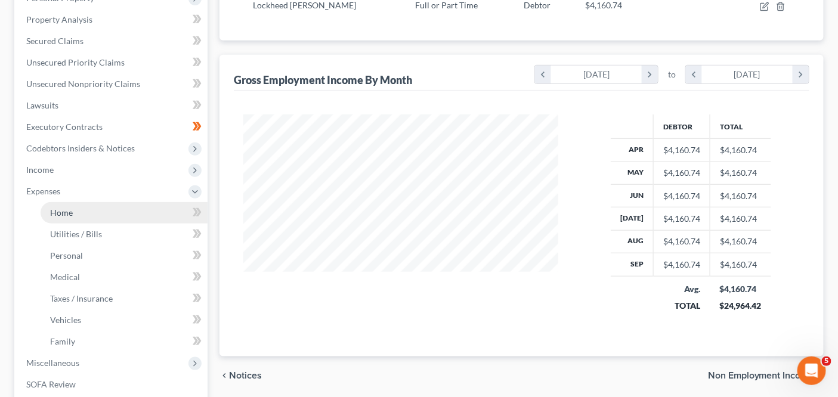
click at [149, 216] on link "Home" at bounding box center [124, 212] width 167 height 21
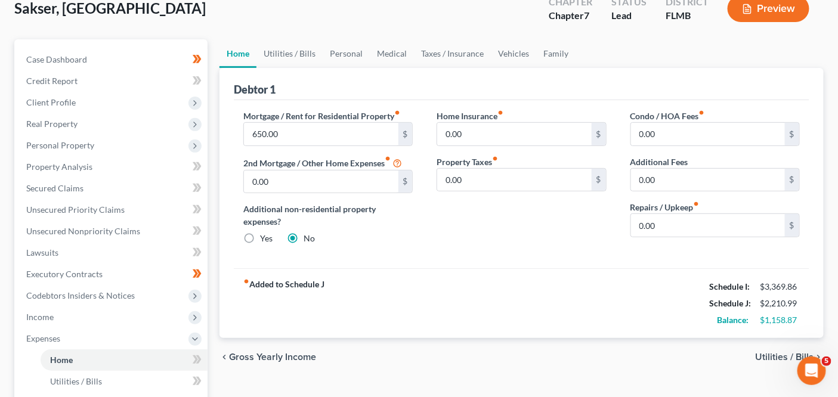
scroll to position [82, 0]
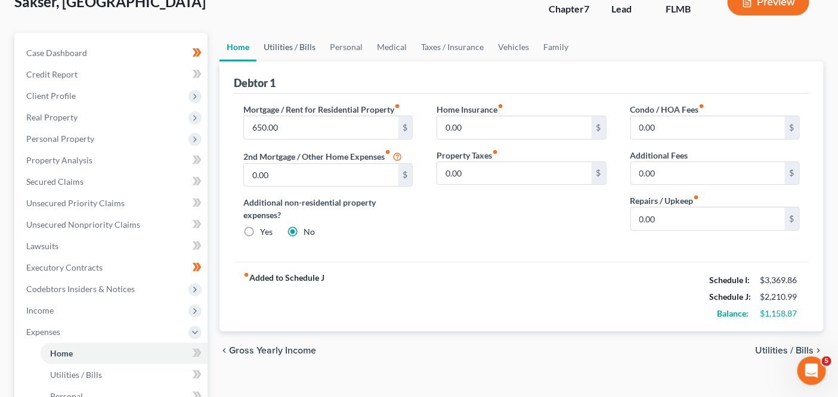
click at [308, 44] on link "Utilities / Bills" at bounding box center [289, 47] width 66 height 29
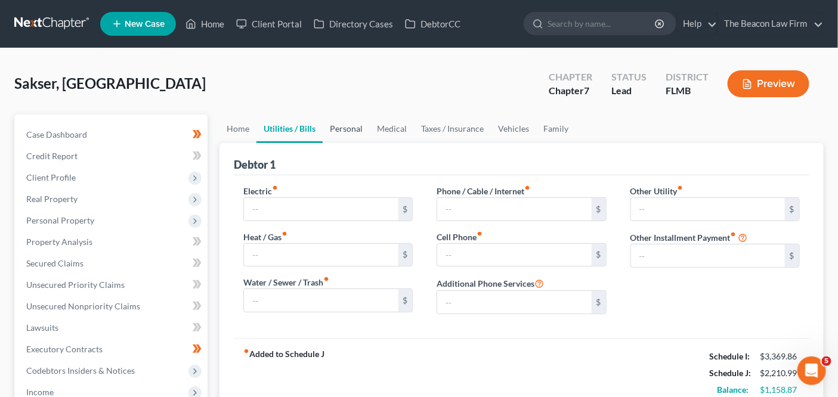
click at [349, 122] on link "Personal" at bounding box center [345, 128] width 47 height 29
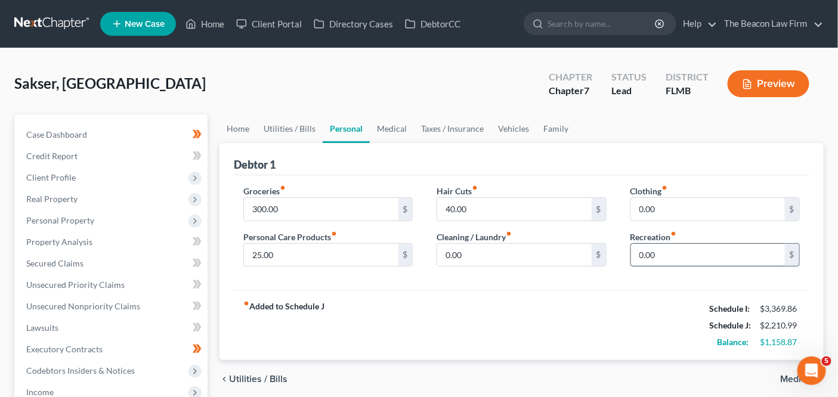
click at [652, 255] on input "0.00" at bounding box center [708, 255] width 154 height 23
type input "100"
click at [364, 218] on input "300.00" at bounding box center [321, 209] width 154 height 23
type input "350"
click at [391, 125] on link "Medical" at bounding box center [392, 128] width 44 height 29
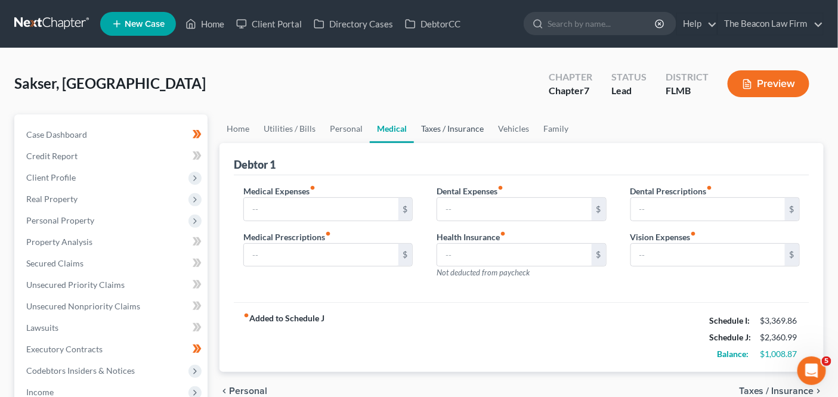
click at [418, 139] on link "Taxes / Insurance" at bounding box center [452, 128] width 77 height 29
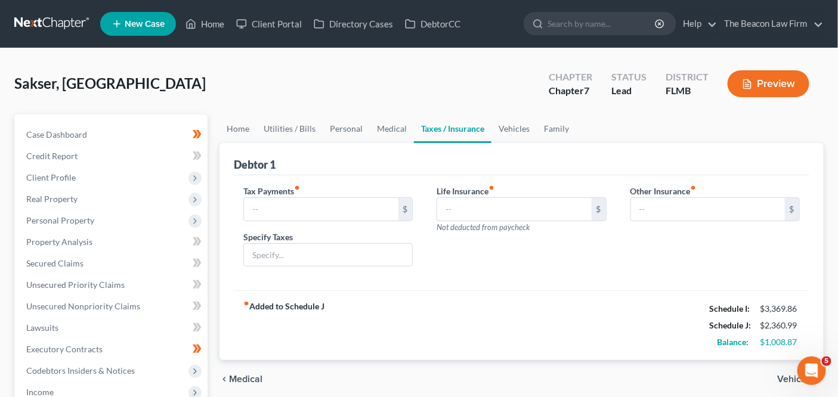
click at [479, 137] on link "Taxes / Insurance" at bounding box center [452, 128] width 77 height 29
click at [507, 132] on link "Vehicles" at bounding box center [513, 128] width 45 height 29
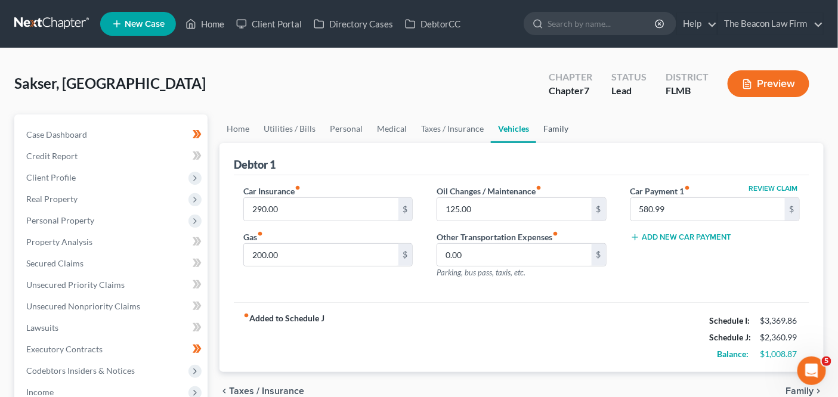
click at [545, 134] on link "Family" at bounding box center [555, 128] width 39 height 29
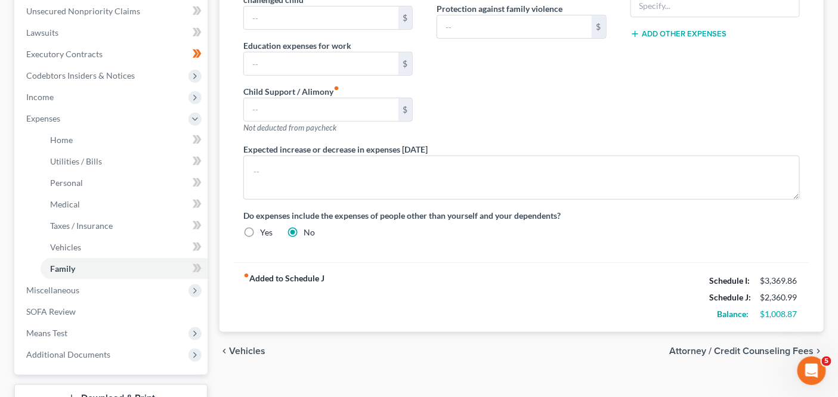
scroll to position [297, 0]
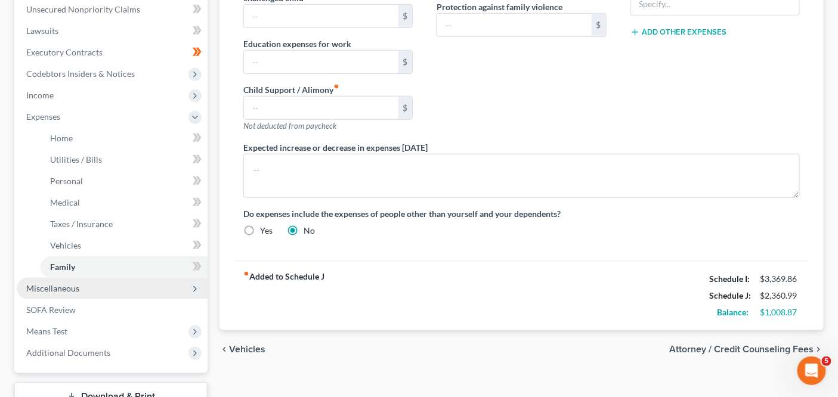
click at [163, 291] on span "Miscellaneous" at bounding box center [112, 288] width 191 height 21
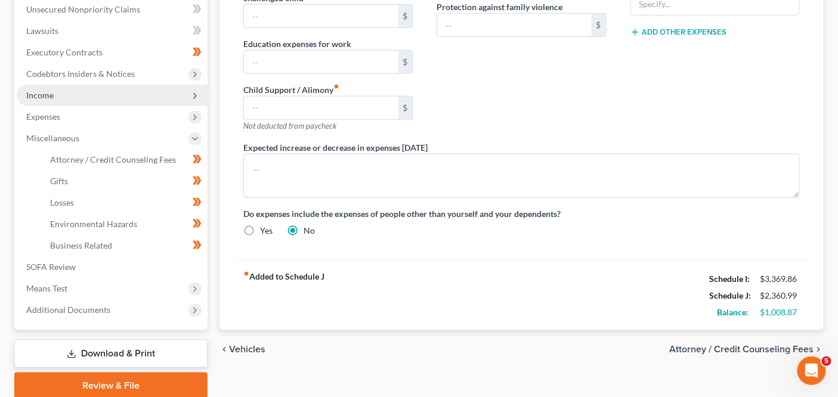
click at [132, 93] on span "Income" at bounding box center [112, 95] width 191 height 21
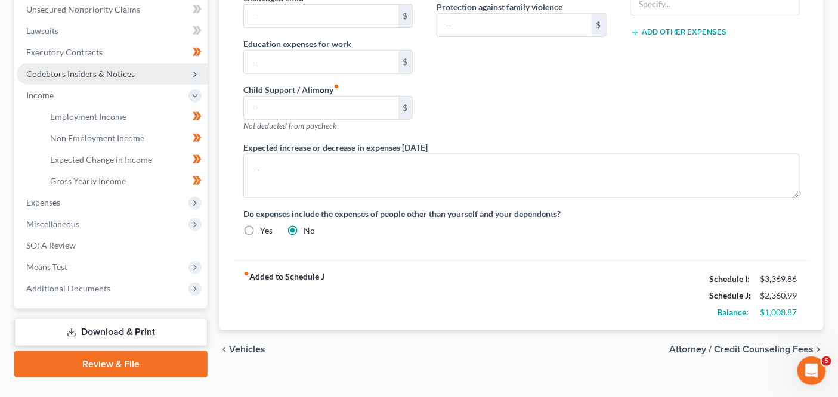
click at [135, 75] on span "Codebtors Insiders & Notices" at bounding box center [112, 73] width 191 height 21
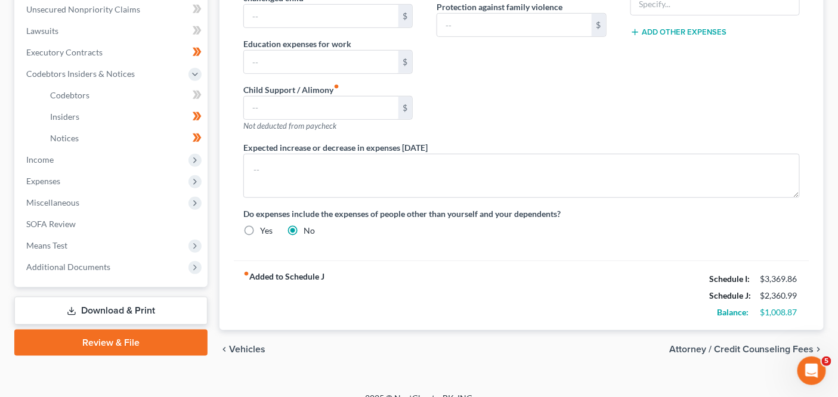
scroll to position [0, 0]
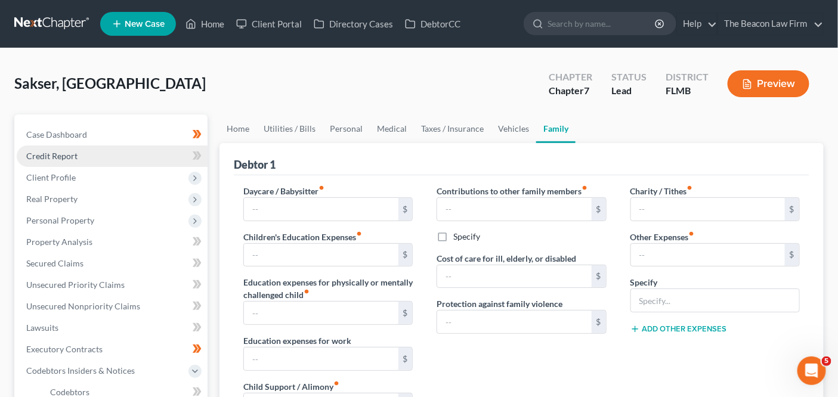
click at [81, 160] on link "Credit Report" at bounding box center [112, 155] width 191 height 21
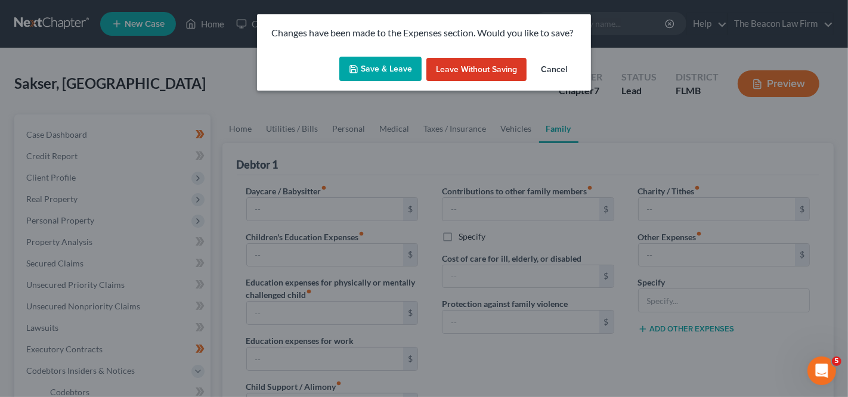
click at [389, 79] on button "Save & Leave" at bounding box center [380, 69] width 82 height 25
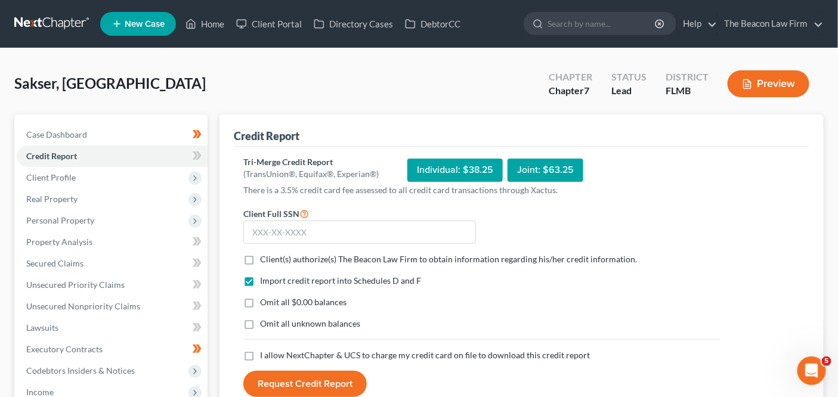
click at [368, 258] on span "Client(s) authorize(s) The Beacon Law Firm to obtain information regarding his/…" at bounding box center [448, 259] width 377 height 10
click at [272, 258] on input "Client(s) authorize(s) The Beacon Law Firm to obtain information regarding his/…" at bounding box center [269, 257] width 8 height 8
checkbox input "true"
click at [353, 350] on span "I allow NextChapter & UCS to charge my credit card on file to download this cre…" at bounding box center [425, 355] width 330 height 10
click at [272, 349] on input "I allow NextChapter & UCS to charge my credit card on file to download this cre…" at bounding box center [269, 353] width 8 height 8
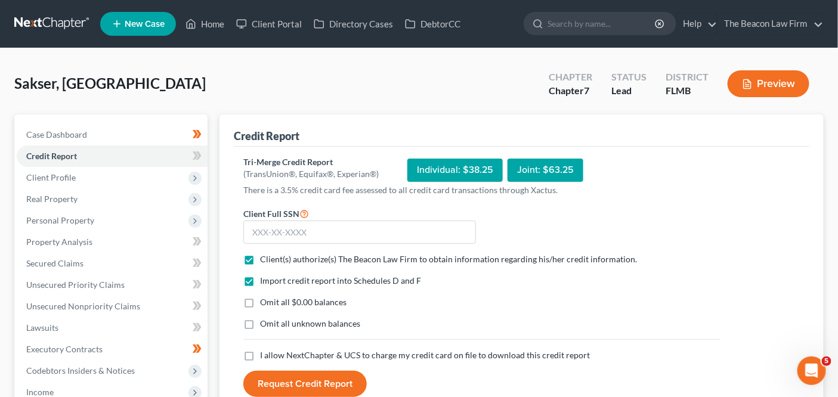
checkbox input "true"
click at [341, 228] on input "text" at bounding box center [359, 233] width 232 height 24
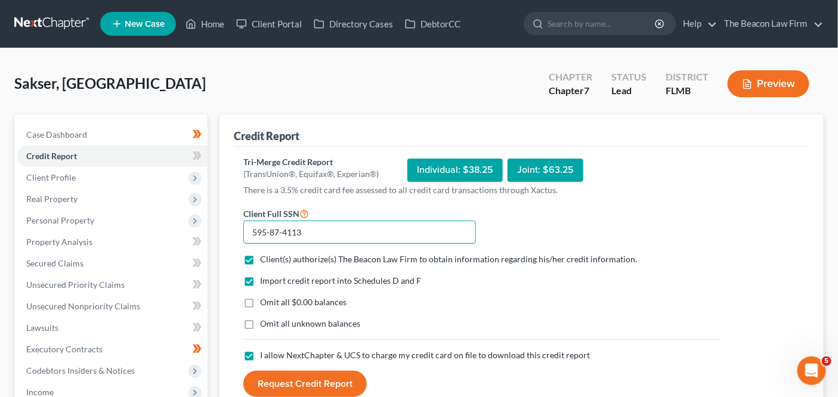
type input "595-87-4113"
click at [324, 372] on button "Request Credit Report" at bounding box center [304, 384] width 123 height 26
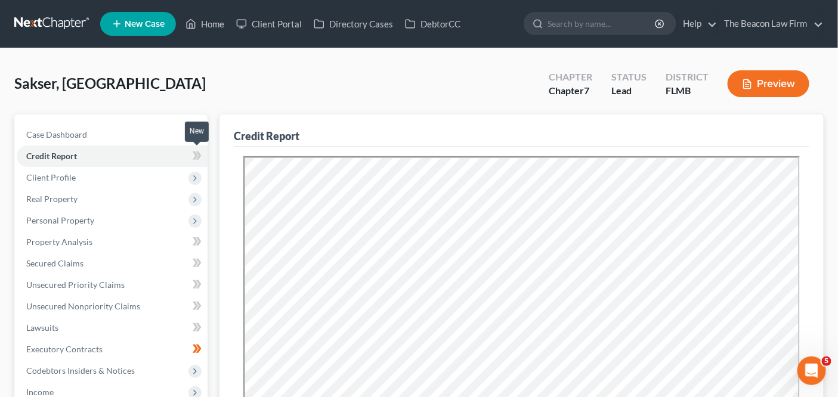
click at [196, 155] on icon at bounding box center [195, 155] width 5 height 8
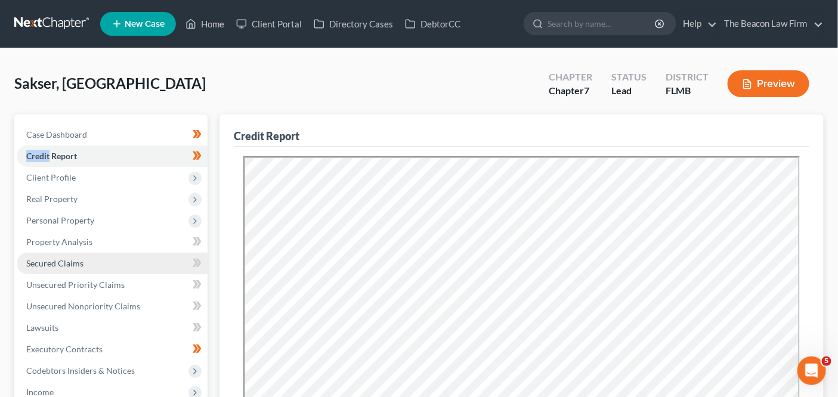
click at [122, 253] on link "Secured Claims" at bounding box center [112, 263] width 191 height 21
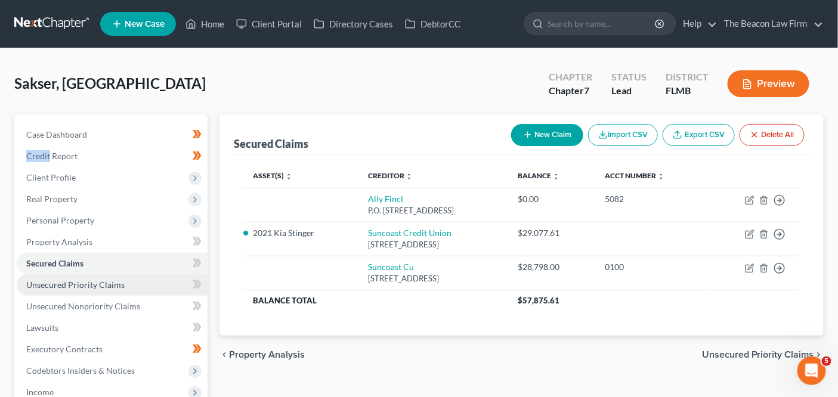
click at [66, 284] on span "Unsecured Priority Claims" at bounding box center [75, 285] width 98 height 10
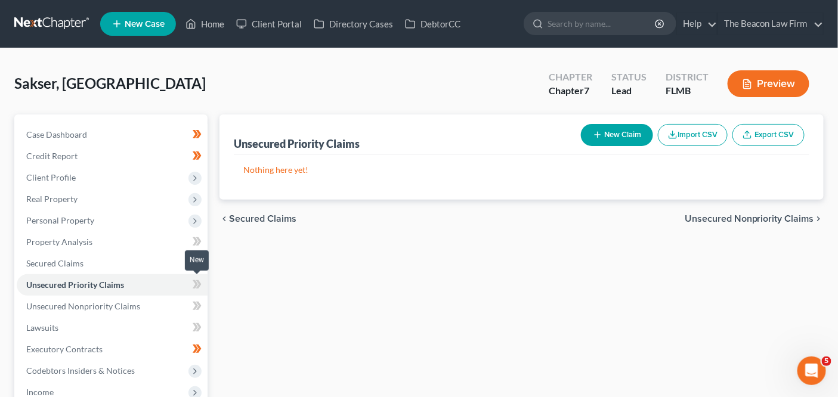
click at [190, 285] on span at bounding box center [197, 286] width 21 height 18
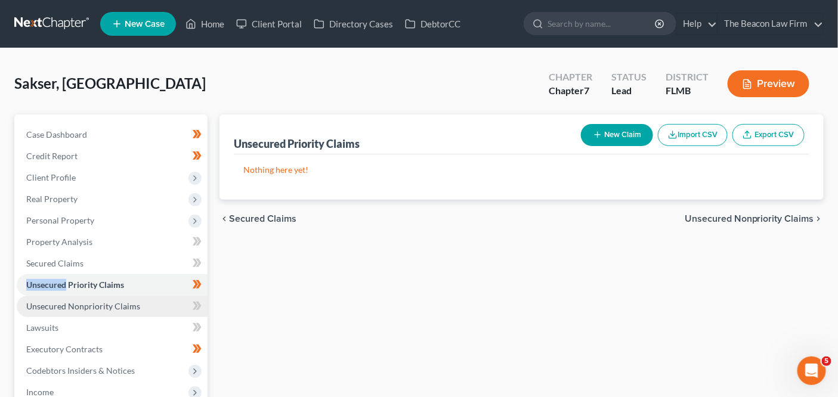
click at [174, 300] on link "Unsecured Nonpriority Claims" at bounding box center [112, 306] width 191 height 21
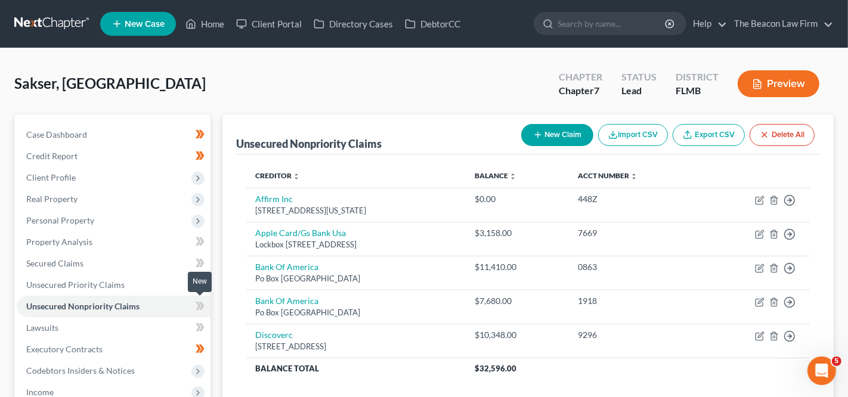
click at [203, 309] on icon at bounding box center [200, 306] width 9 height 15
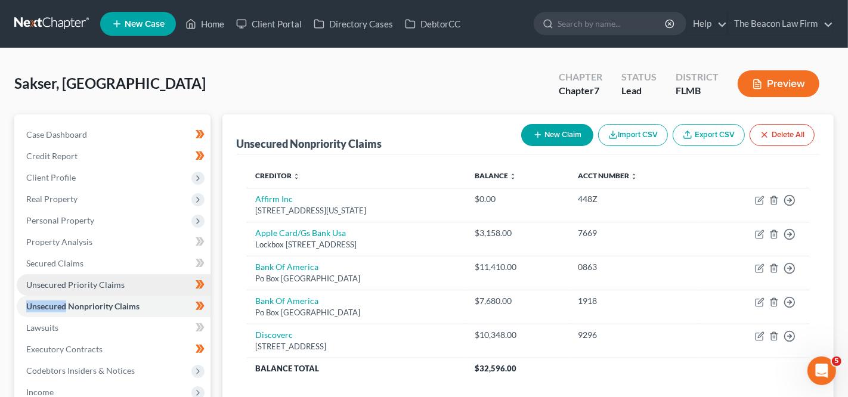
click at [168, 274] on link "Unsecured Priority Claims" at bounding box center [114, 284] width 194 height 21
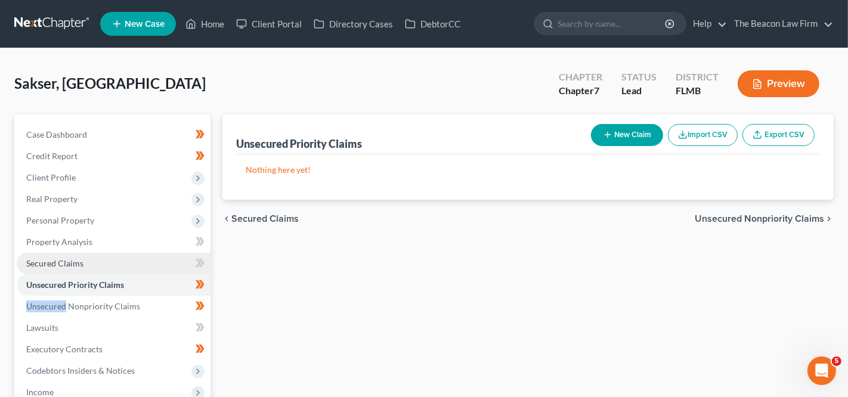
click at [166, 265] on link "Secured Claims" at bounding box center [114, 263] width 194 height 21
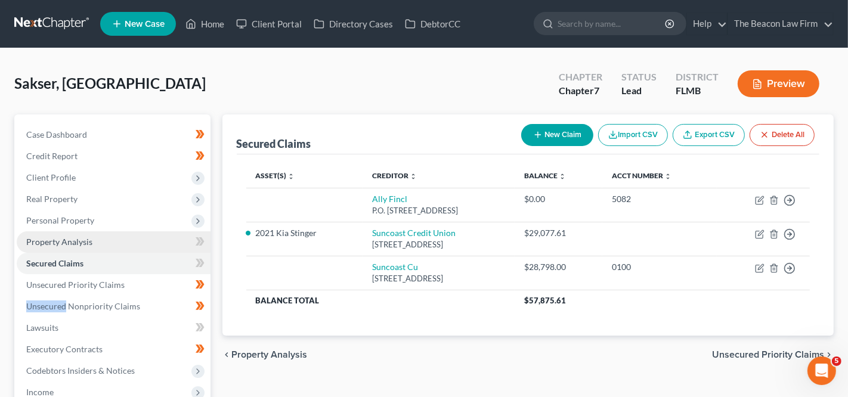
click at [166, 233] on link "Property Analysis" at bounding box center [114, 241] width 194 height 21
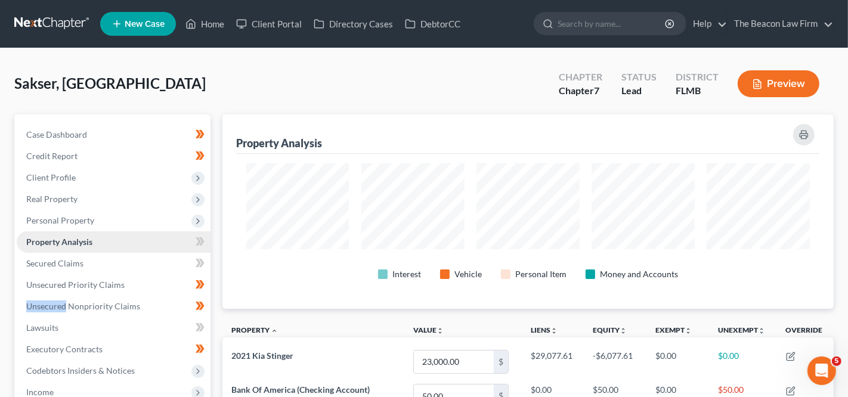
scroll to position [194, 611]
